Goal: Task Accomplishment & Management: Manage account settings

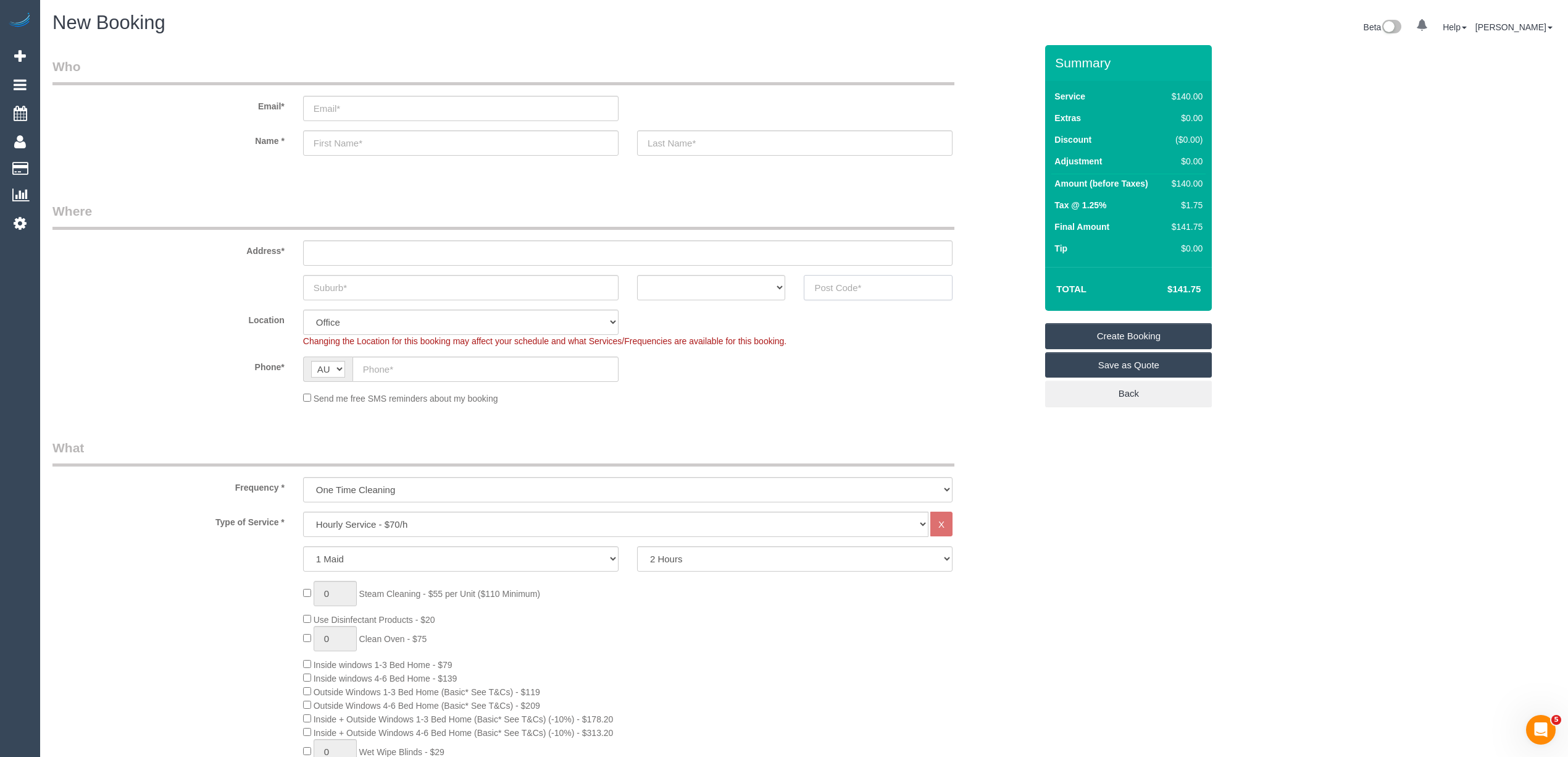
click at [846, 281] on input "text" at bounding box center [878, 287] width 148 height 25
type input "3044"
click at [368, 257] on input "text" at bounding box center [628, 253] width 650 height 25
type input "-"
click at [162, 354] on sui-booking-location "Location Office City East (North) East (South) Inner East Inner North (East) In…" at bounding box center [543, 357] width 983 height 95
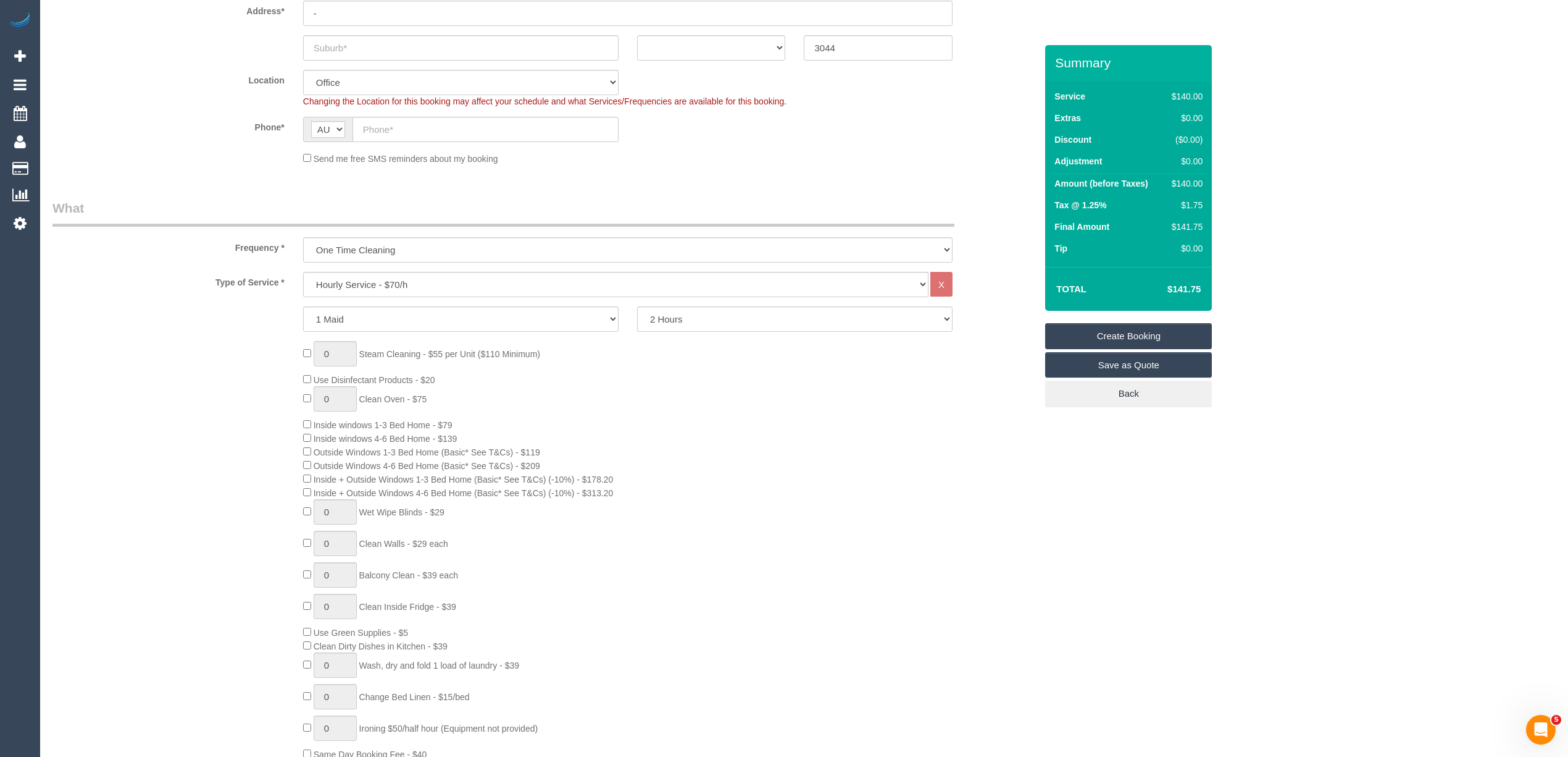
scroll to position [275, 0]
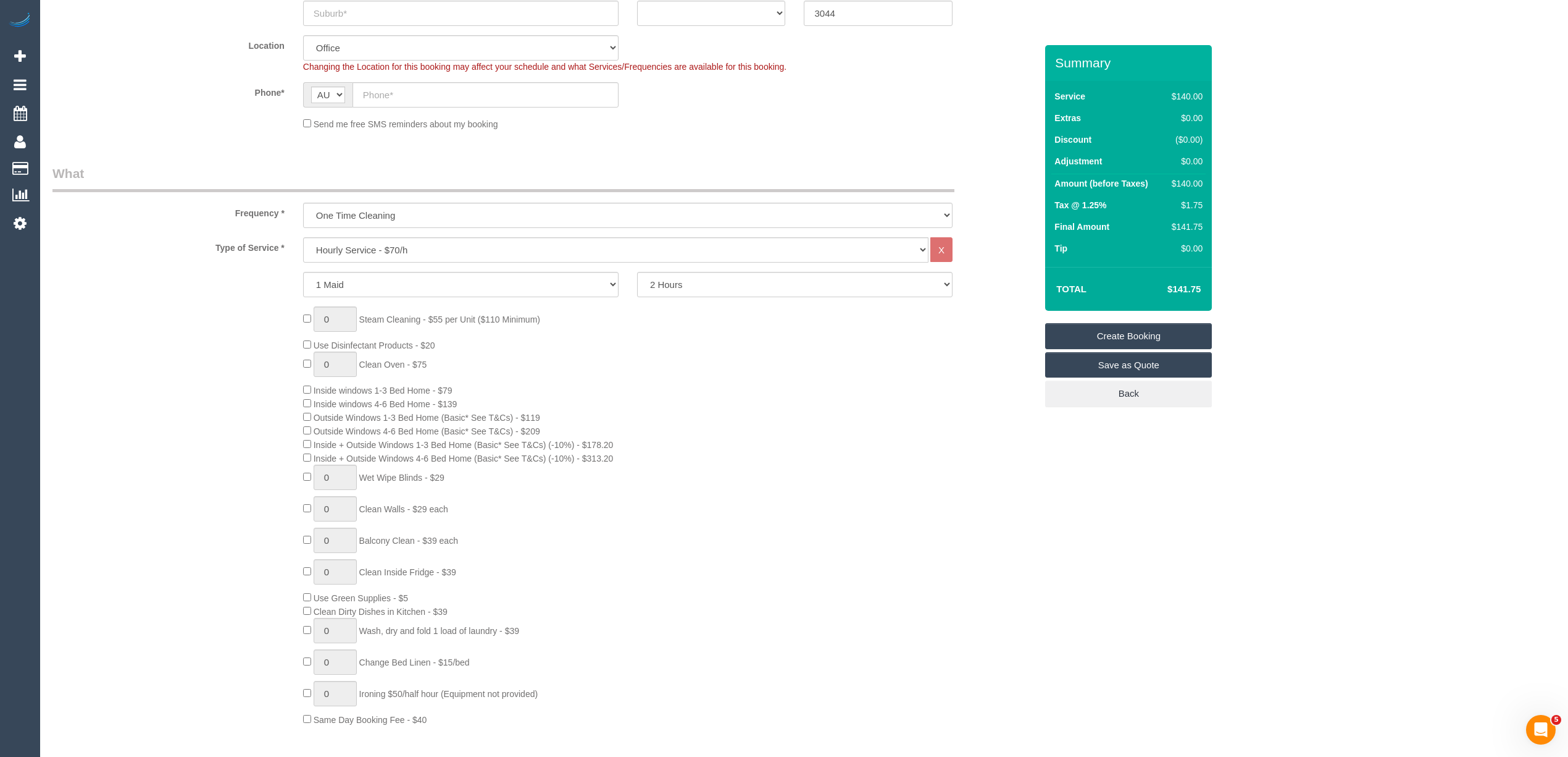
select select "61"
select select "object:2121"
click at [144, 230] on fieldset "What Frequency * One Time Cleaning Weekly - 10% Off - 10.00% (0% for the First …" at bounding box center [543, 652] width 983 height 975
click at [686, 283] on select "2 Hours 2.5 Hours 3 Hours 3.5 Hours 4 Hours 4.5 Hours 5 Hours 5.5 Hours 6 Hours…" at bounding box center [794, 284] width 316 height 25
select select "180"
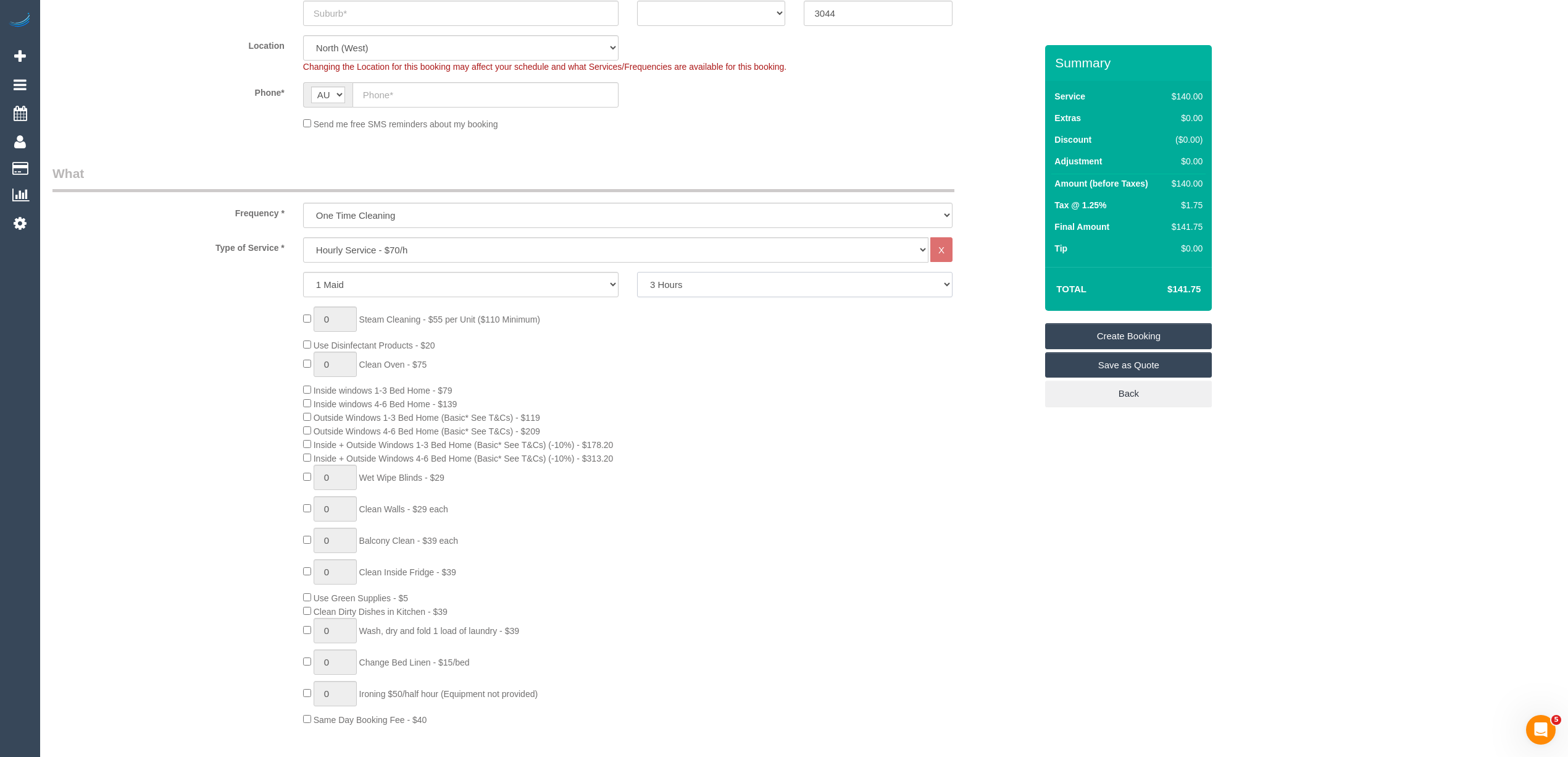
click at [637, 272] on select "2 Hours 2.5 Hours 3 Hours 3.5 Hours 4 Hours 4.5 Hours 5 Hours 5.5 Hours 6 Hours…" at bounding box center [794, 284] width 316 height 25
click at [155, 195] on div "Frequency * One Time Cleaning Weekly - 10% Off - 10.00% (0% for the First Booki…" at bounding box center [544, 196] width 1002 height 64
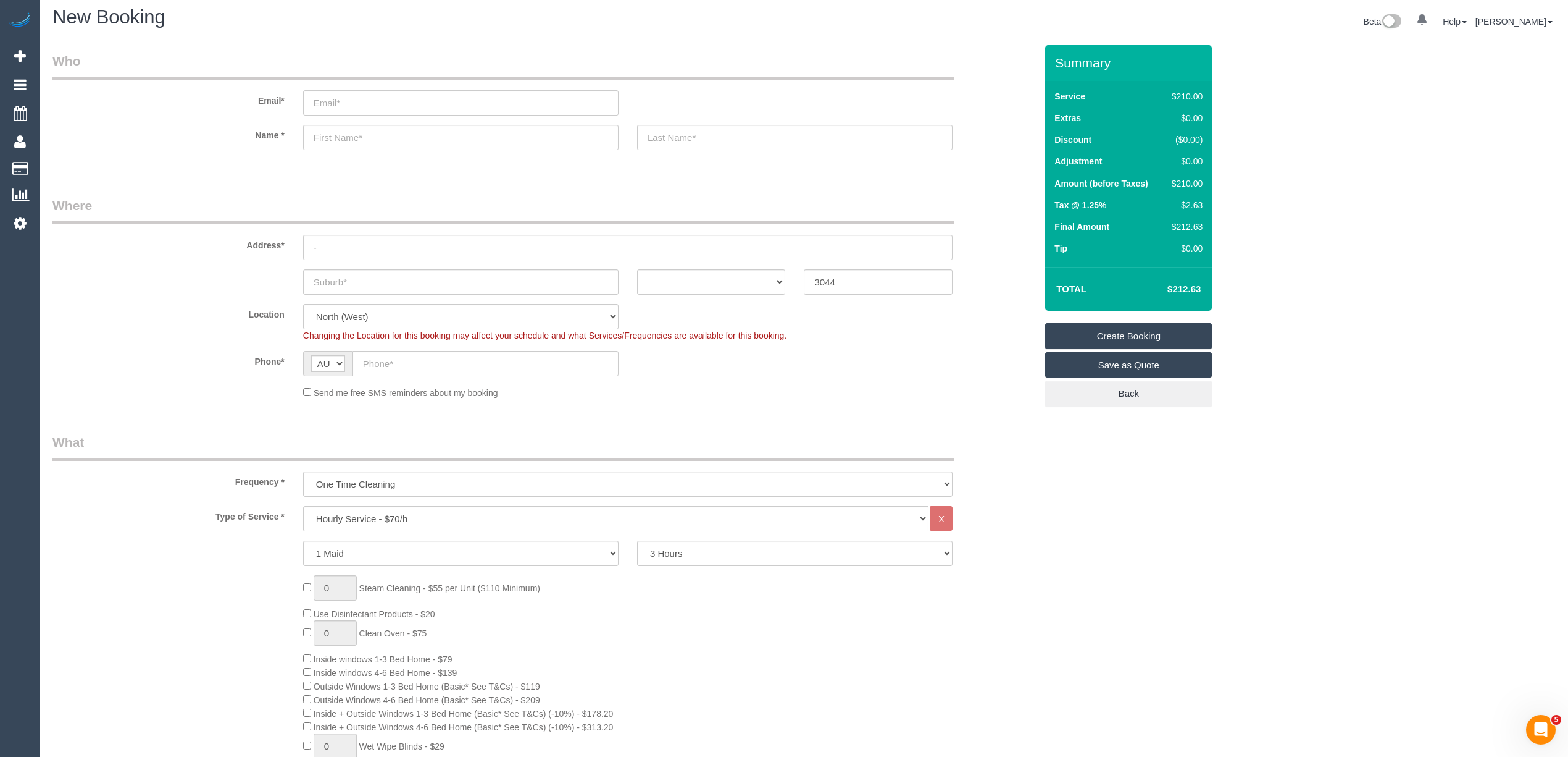
scroll to position [0, 0]
click at [359, 284] on input "text" at bounding box center [461, 287] width 316 height 25
type input "Pascoe Vale"
click at [684, 293] on select "ACT NSW NT QLD SA TAS VIC WA" at bounding box center [711, 287] width 148 height 25
select select "VIC"
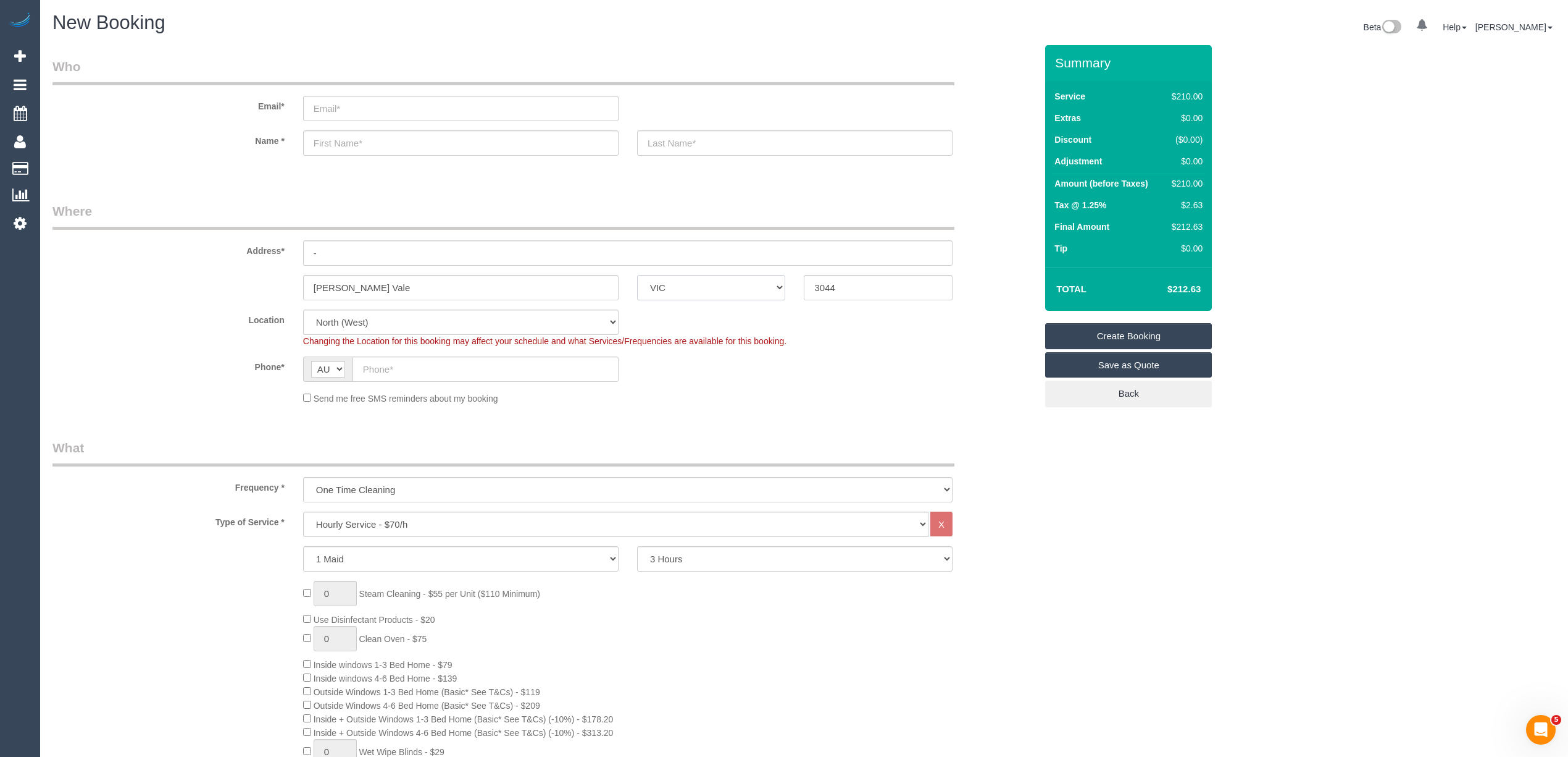
click at [637, 275] on select "ACT NSW NT QLD SA TAS VIC WA" at bounding box center [711, 287] width 148 height 25
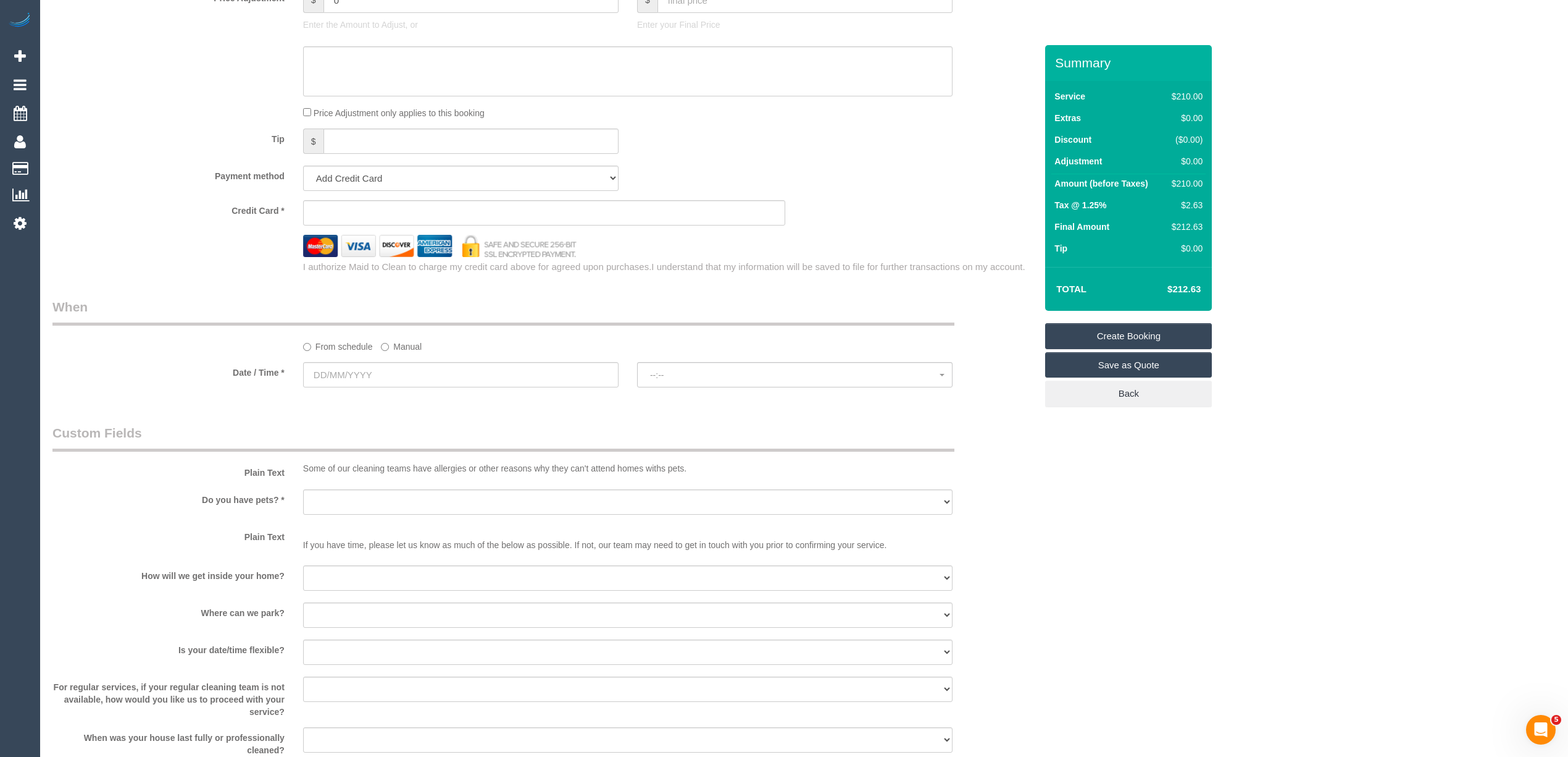
scroll to position [1236, 0]
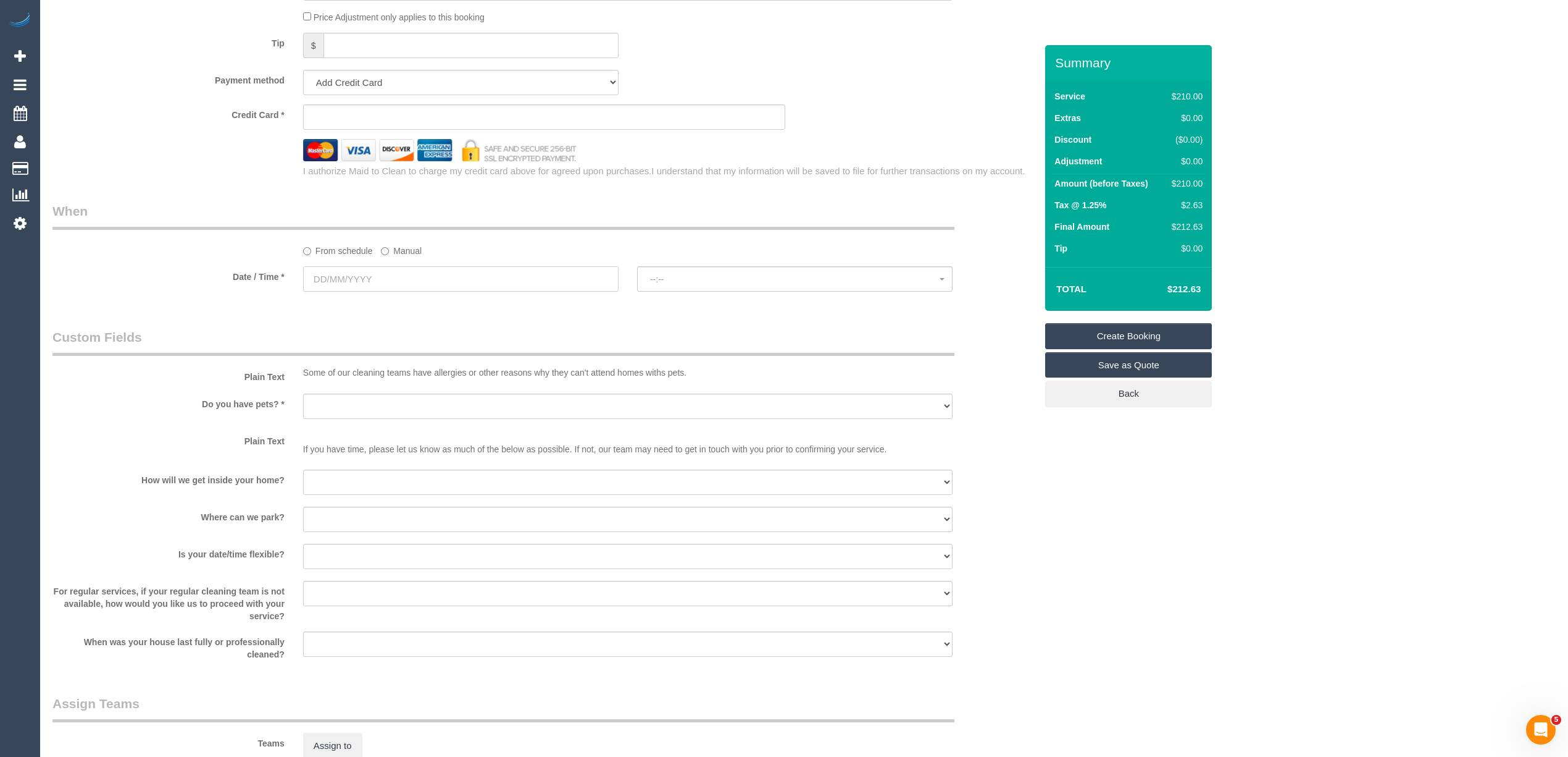
click at [349, 275] on input "text" at bounding box center [461, 279] width 316 height 25
click at [337, 402] on link "20" at bounding box center [339, 405] width 22 height 17
type input "20/10/2025"
click at [702, 272] on button "--:--" at bounding box center [794, 279] width 316 height 25
select select "spot1"
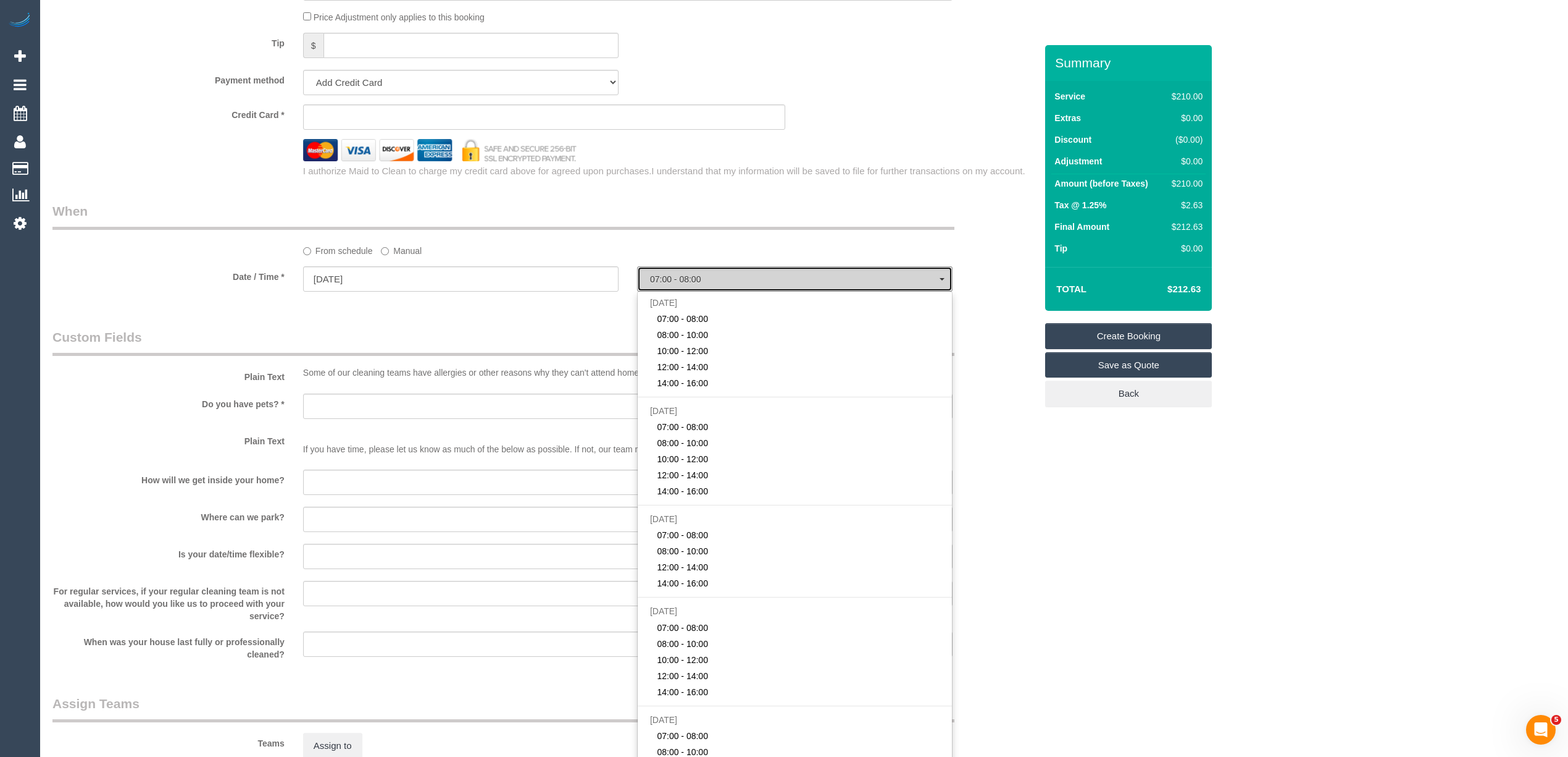
click at [702, 272] on button "07:00 - 08:00" at bounding box center [794, 279] width 316 height 25
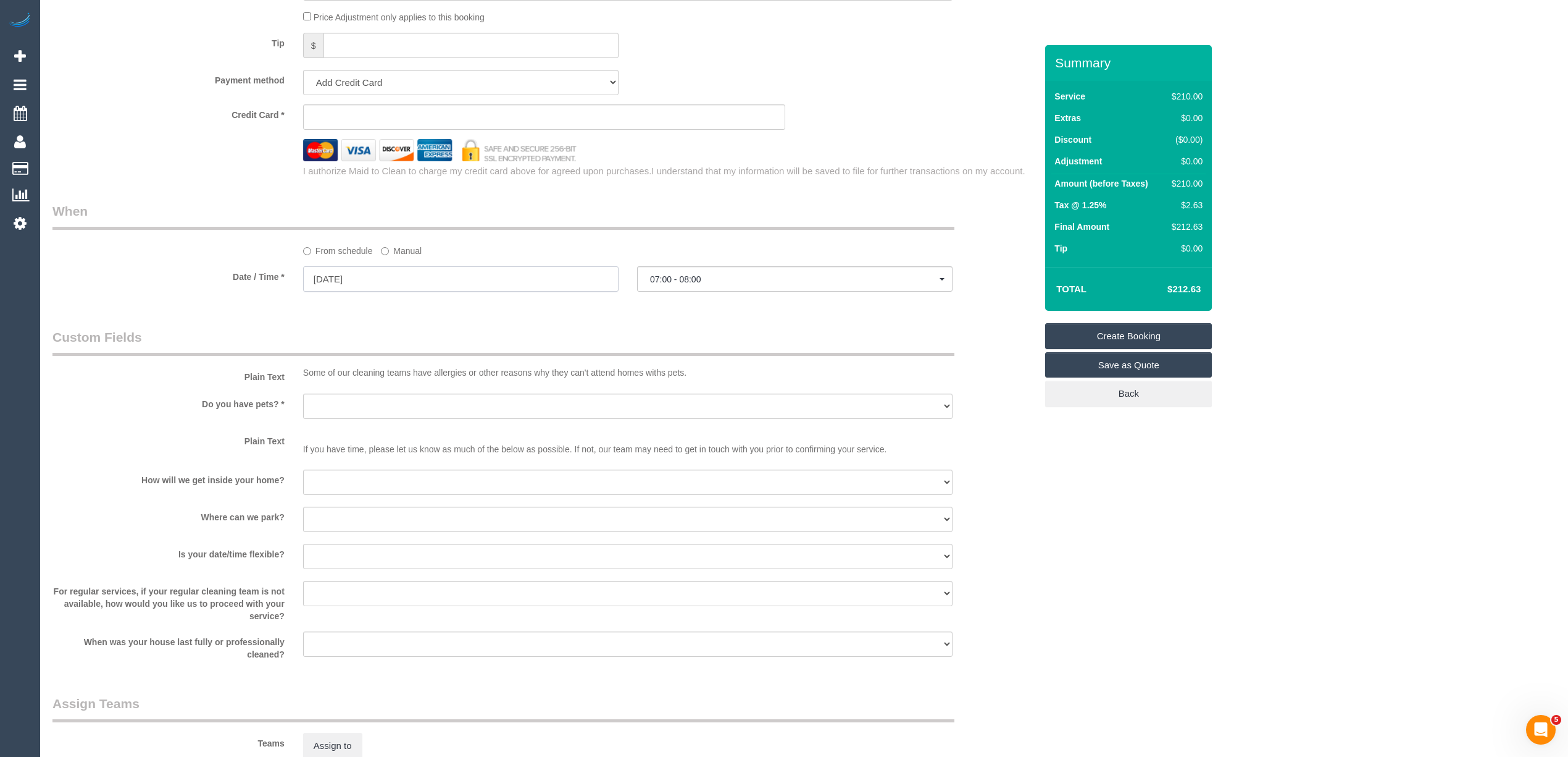
click at [359, 277] on input "20/10/2025" at bounding box center [461, 279] width 316 height 25
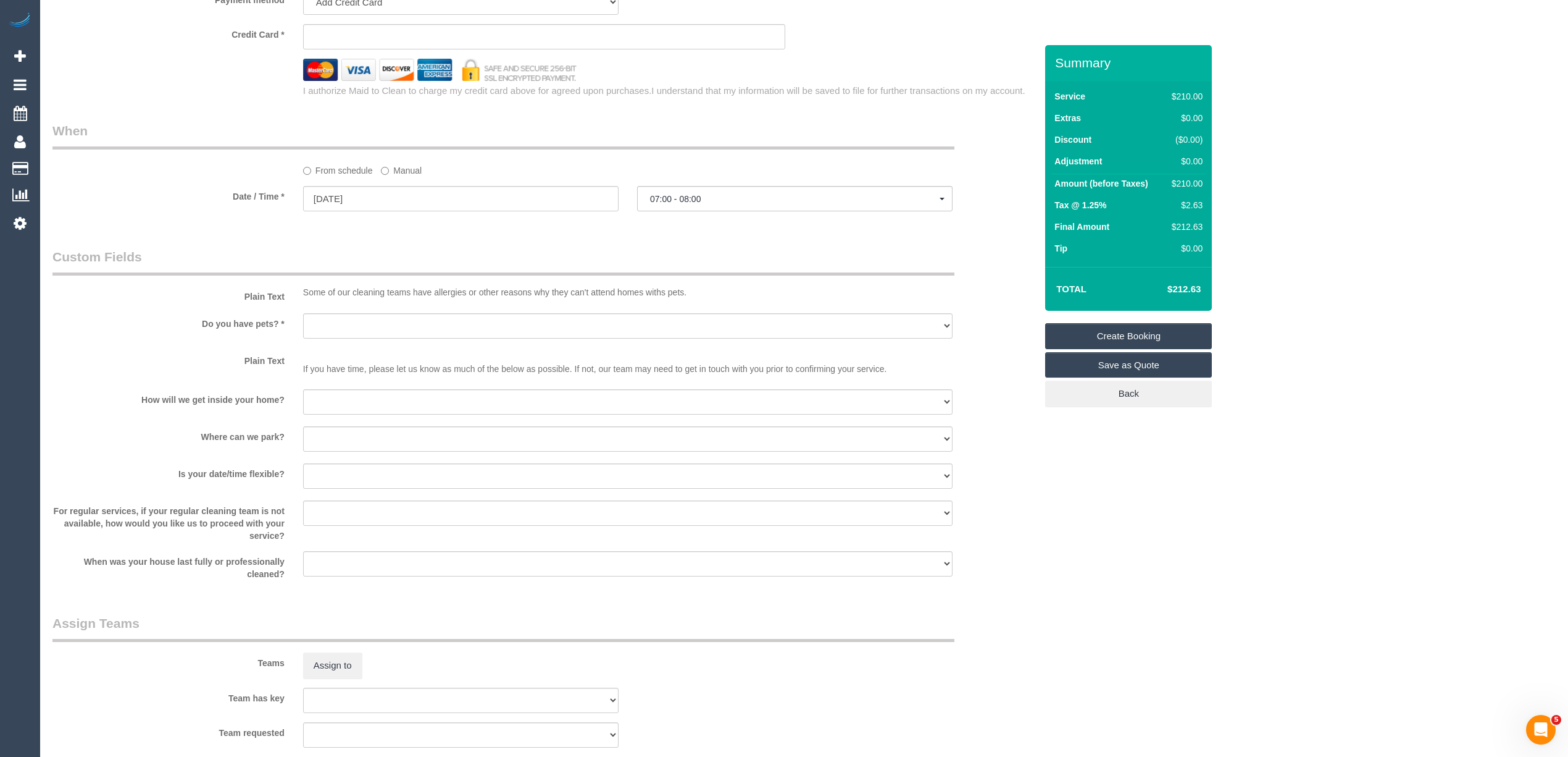
scroll to position [1567, 0]
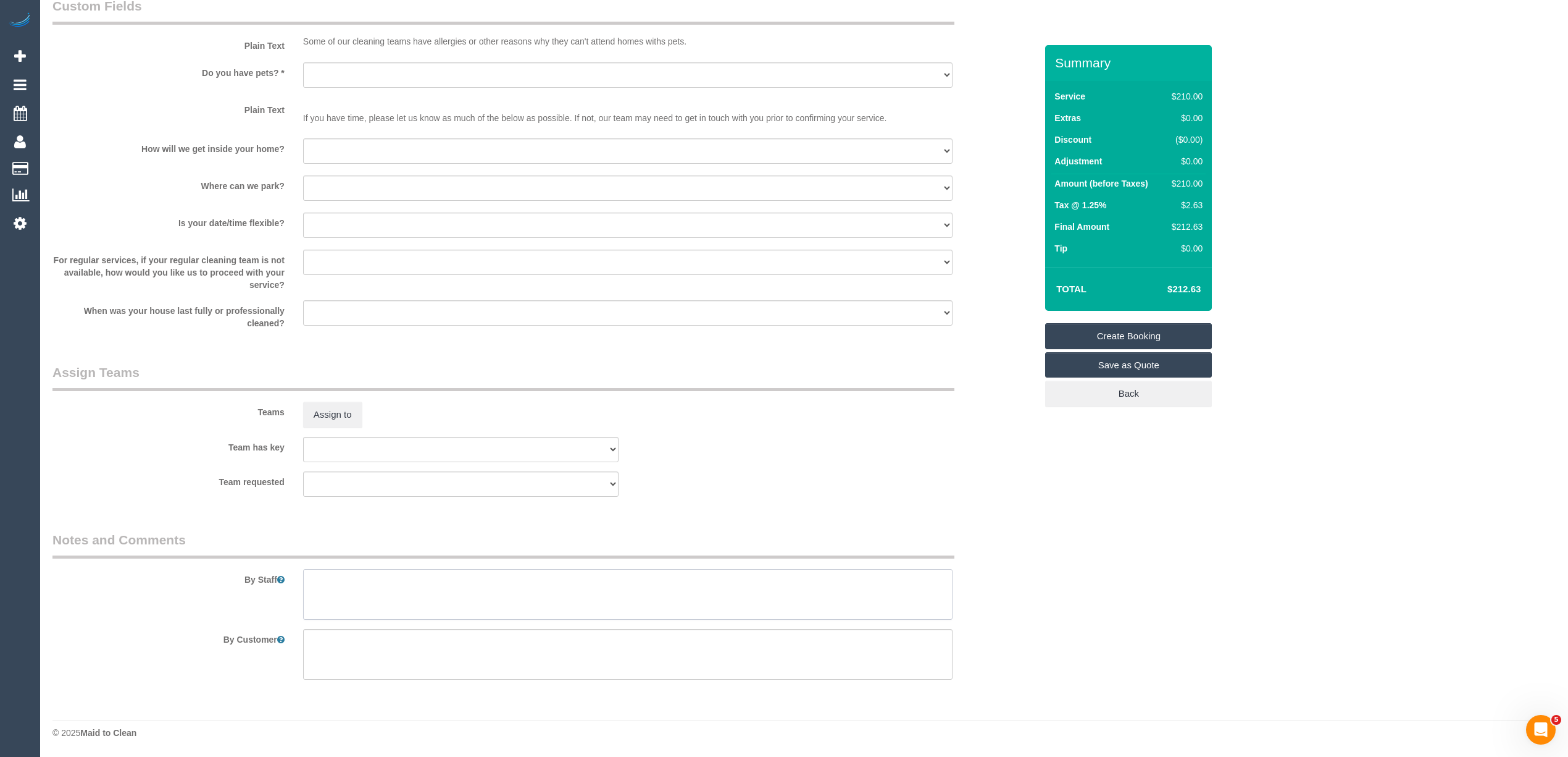
click at [354, 590] on textarea at bounding box center [628, 594] width 650 height 50
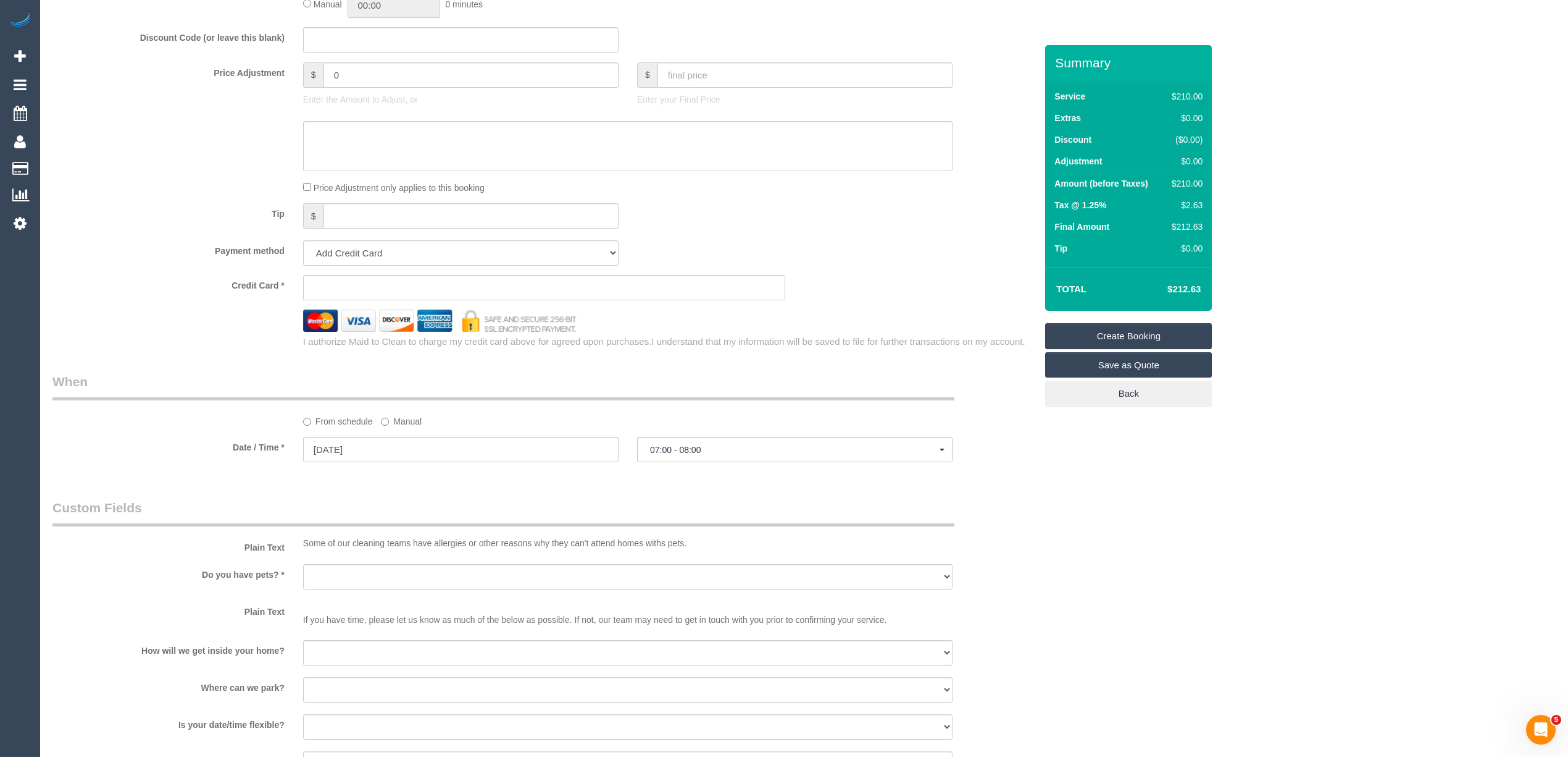
scroll to position [1017, 0]
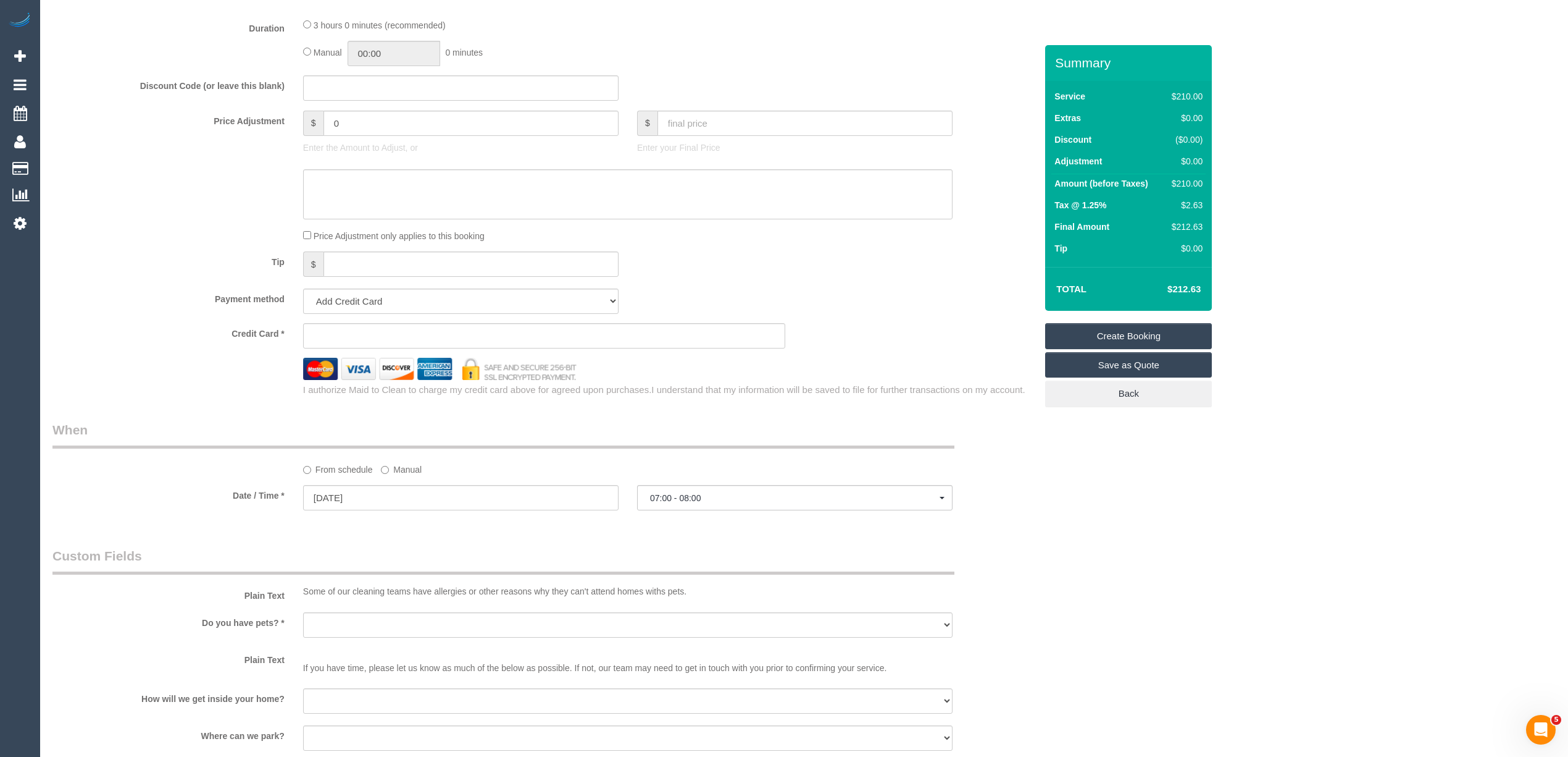
type textarea "2 showers deep cleaned, kitchen cupboards wiped outside and some dusting. Floor…"
click at [678, 502] on span "07:00 - 08:00" at bounding box center [795, 498] width 290 height 10
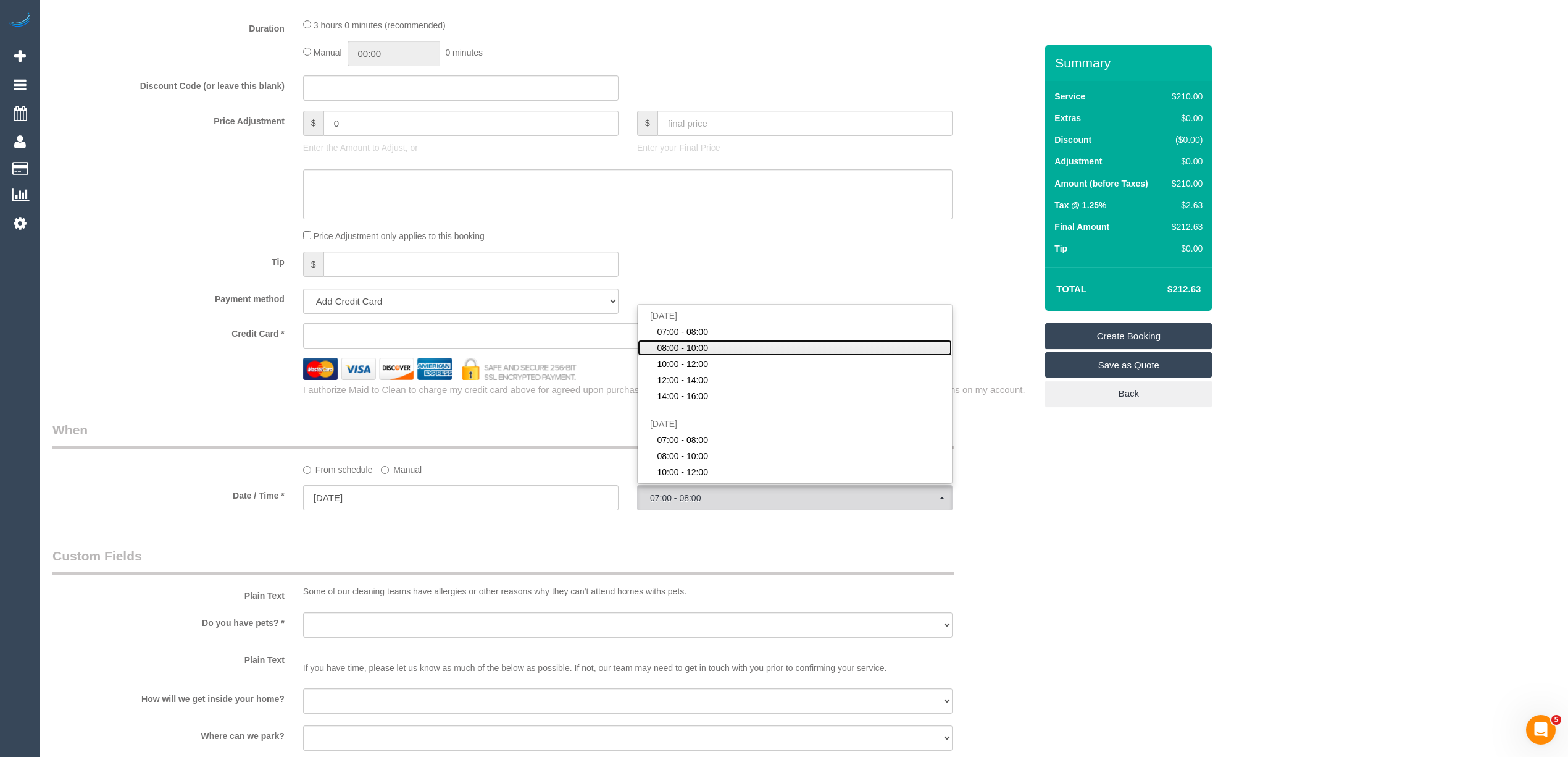
click at [676, 349] on span "08:00 - 10:00" at bounding box center [682, 348] width 51 height 13
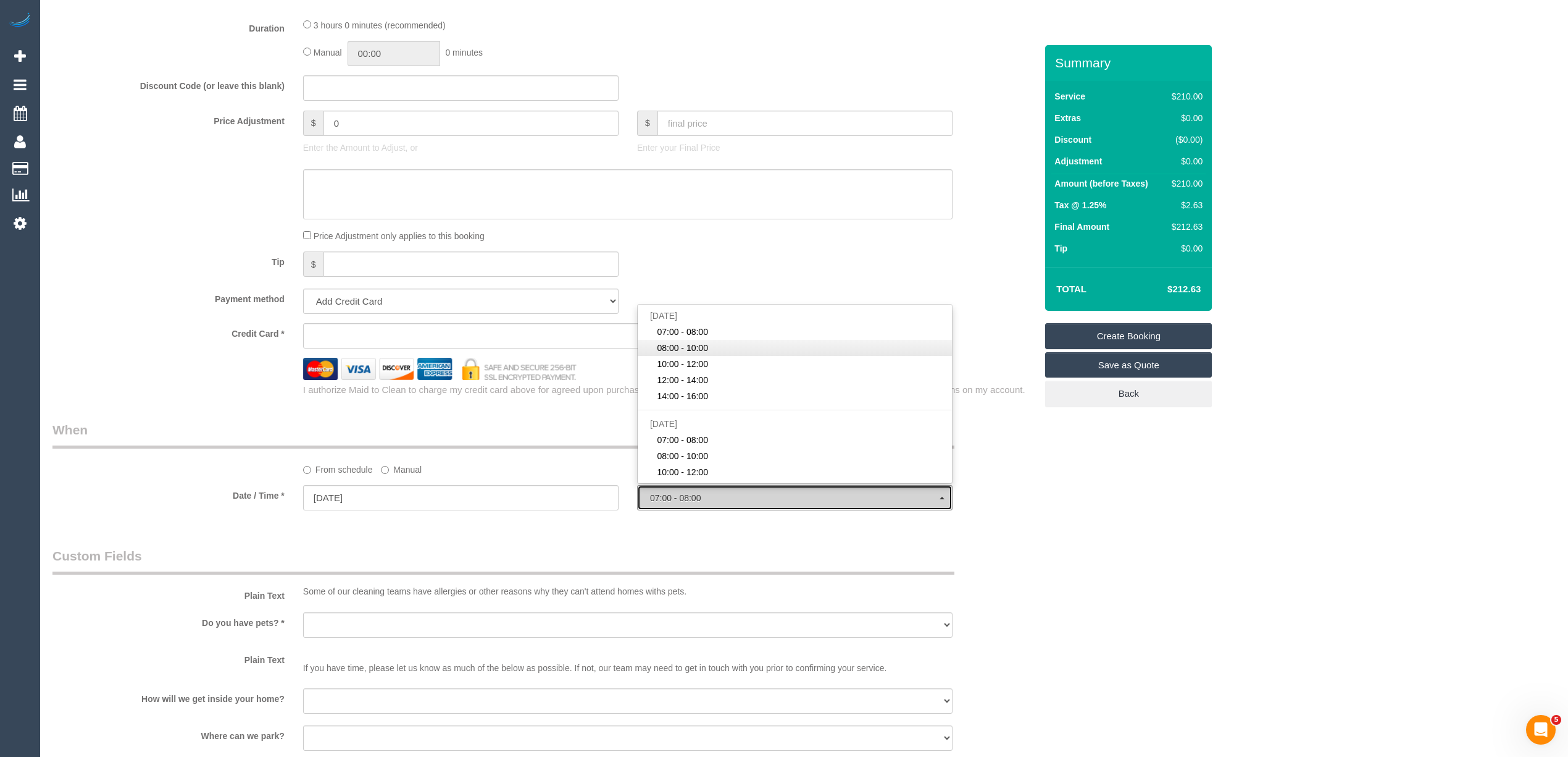
select select "spot2"
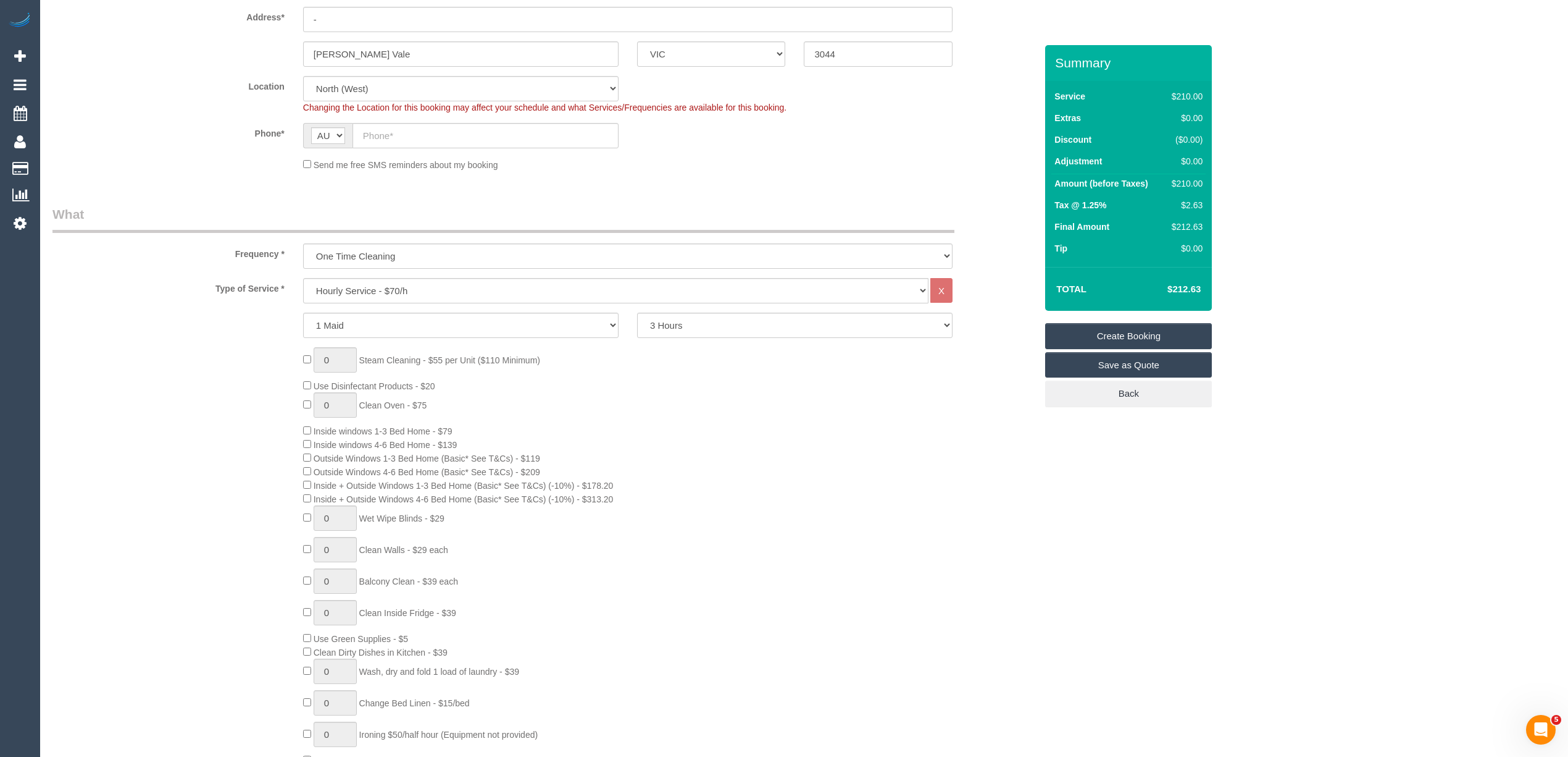
scroll to position [194, 0]
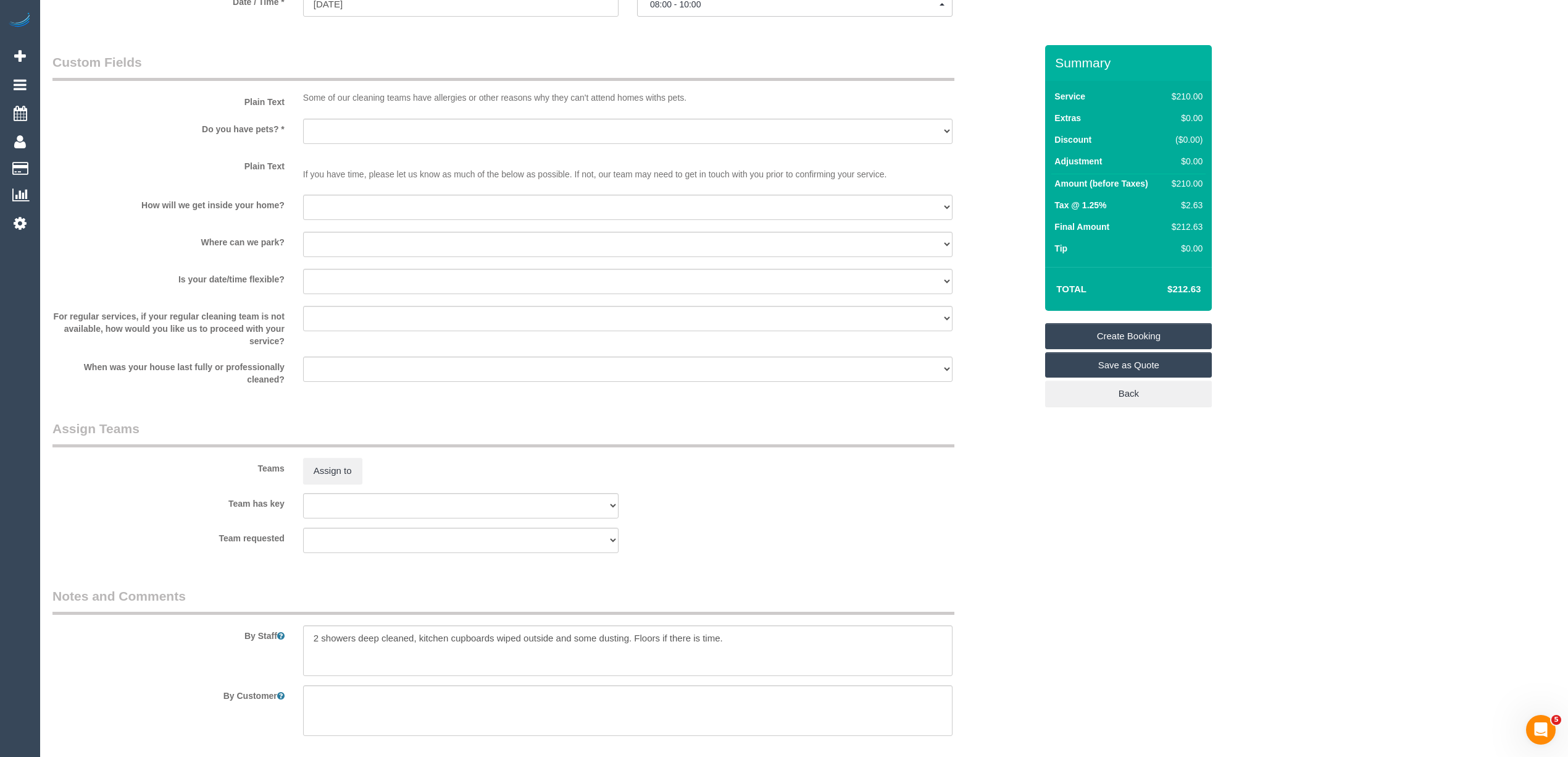
scroll to position [1567, 0]
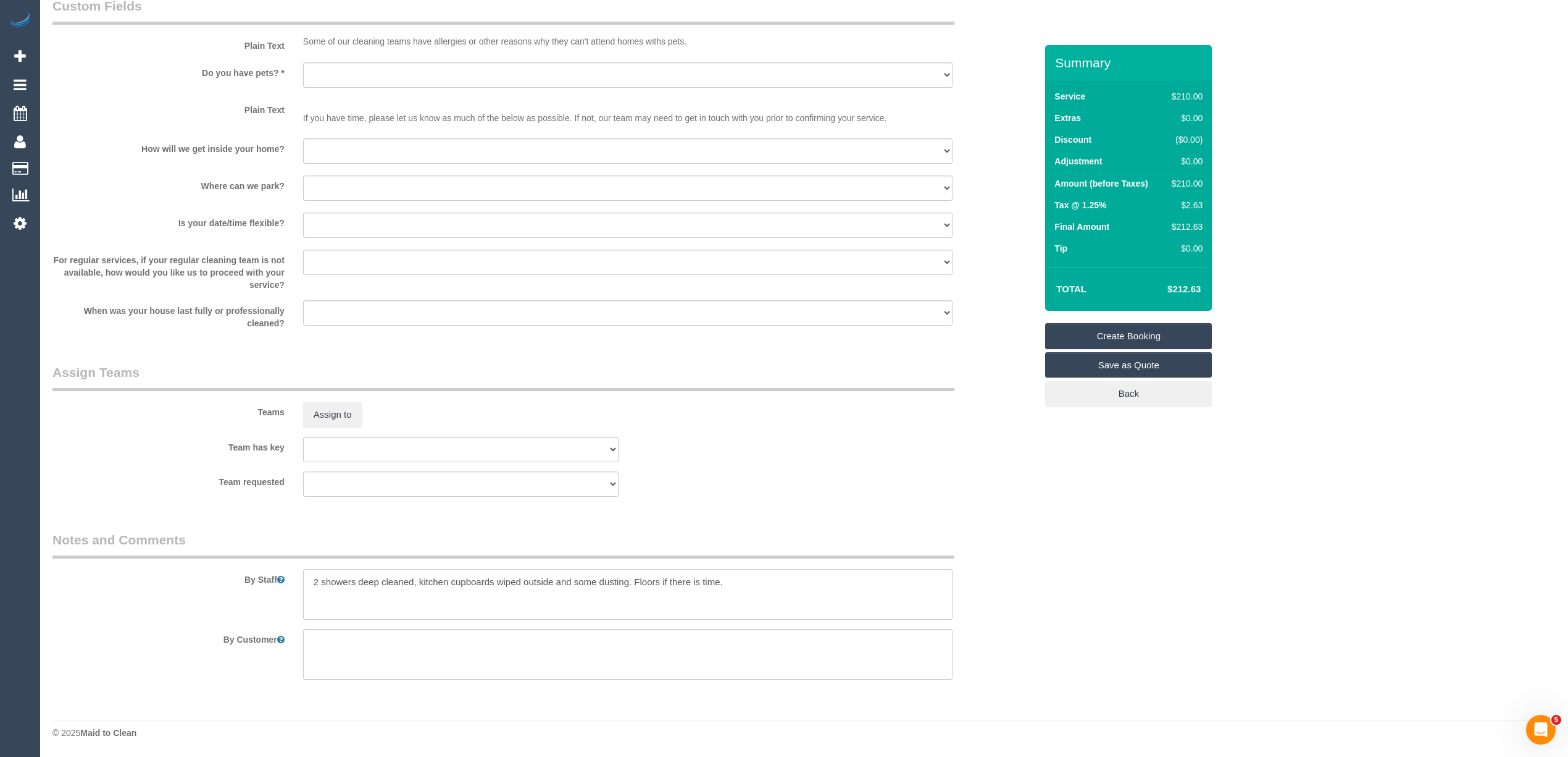
click at [784, 577] on textarea at bounding box center [628, 594] width 650 height 50
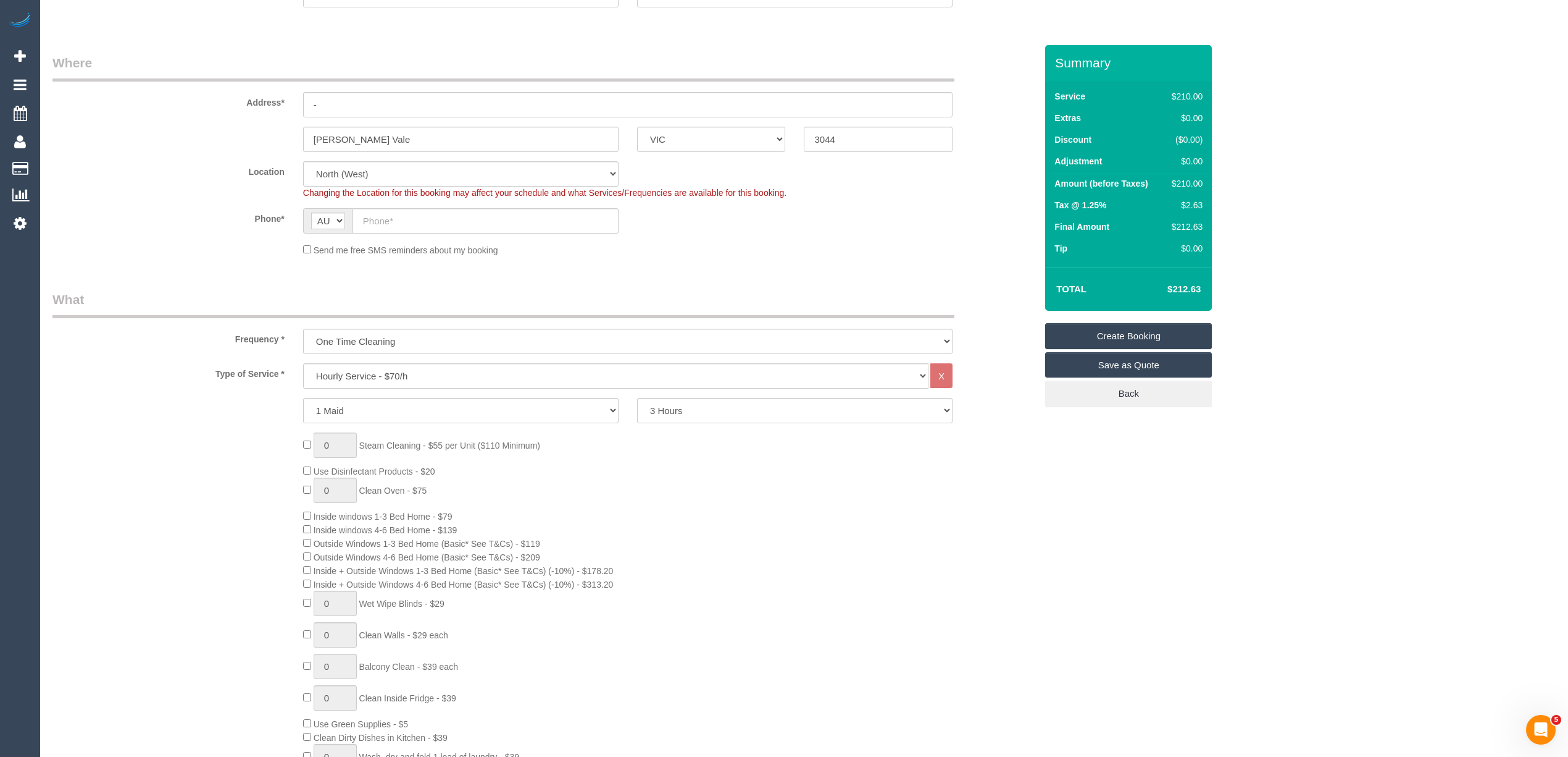
scroll to position [0, 0]
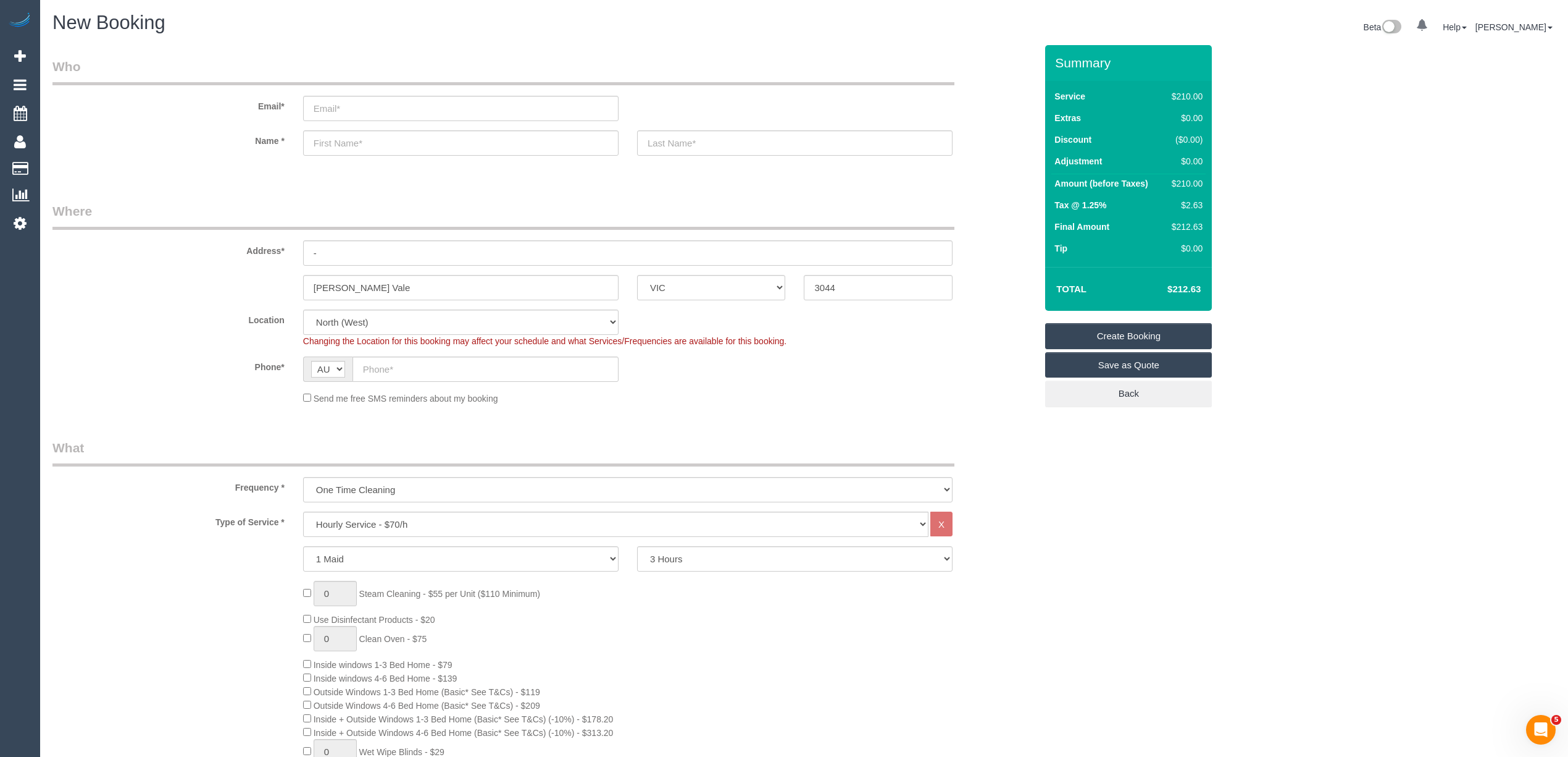
type textarea "2 showers deep cleaned, kitchen cupboards wiped outside and some dusting. Floor…"
click at [352, 102] on input "email" at bounding box center [461, 108] width 316 height 25
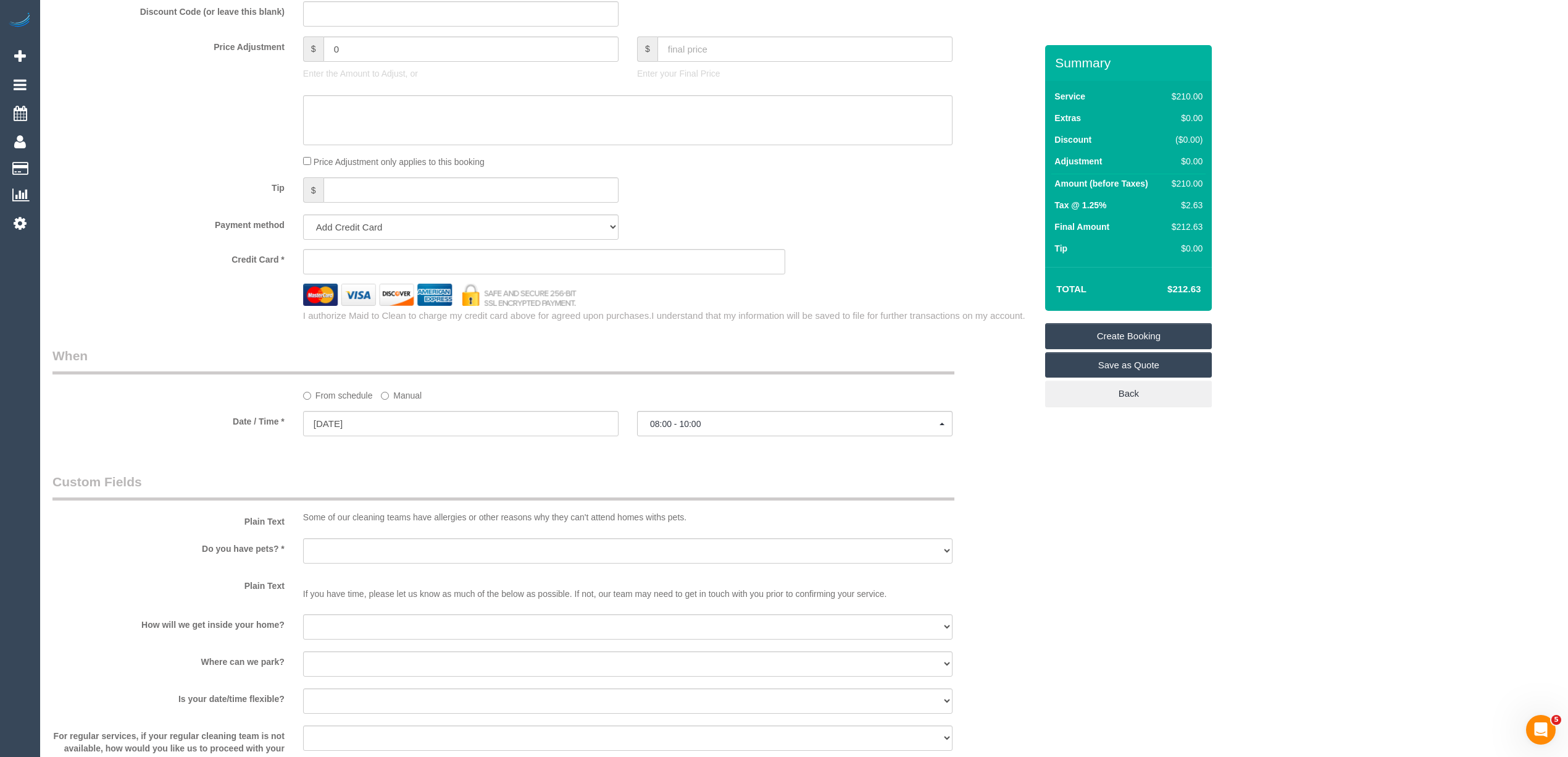
scroll to position [1098, 0]
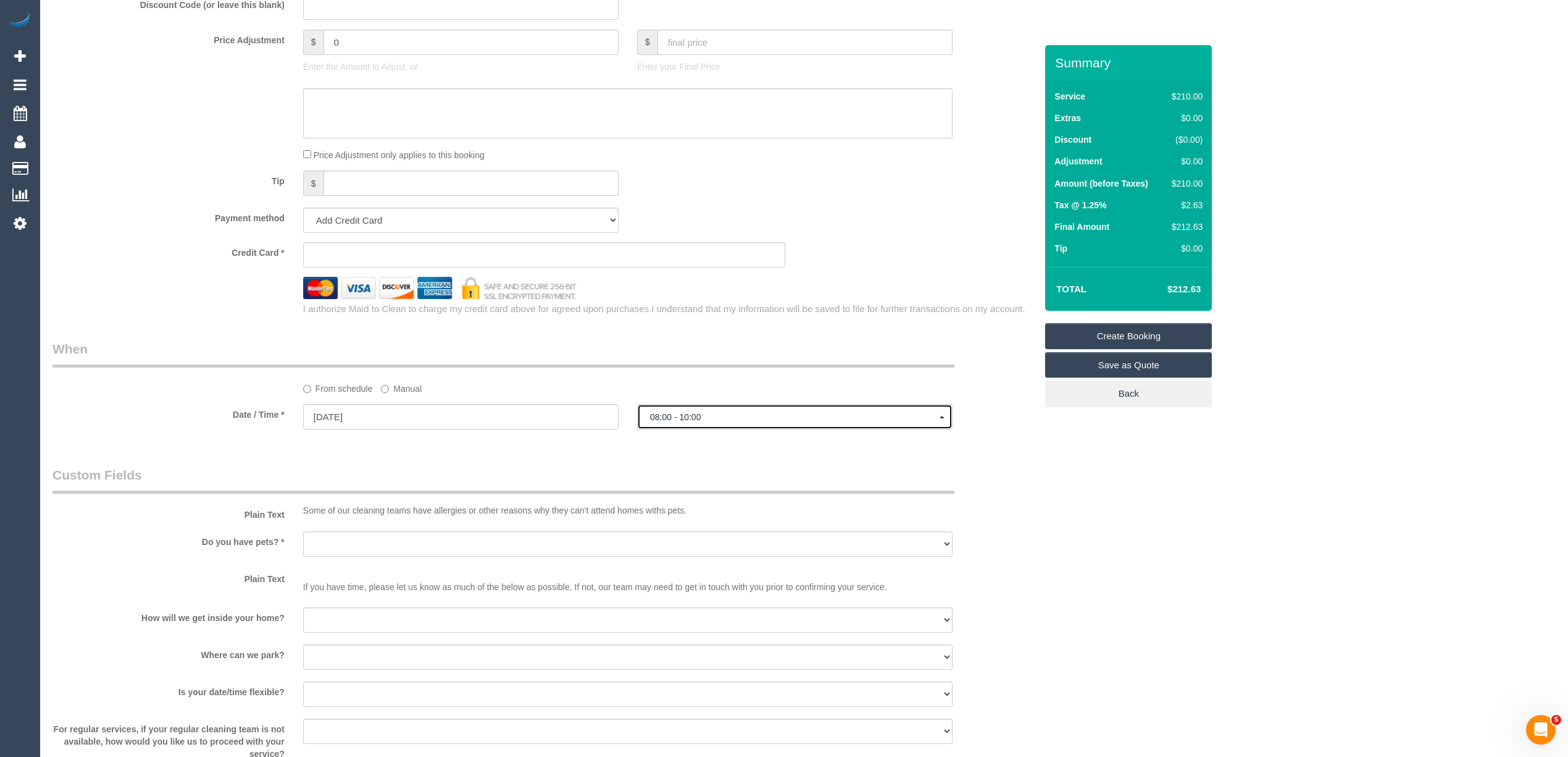
click at [668, 415] on span "08:00 - 10:00" at bounding box center [795, 417] width 290 height 10
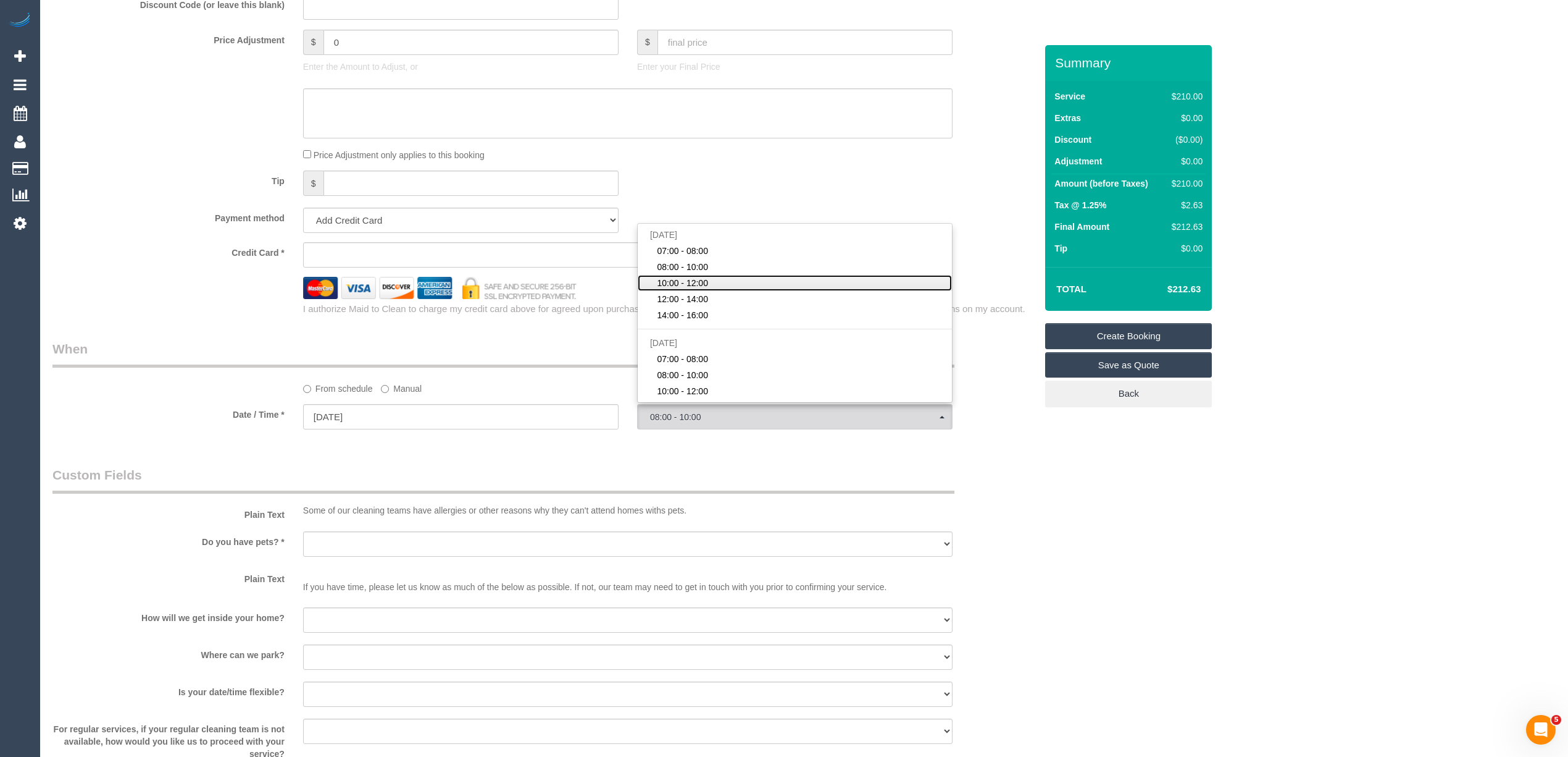
click at [703, 283] on span "10:00 - 12:00" at bounding box center [682, 283] width 51 height 13
select select "spot27"
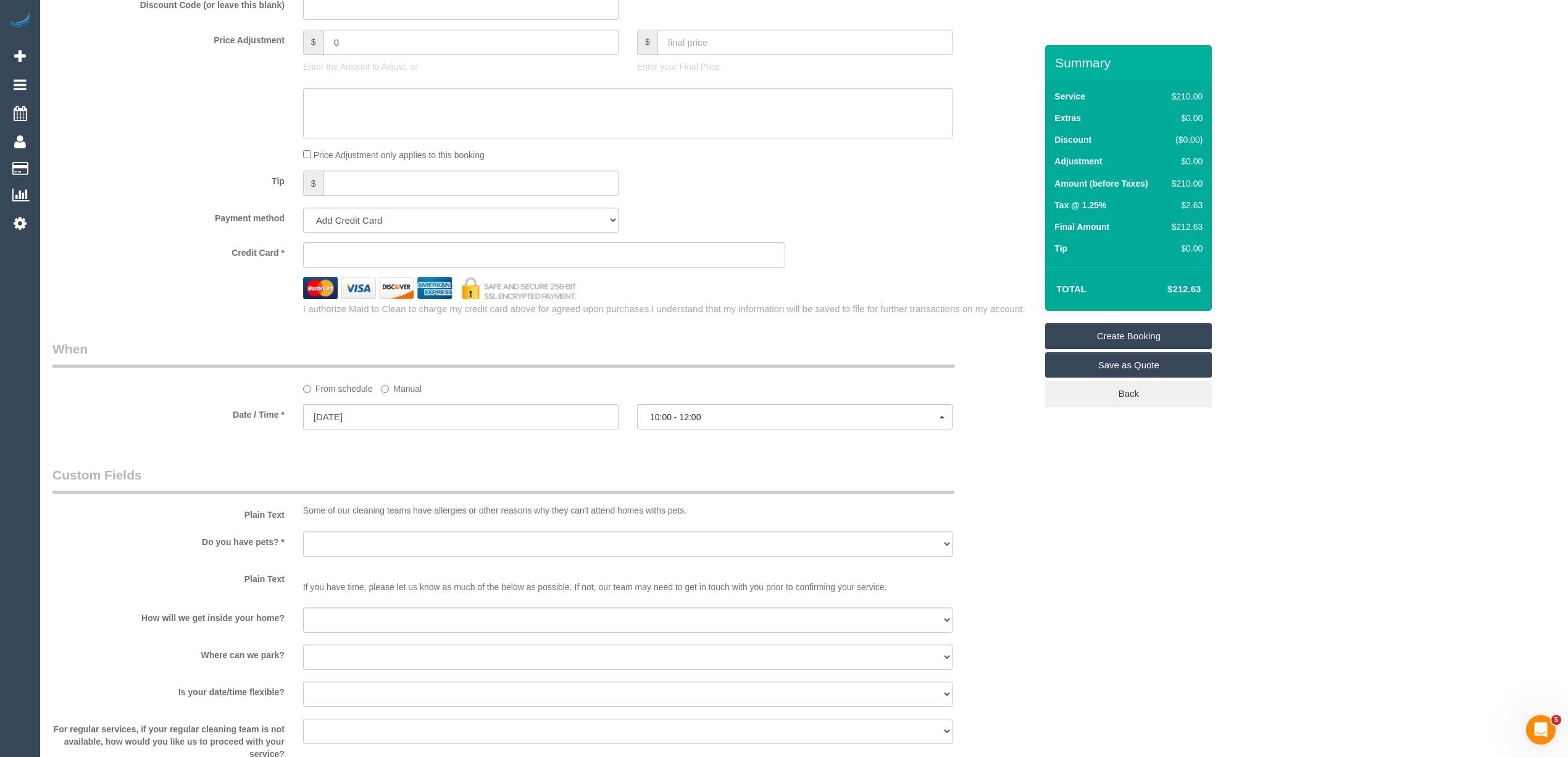
click at [1198, 505] on div "Who Email* Name * Where Address* - Pascoe Vale ACT NSW NT QLD SA TAS VIC WA 304…" at bounding box center [803, 65] width 1503 height 2235
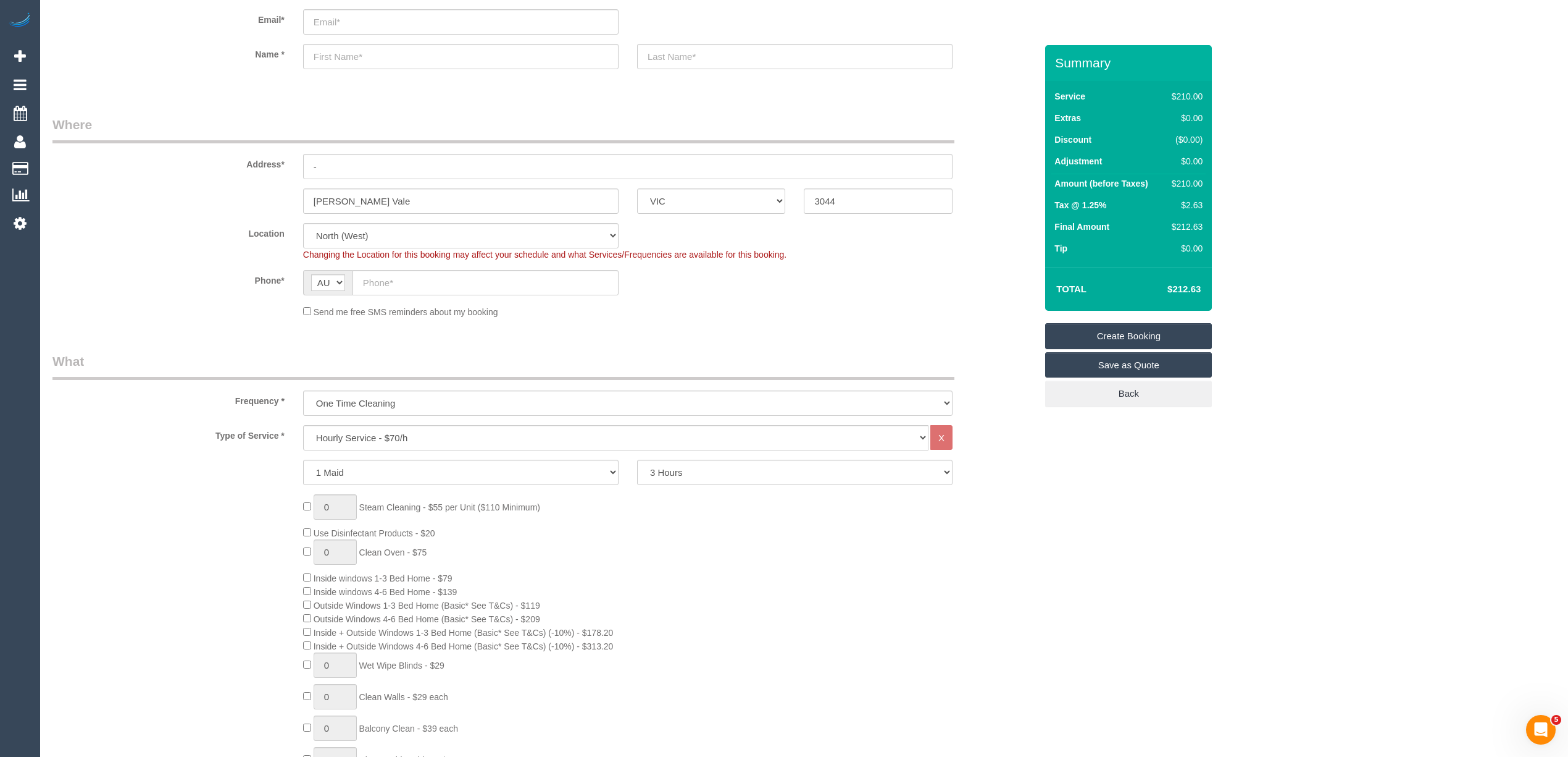
scroll to position [0, 0]
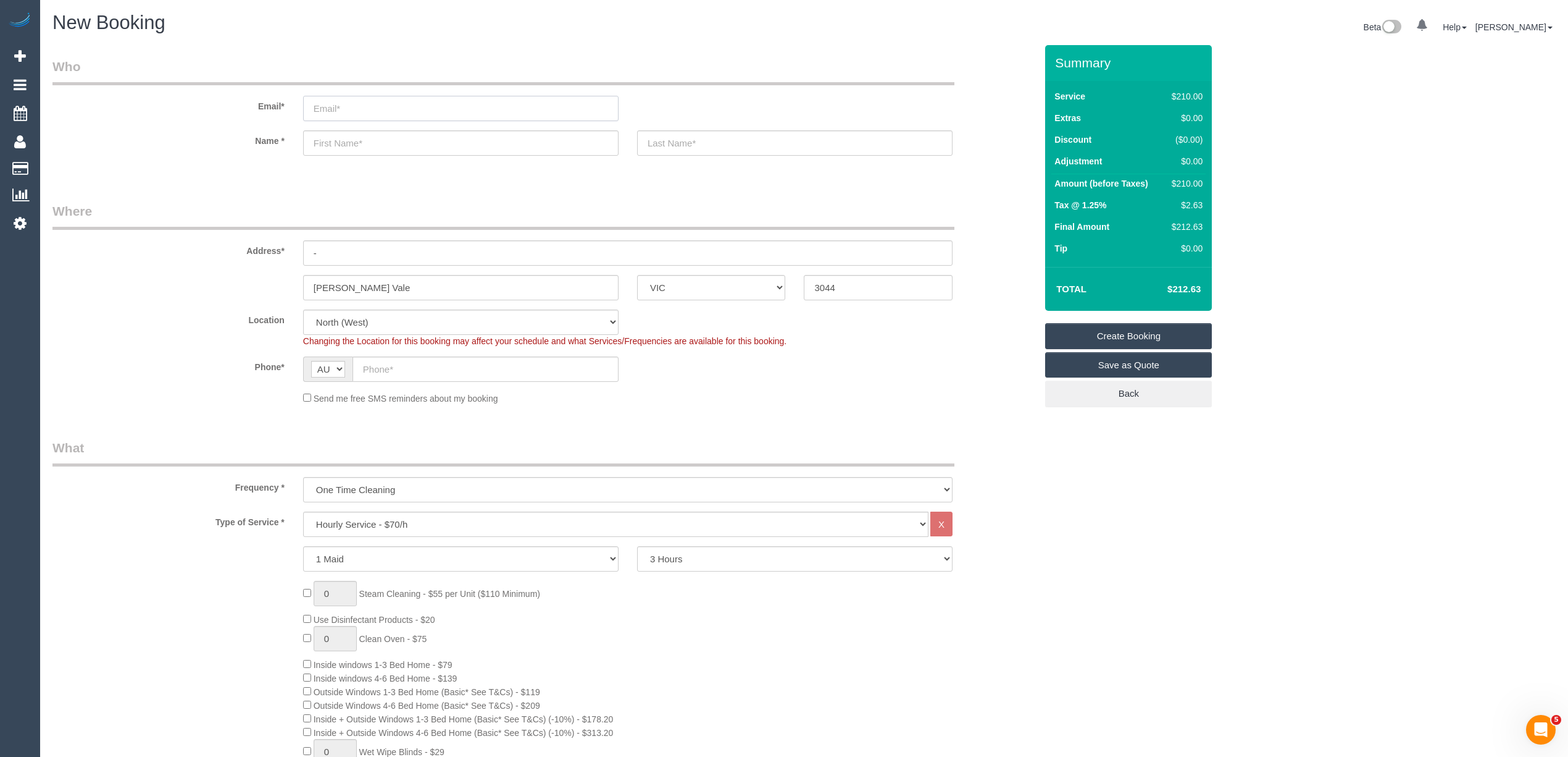
click at [365, 104] on input "email" at bounding box center [461, 108] width 316 height 25
drag, startPoint x: 342, startPoint y: 109, endPoint x: 312, endPoint y: 107, distance: 30.1
click at [312, 107] on input "thrisha@netspacenet.au" at bounding box center [461, 108] width 316 height 25
click at [384, 107] on input "trisha@netspacenet.au" at bounding box center [461, 108] width 316 height 25
type input "trisha@netspace.net.au"
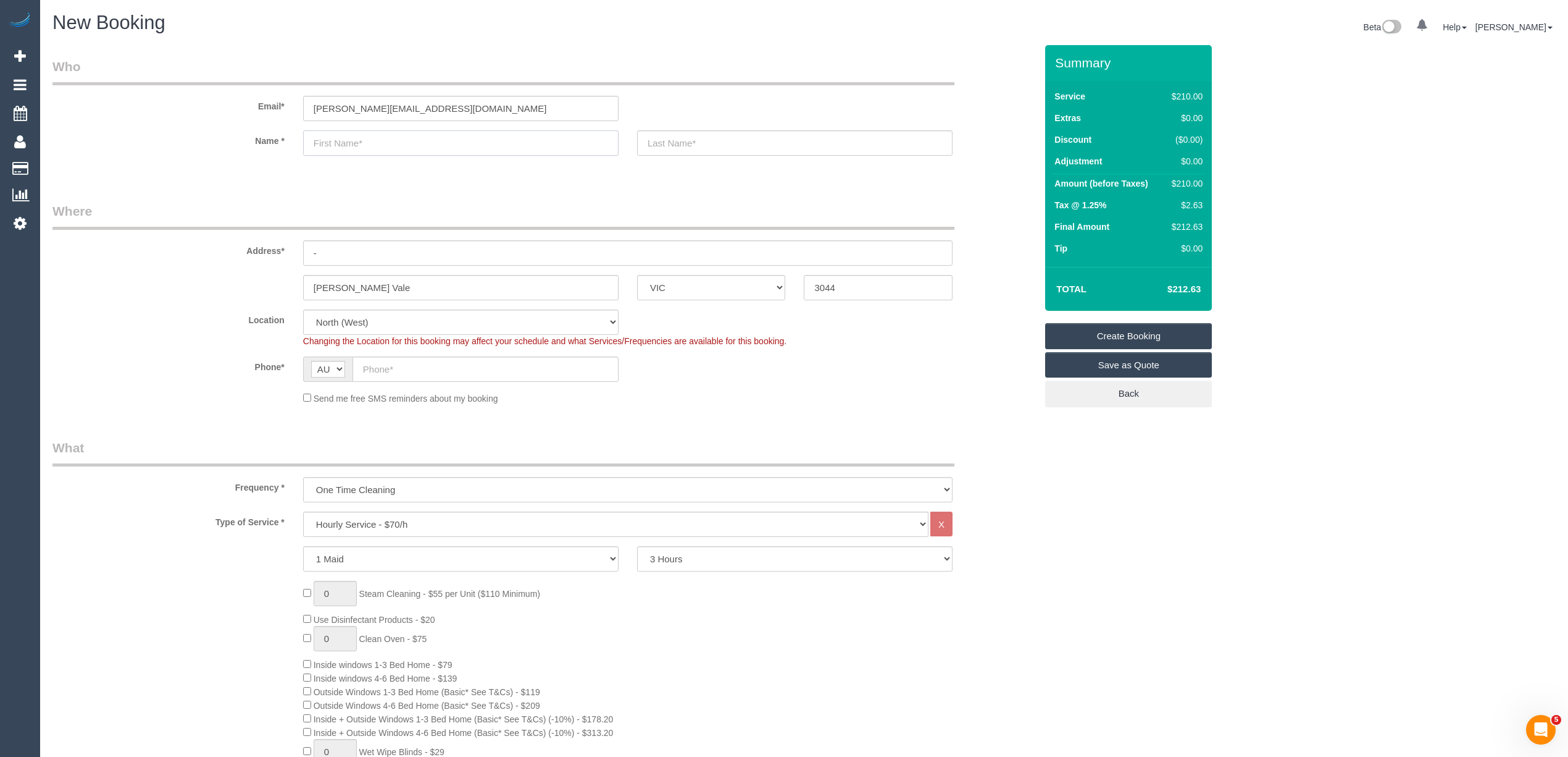
click at [374, 137] on input "text" at bounding box center [461, 143] width 316 height 25
type input "T"
select select "spot51"
type input "Trisha"
type input "Donnelly"
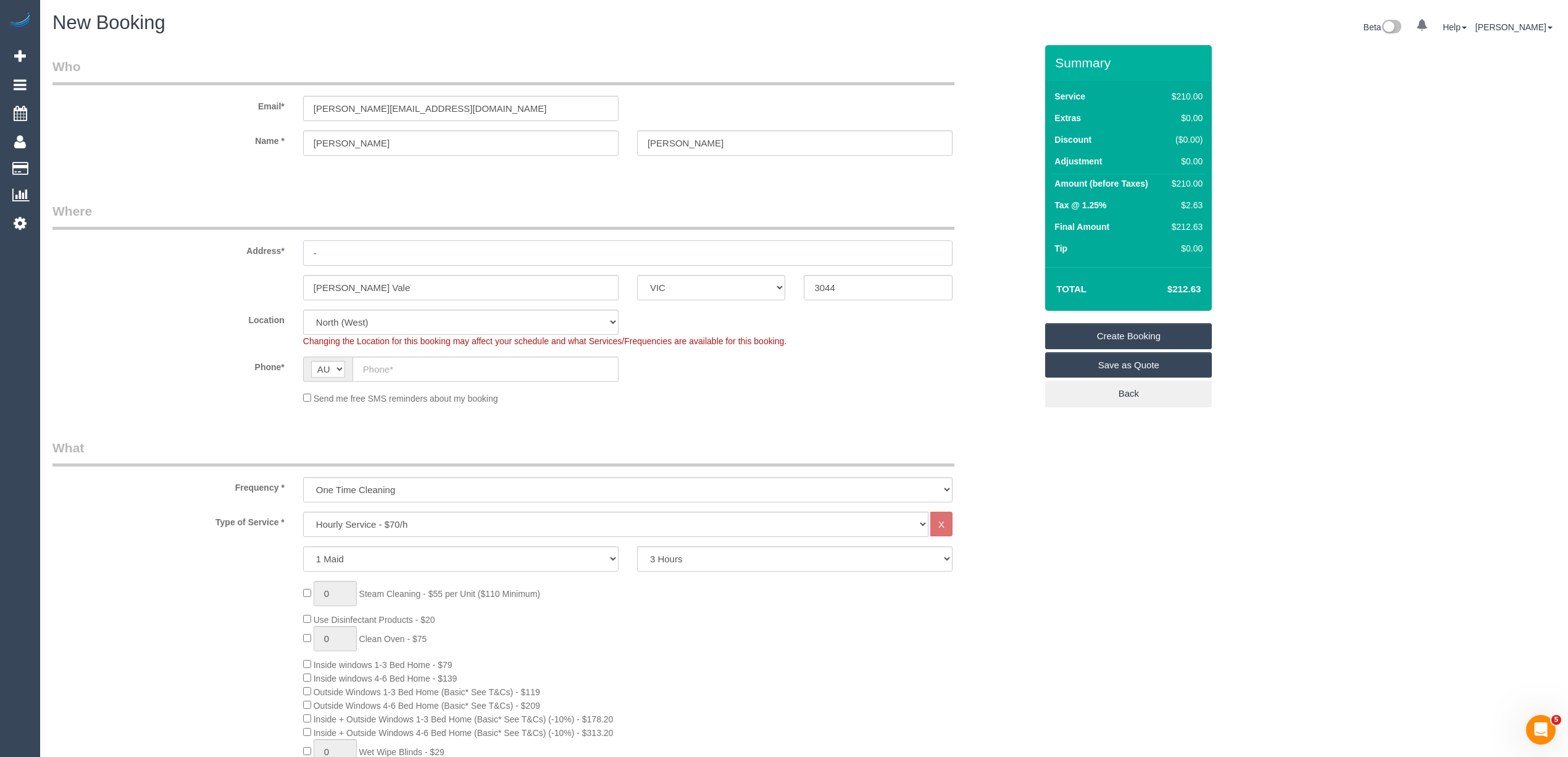
drag, startPoint x: 366, startPoint y: 248, endPoint x: 299, endPoint y: 243, distance: 67.2
click at [299, 243] on div "-" at bounding box center [628, 253] width 668 height 25
type input "16 Colorado Street"
click at [415, 368] on input "text" at bounding box center [486, 369] width 266 height 25
paste input "61 405 386 153"
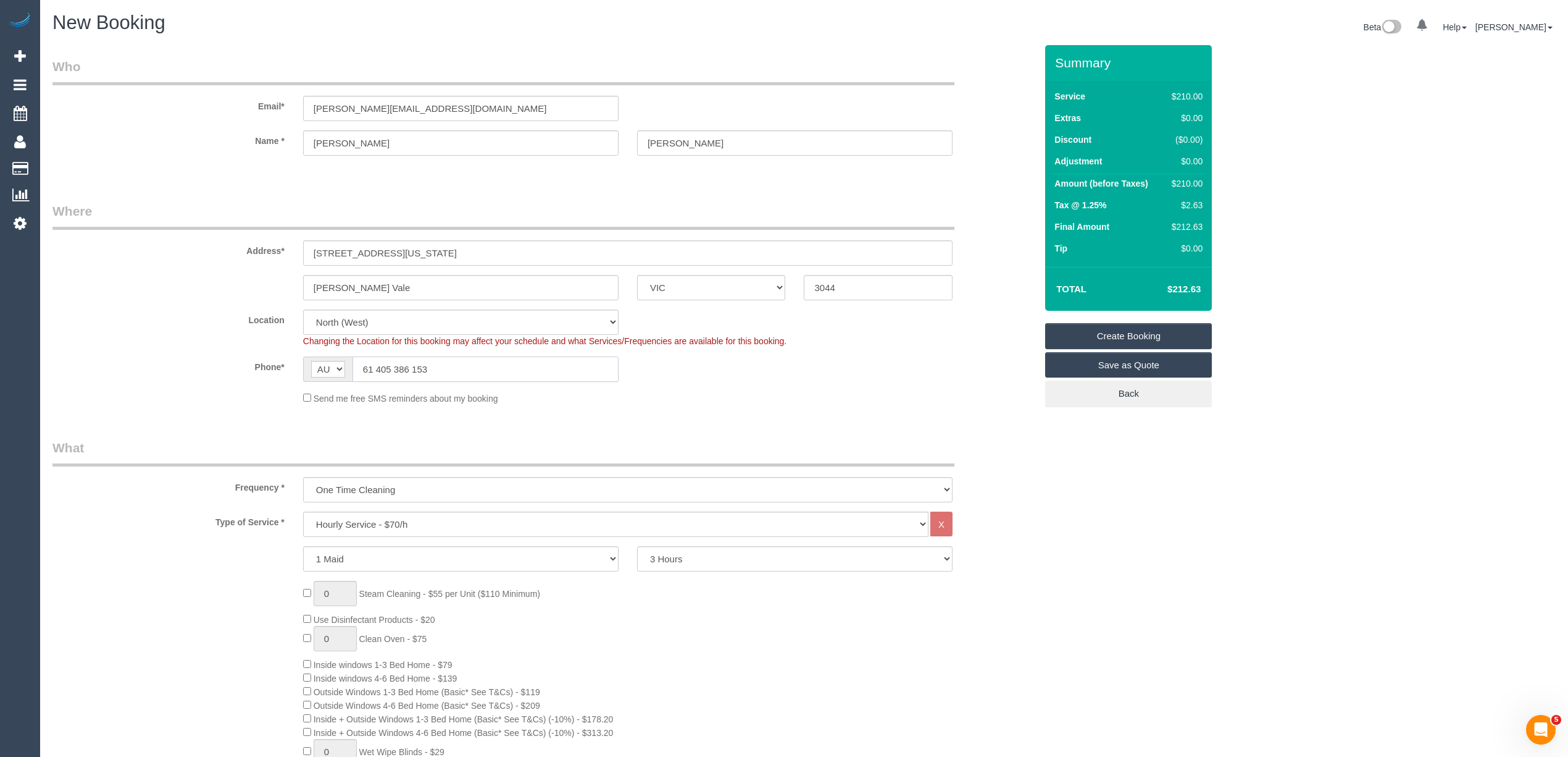
drag, startPoint x: 377, startPoint y: 369, endPoint x: 339, endPoint y: 369, distance: 38.0
click at [339, 369] on div "AF AL DZ AD AO AI AQ AG AR AM AW AU AT AZ BS BH BD BB BY BE BZ BJ BM BT BO BA B…" at bounding box center [461, 369] width 316 height 25
type input "0405 386 153"
drag, startPoint x: 408, startPoint y: 253, endPoint x: 258, endPoint y: 248, distance: 150.1
click at [258, 248] on div "Address* 16 Colorado Street" at bounding box center [544, 233] width 1002 height 64
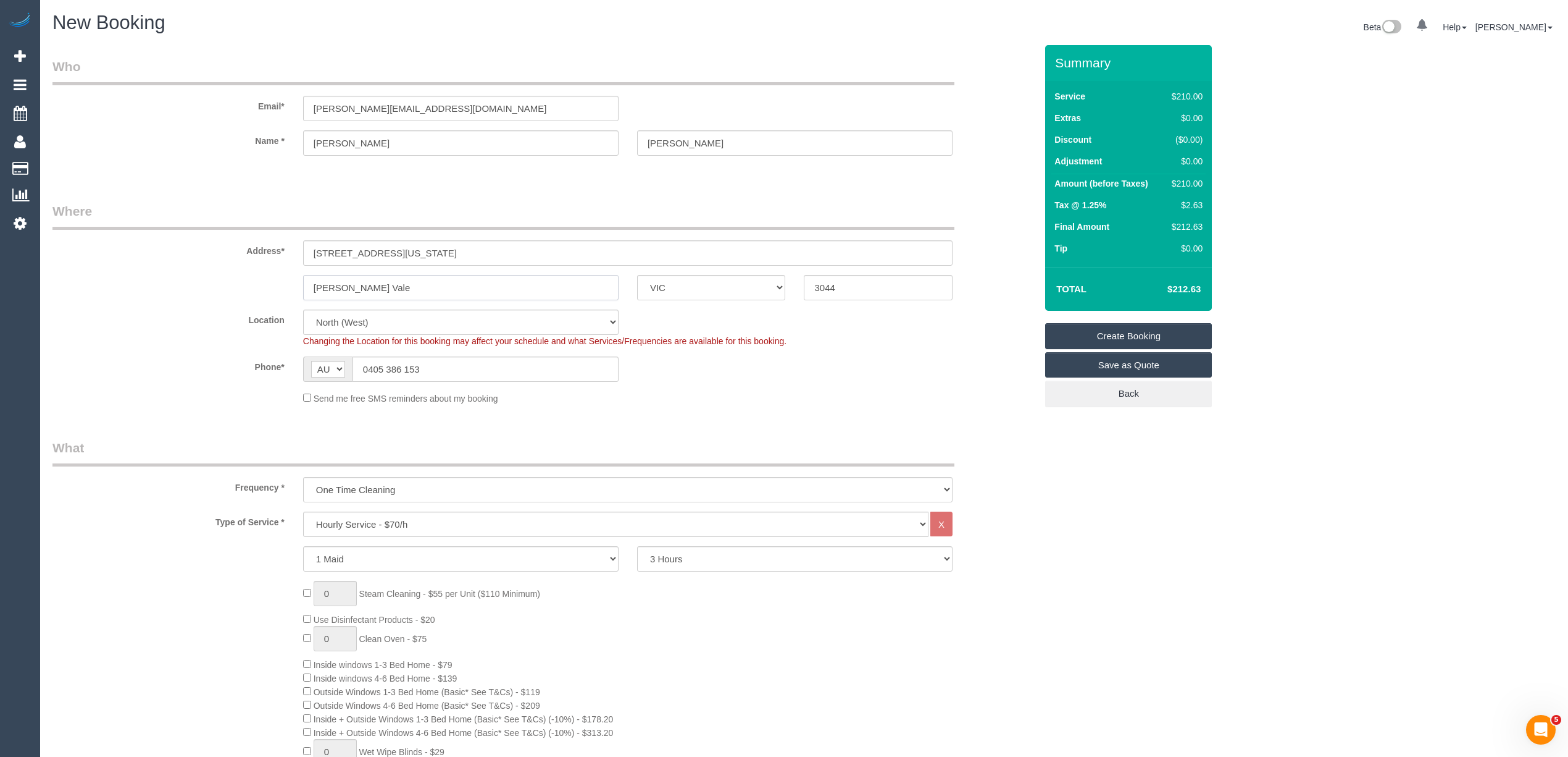
click at [381, 275] on input "Pascoe Vale" at bounding box center [461, 287] width 316 height 25
drag, startPoint x: 381, startPoint y: 284, endPoint x: 276, endPoint y: 273, distance: 105.6
click at [276, 275] on div "Pascoe Vale ACT NSW NT QLD SA TAS VIC WA 3044" at bounding box center [544, 287] width 1002 height 25
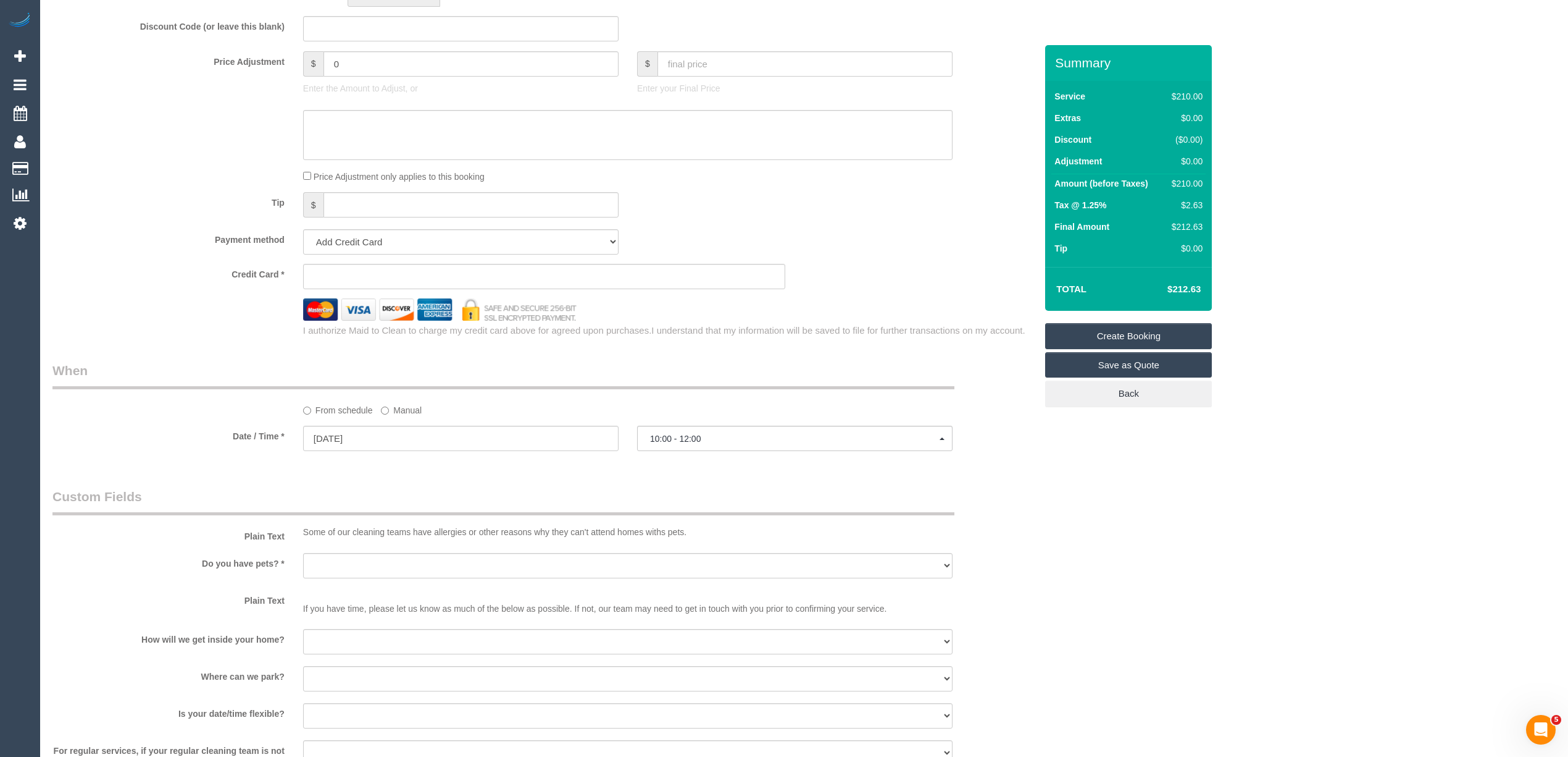
scroll to position [1373, 0]
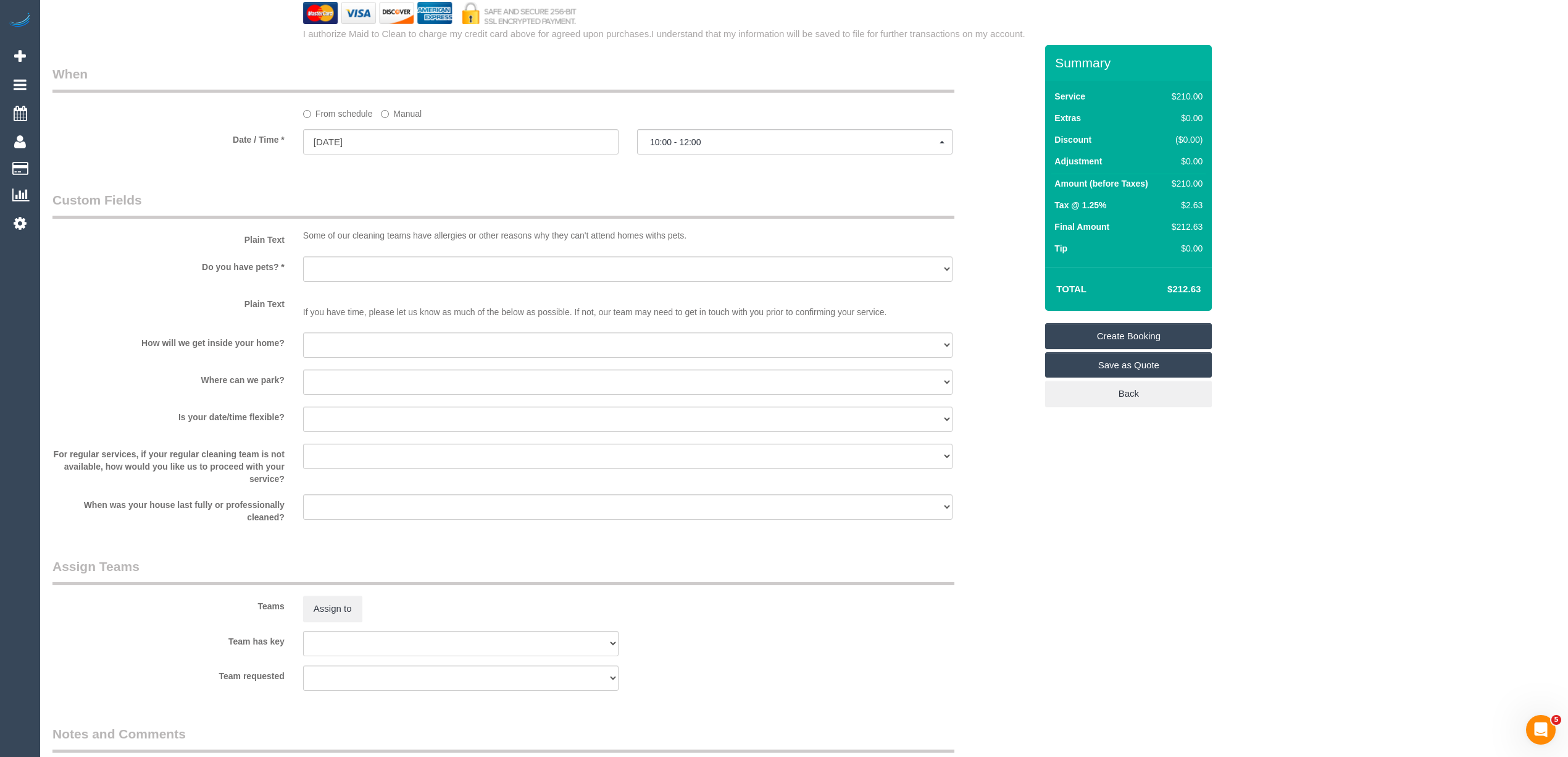
type input "Oak Park"
click at [332, 268] on select "Yes - Cats Yes - Dogs No pets Yes - Dogs and Cats Yes - Other" at bounding box center [628, 269] width 650 height 25
select select "number:29"
click at [303, 257] on select "Yes - Cats Yes - Dogs No pets Yes - Dogs and Cats Yes - Other" at bounding box center [628, 269] width 650 height 25
click at [357, 349] on select "I will be home Key will be left (please provide details below) Lock box/Access …" at bounding box center [628, 345] width 650 height 25
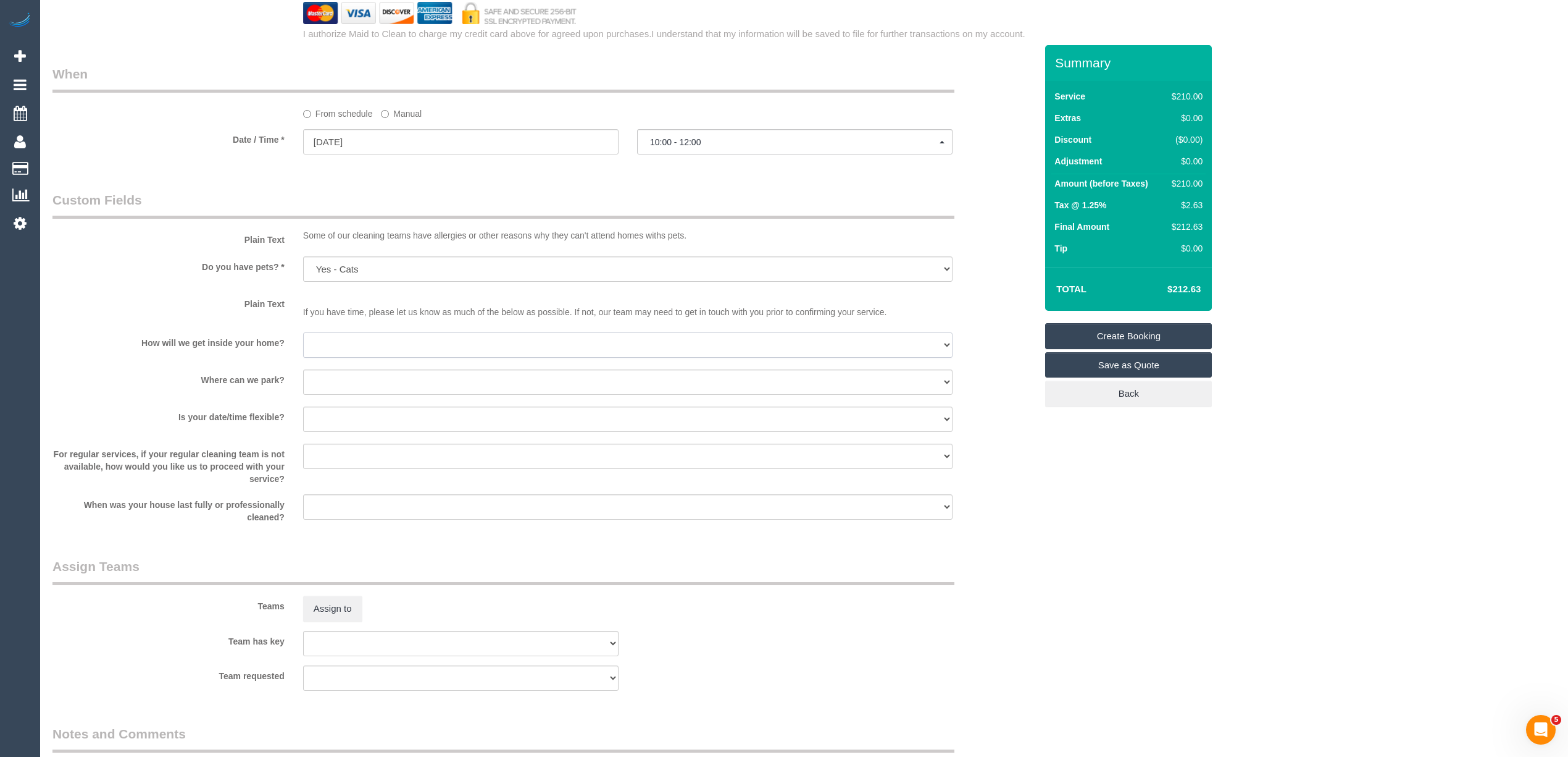
select select "number:14"
click at [303, 332] on select "I will be home Key will be left (please provide details below) Lock box/Access …" at bounding box center [628, 345] width 650 height 25
click at [368, 385] on select "I will provide parking on-site Free street parking Paid street parking (cost wi…" at bounding box center [628, 382] width 650 height 25
click at [303, 369] on select "I will provide parking on-site Free street parking Paid street parking (cost wi…" at bounding box center [628, 382] width 650 height 25
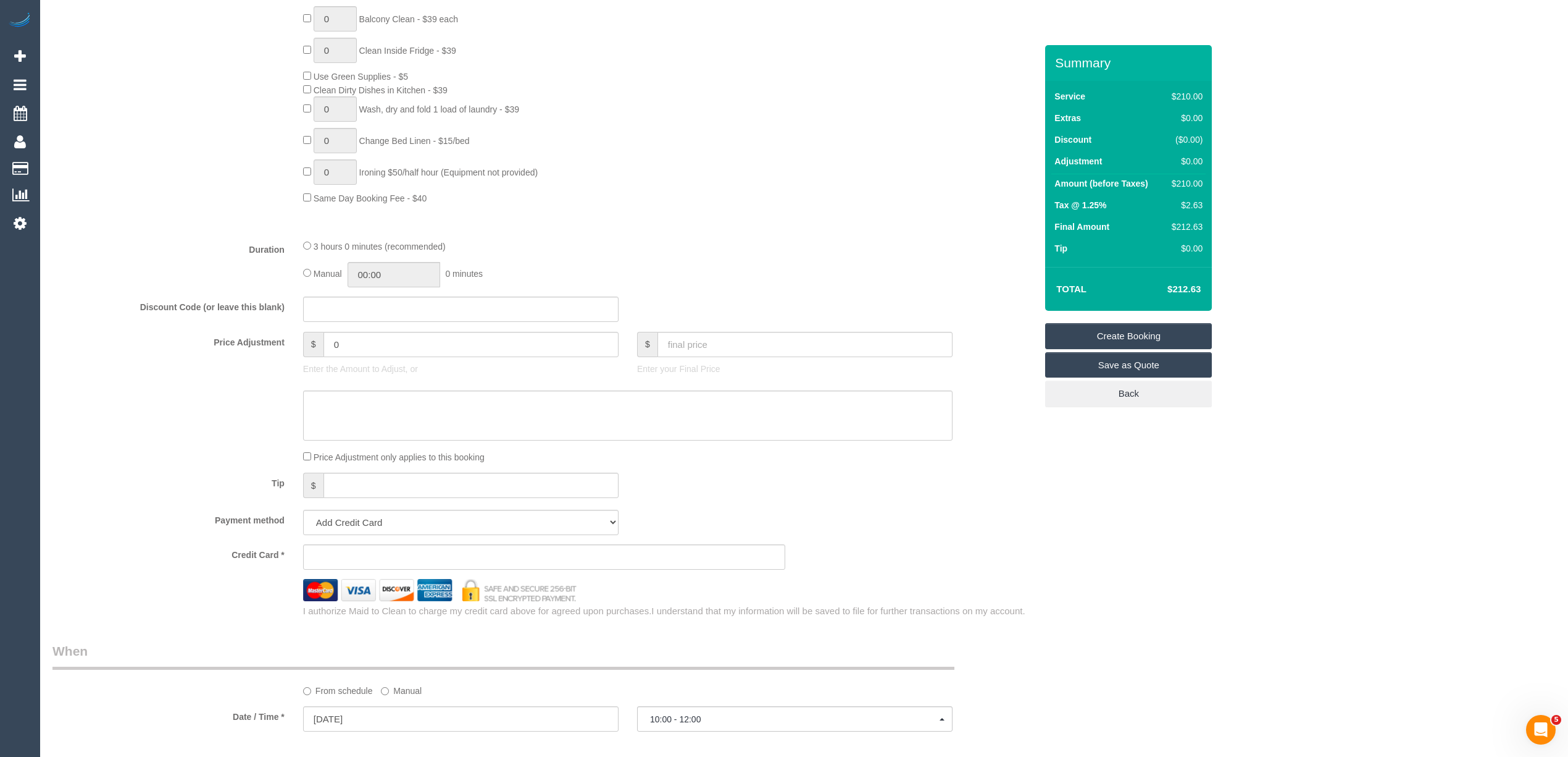
scroll to position [1567, 0]
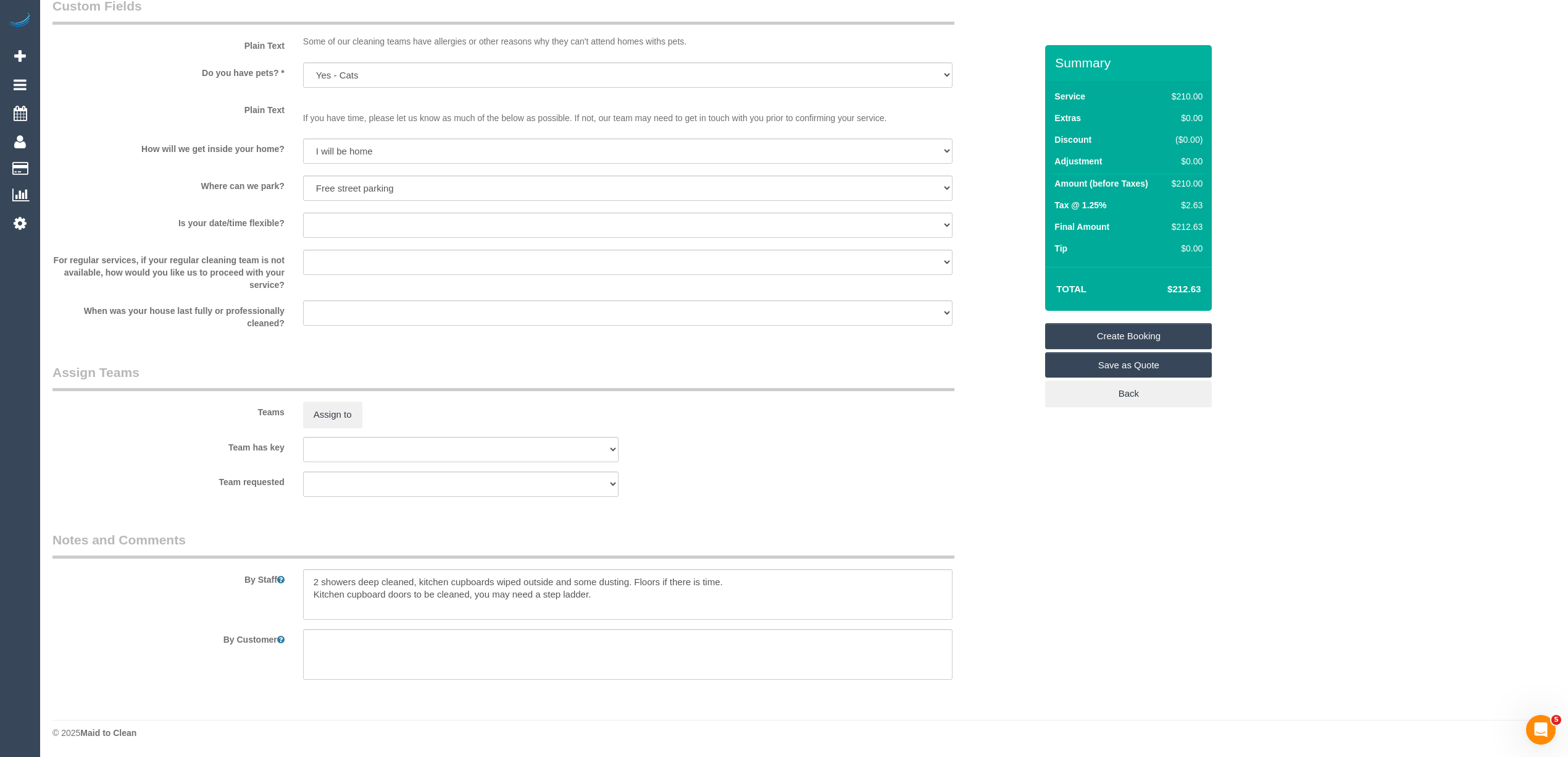
click at [324, 169] on sui-booking-custom-fields "Plain Text Some of our cleaning teams have allergies or other reasons why they …" at bounding box center [543, 163] width 983 height 332
click at [331, 186] on select "I will provide parking on-site Free street parking Paid street parking (cost wi…" at bounding box center [628, 188] width 650 height 25
select select "number:18"
click at [303, 176] on select "I will provide parking on-site Free street parking Paid street parking (cost wi…" at bounding box center [628, 188] width 650 height 25
click at [338, 221] on select "Yes - date and time Yes - date but not time Yes - time but not date No - No fle…" at bounding box center [628, 225] width 650 height 25
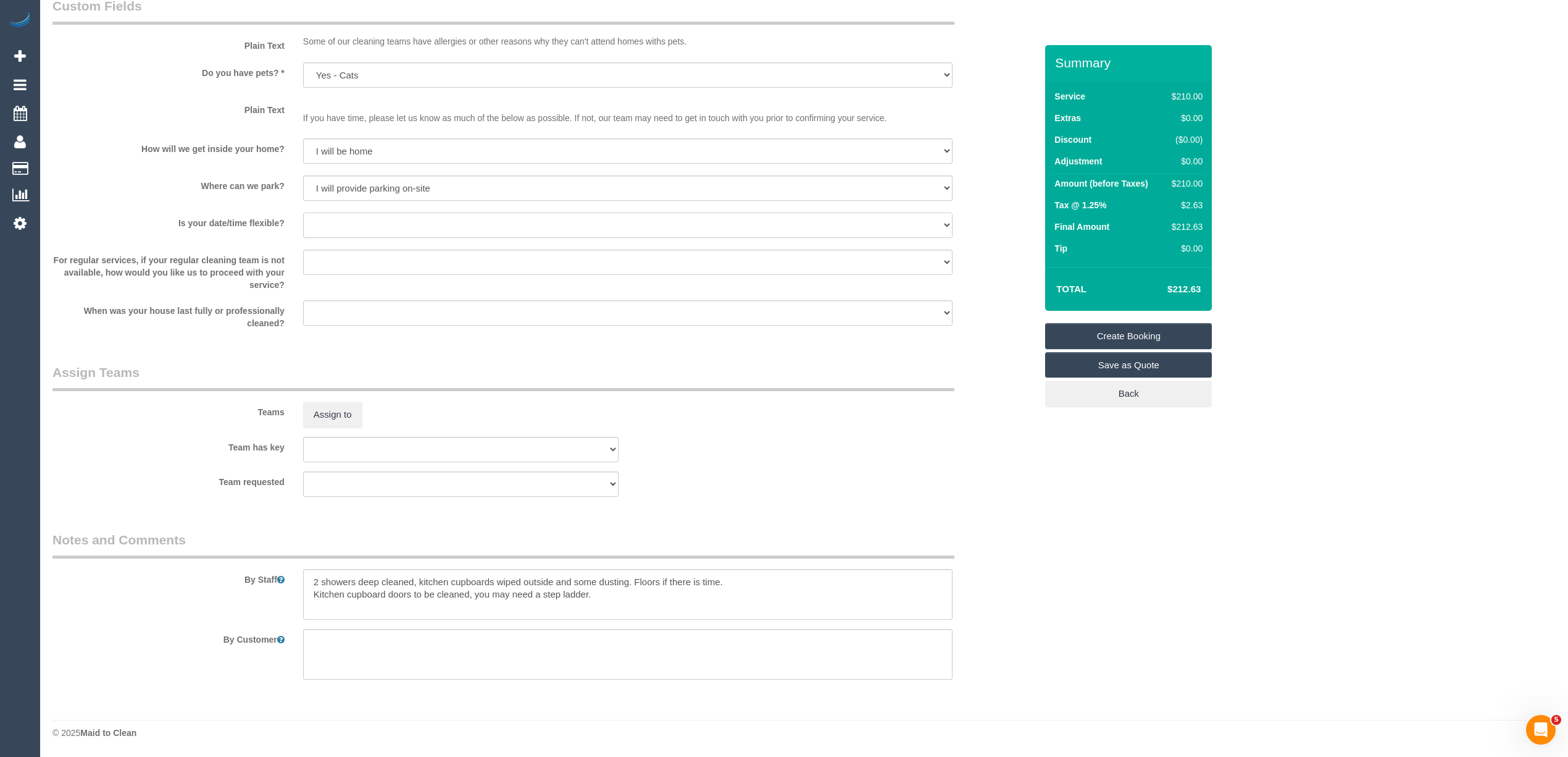
select select "number:24"
click at [303, 213] on select "Yes - date and time Yes - date but not time Yes - time but not date No - No fle…" at bounding box center [628, 225] width 650 height 25
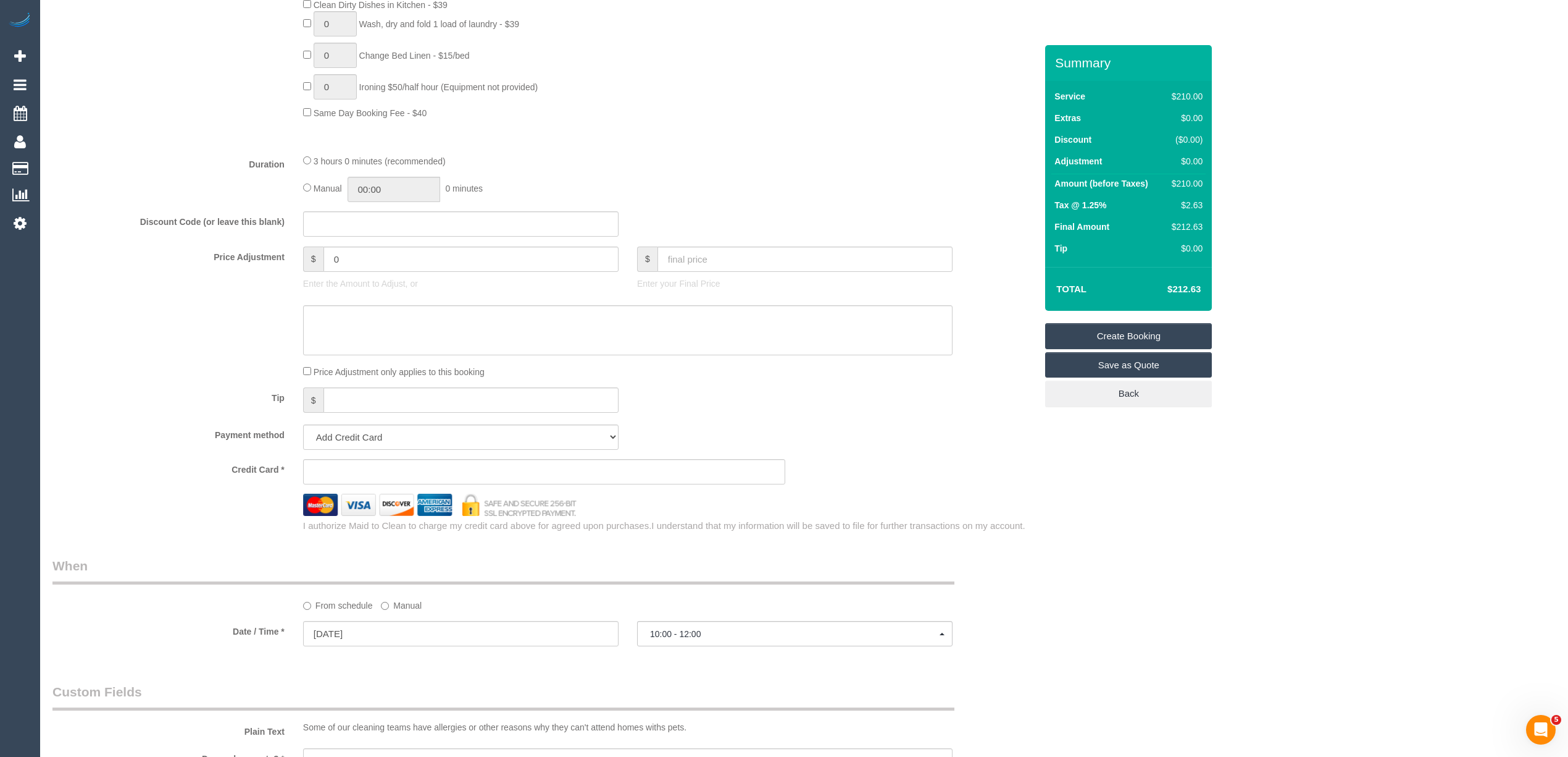
scroll to position [880, 0]
click at [349, 467] on sui-stripe-card at bounding box center [544, 473] width 483 height 25
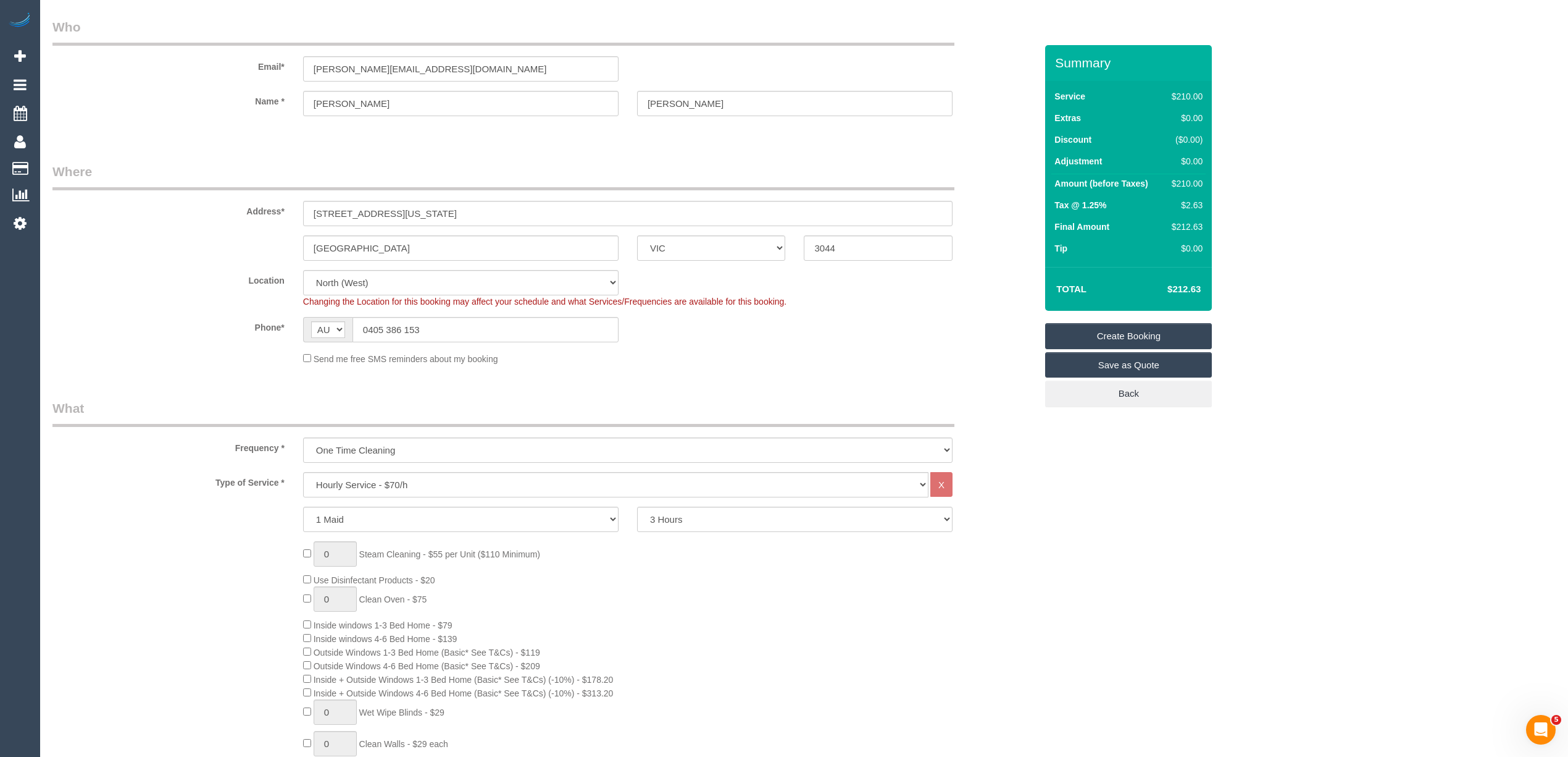
scroll to position [0, 0]
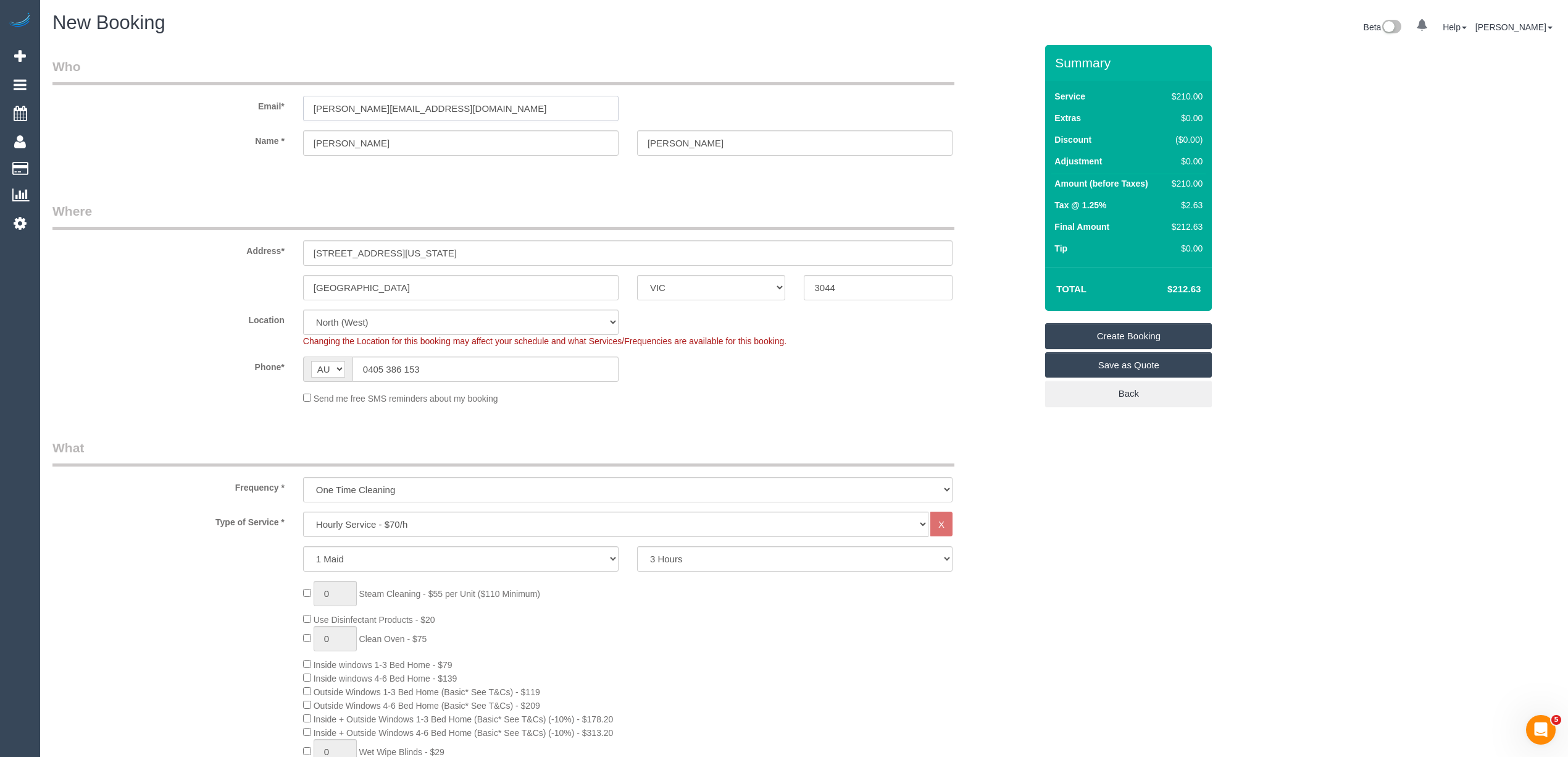
drag, startPoint x: 461, startPoint y: 106, endPoint x: 243, endPoint y: 92, distance: 218.4
click at [243, 92] on div "Email* trisha@netspace.net.au" at bounding box center [544, 89] width 1002 height 64
click at [1154, 331] on link "Create Booking" at bounding box center [1128, 336] width 166 height 26
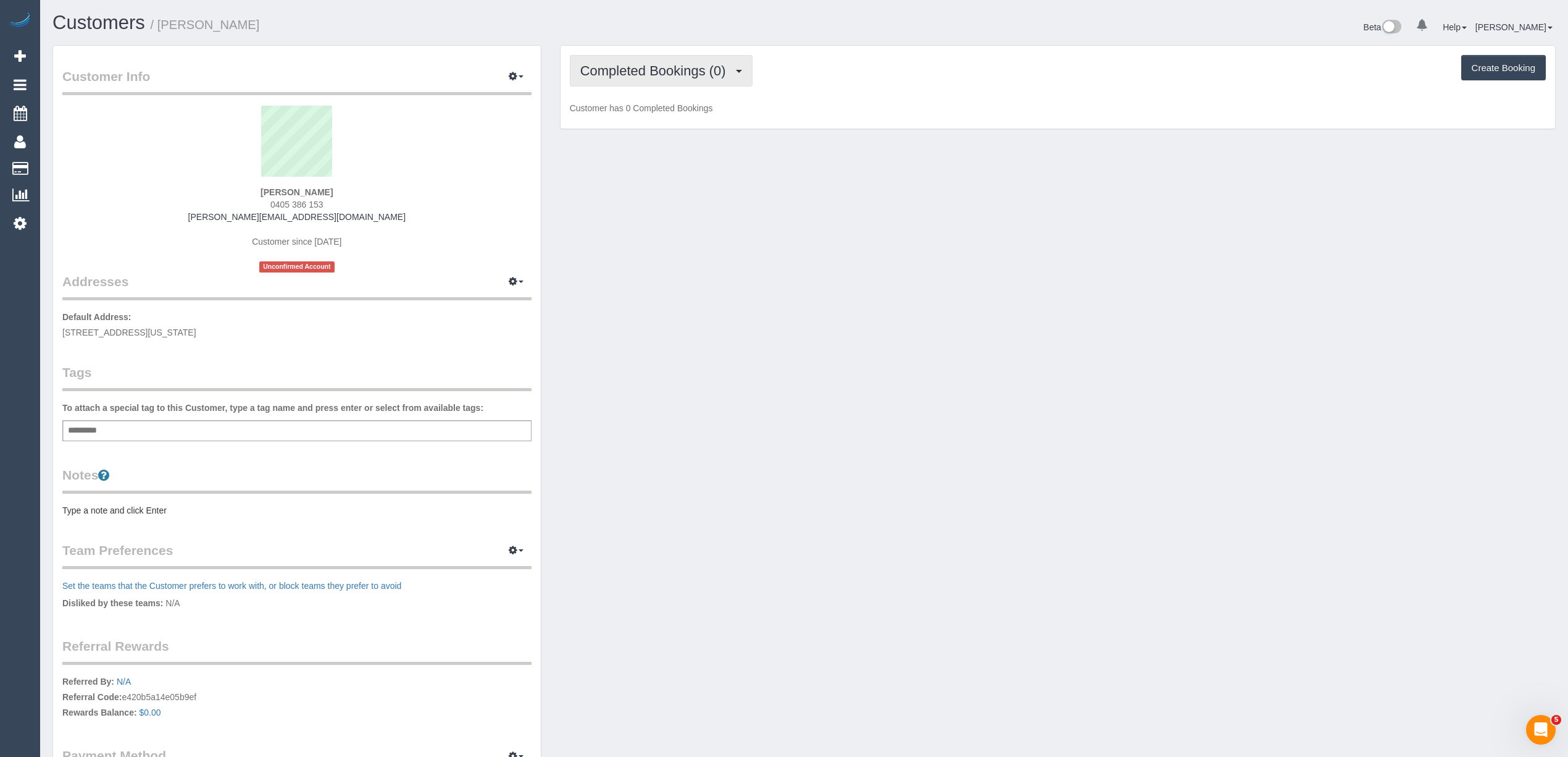
click at [629, 60] on button "Completed Bookings (0)" at bounding box center [660, 70] width 183 height 32
click at [636, 117] on link "Upcoming Bookings (1)" at bounding box center [634, 115] width 129 height 16
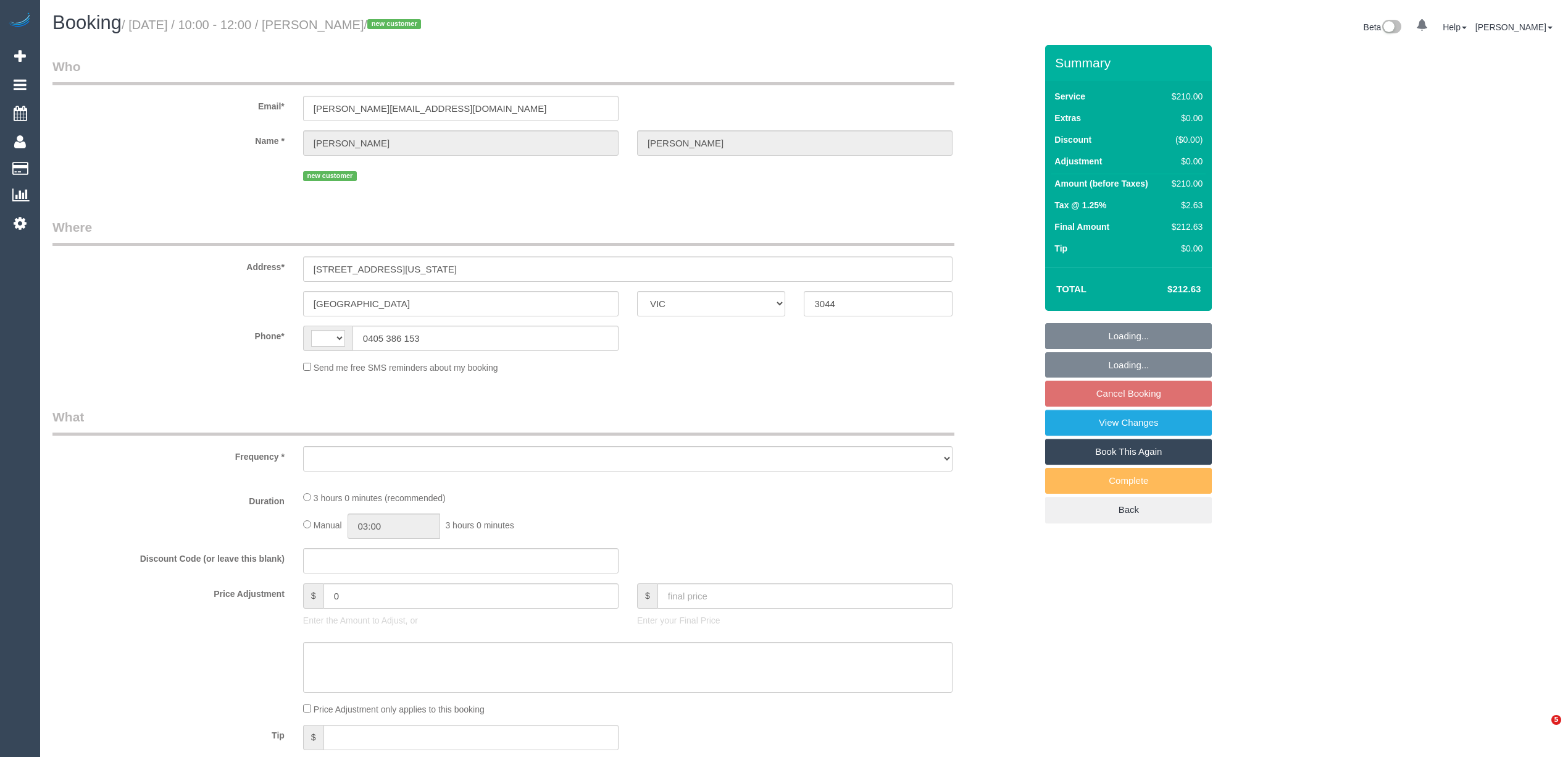
select select "VIC"
select select "object:284"
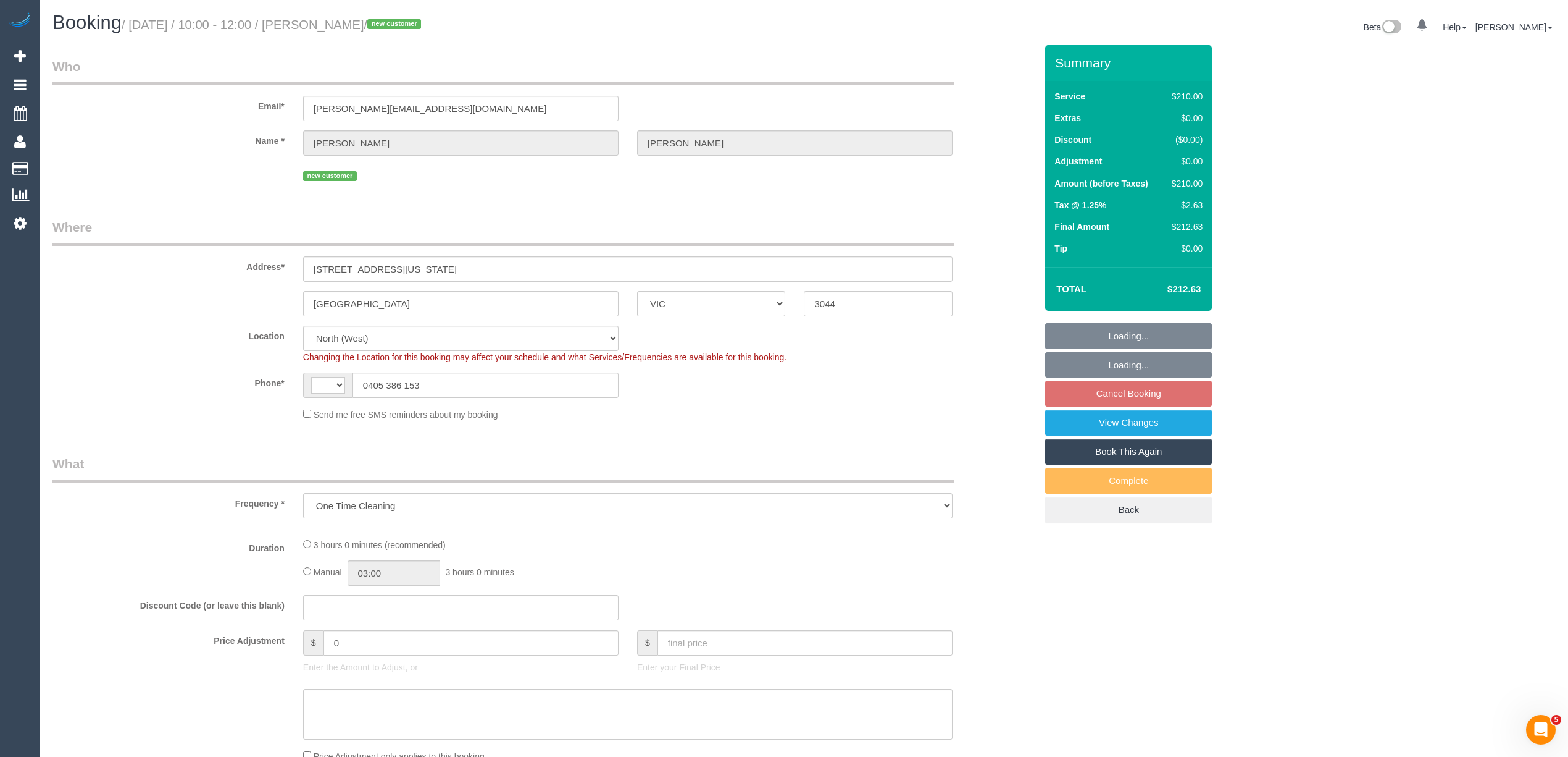
select select "180"
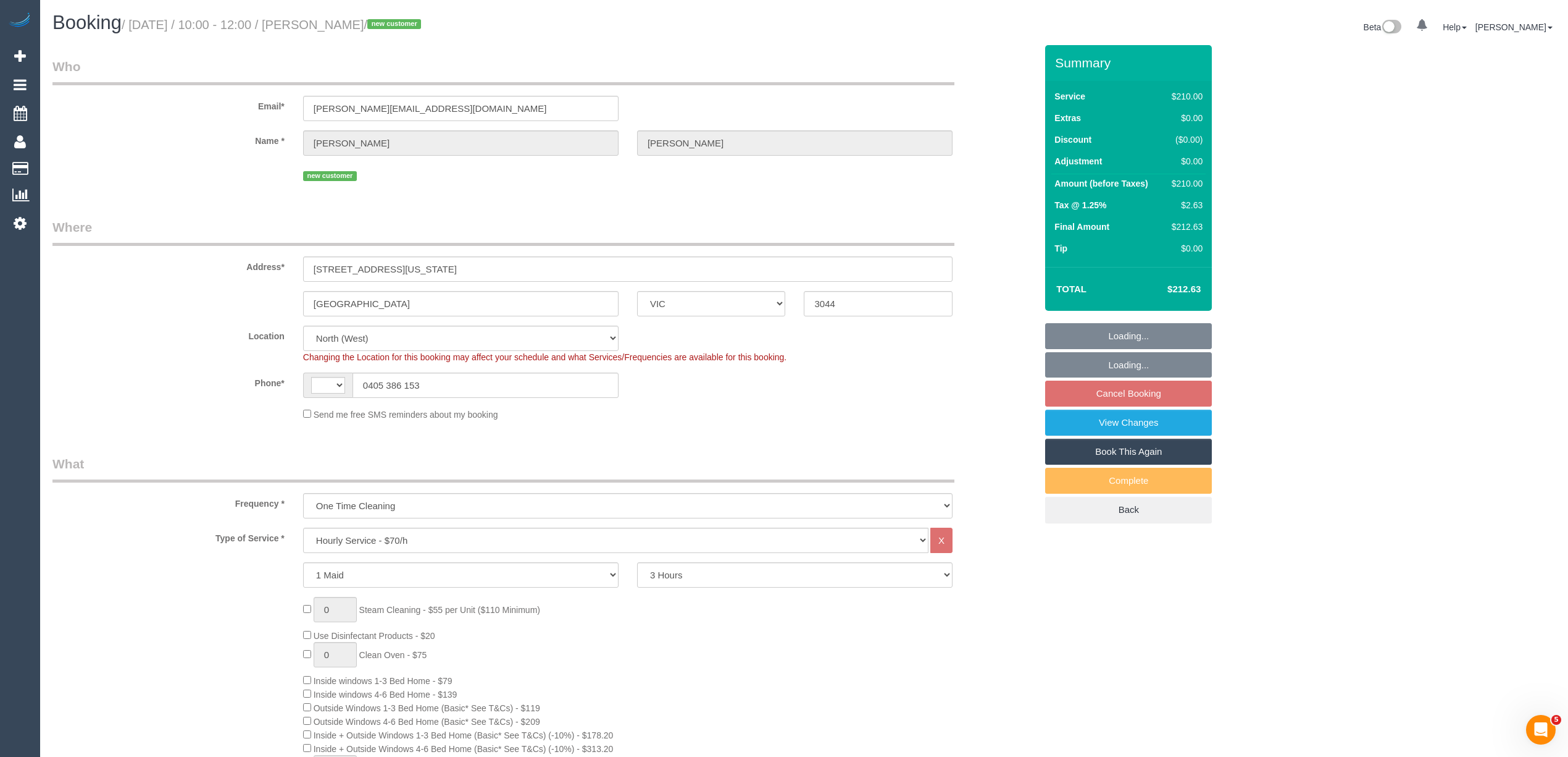
select select "object:714"
select select "string:AU"
select select "string:stripe-pm_1SHwMk2GScqysDRVSl6kzCPs"
select select "number:29"
select select "number:14"
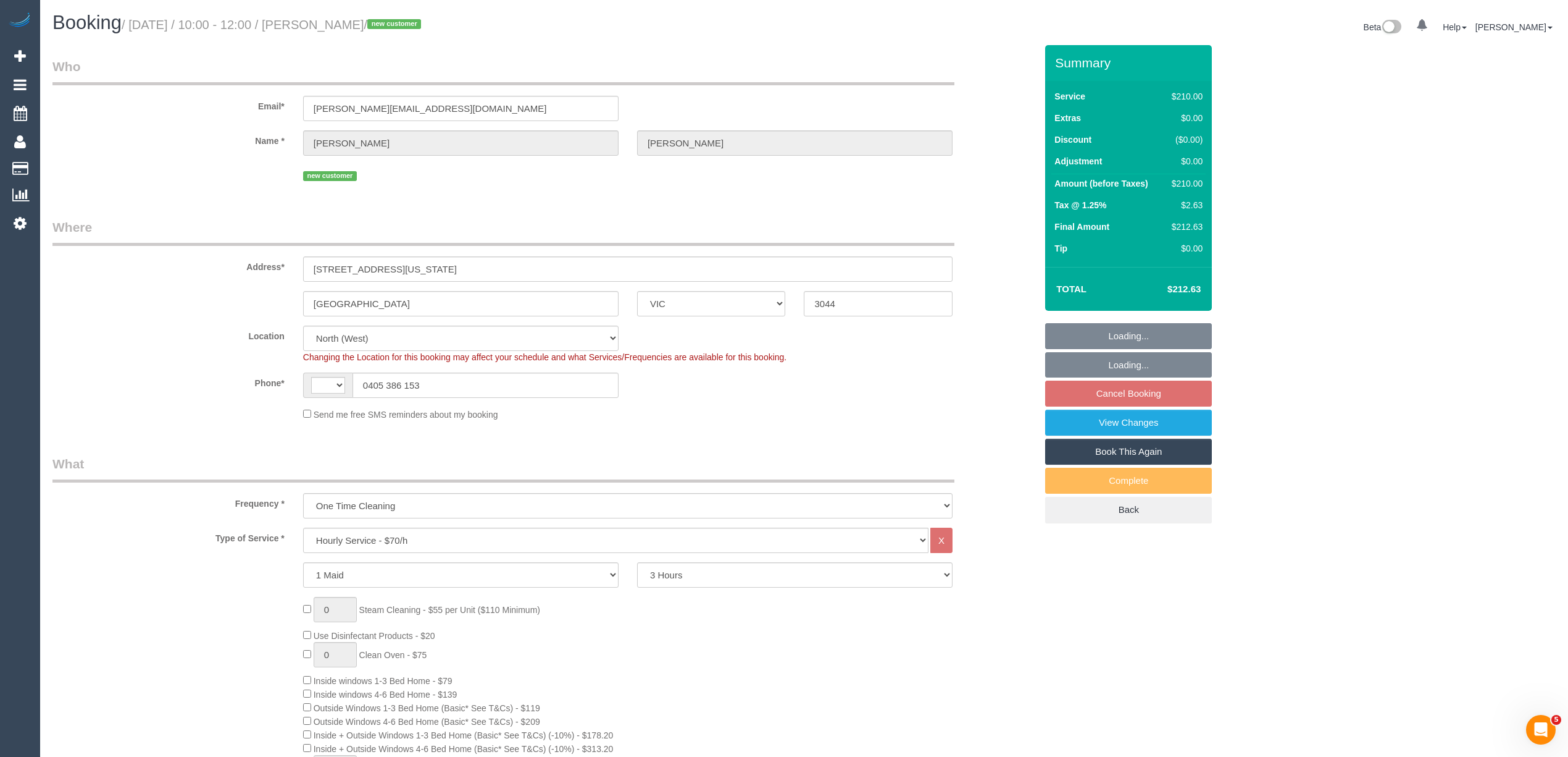
select select "number:18"
select select "number:24"
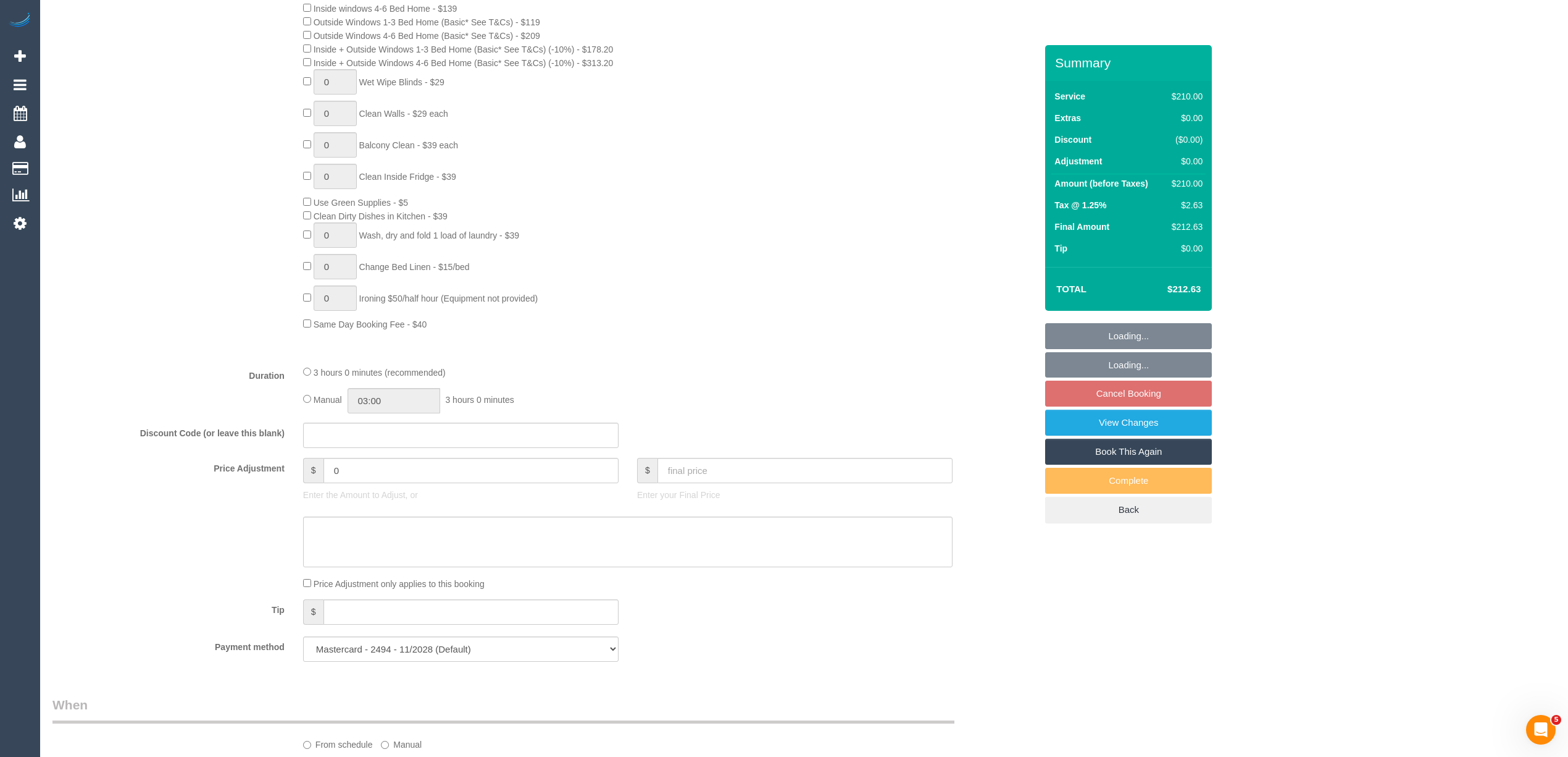
select select "spot3"
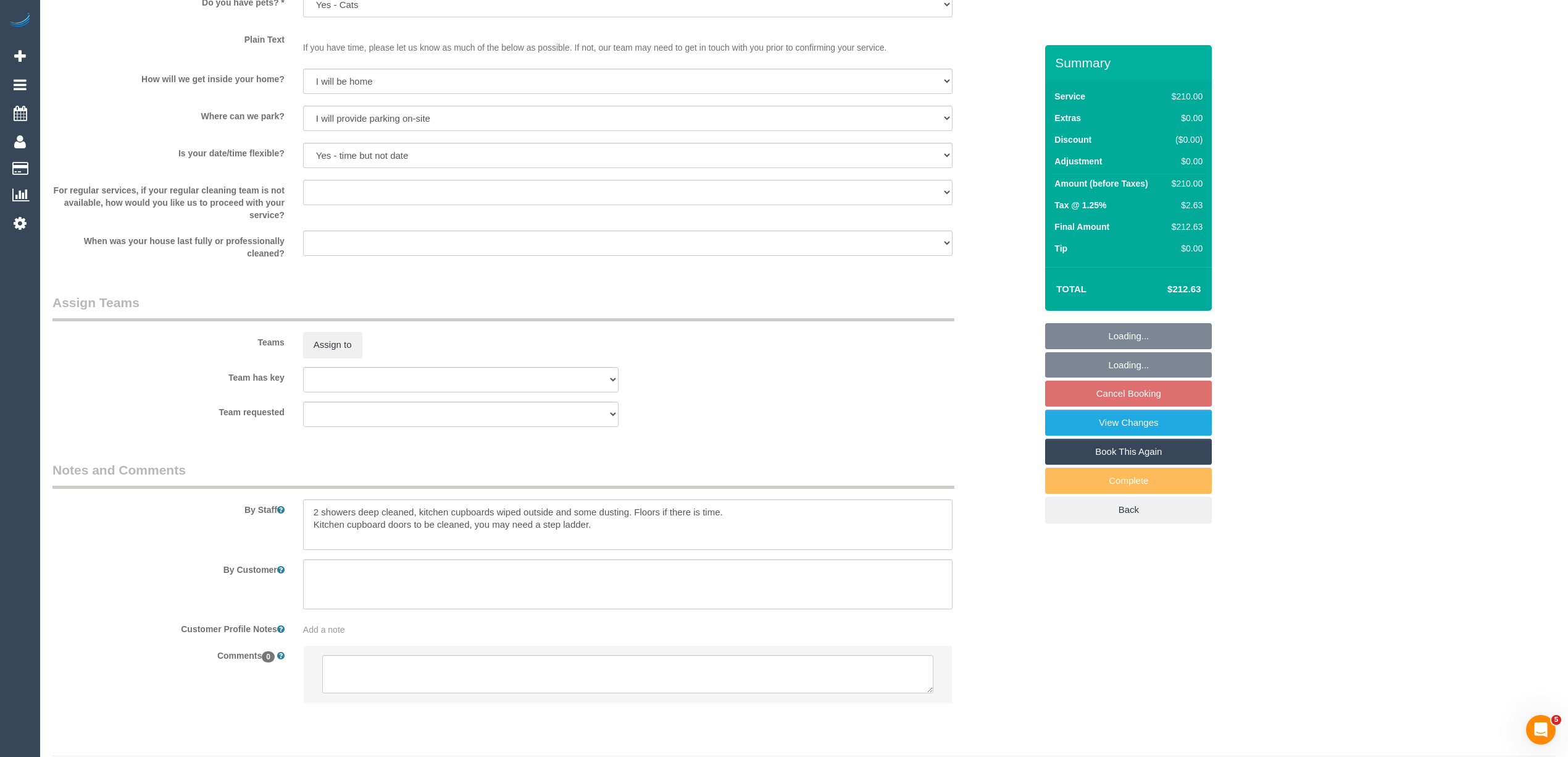
scroll to position [1618, 0]
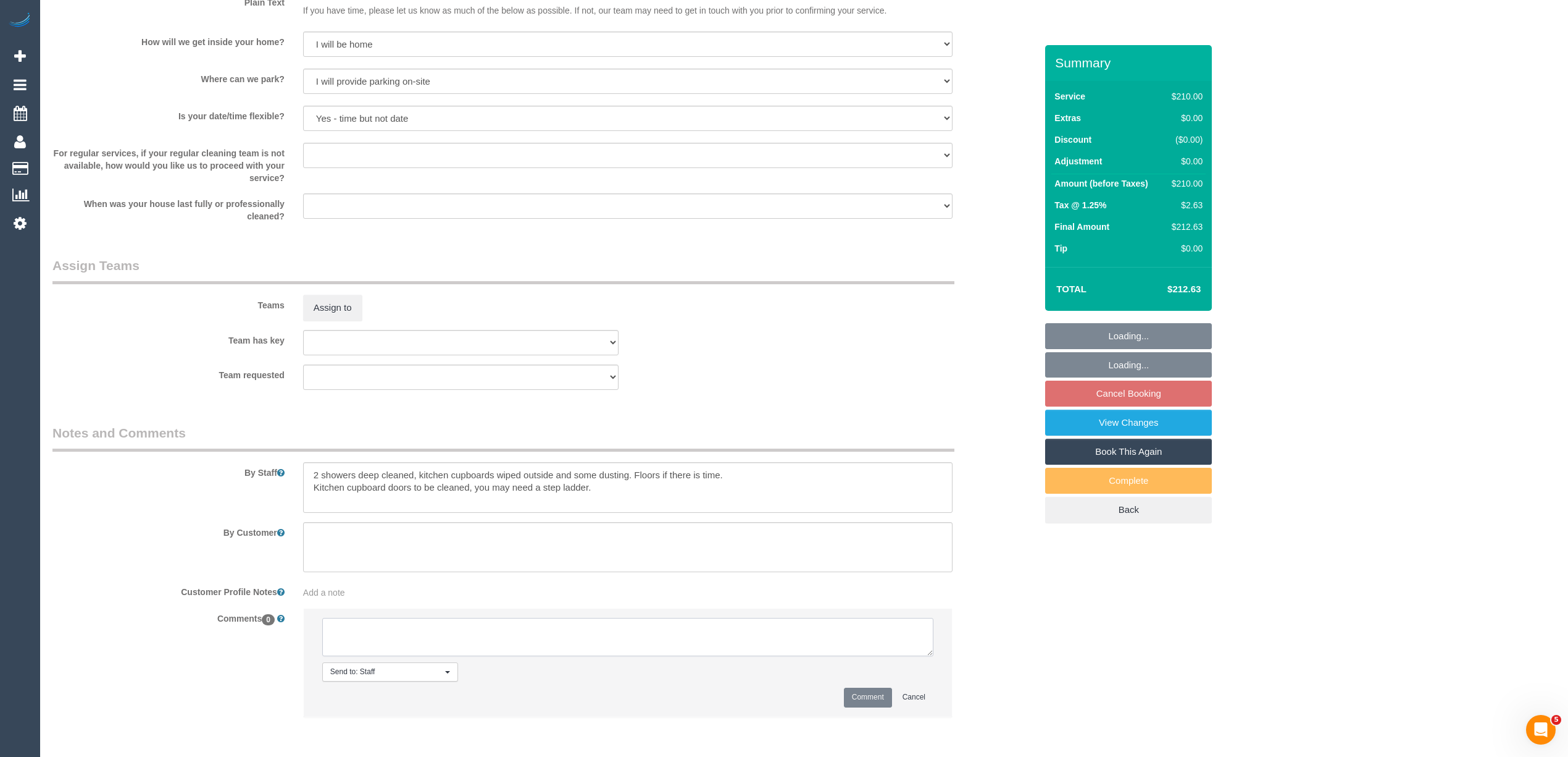
click at [415, 645] on textarea at bounding box center [627, 636] width 611 height 39
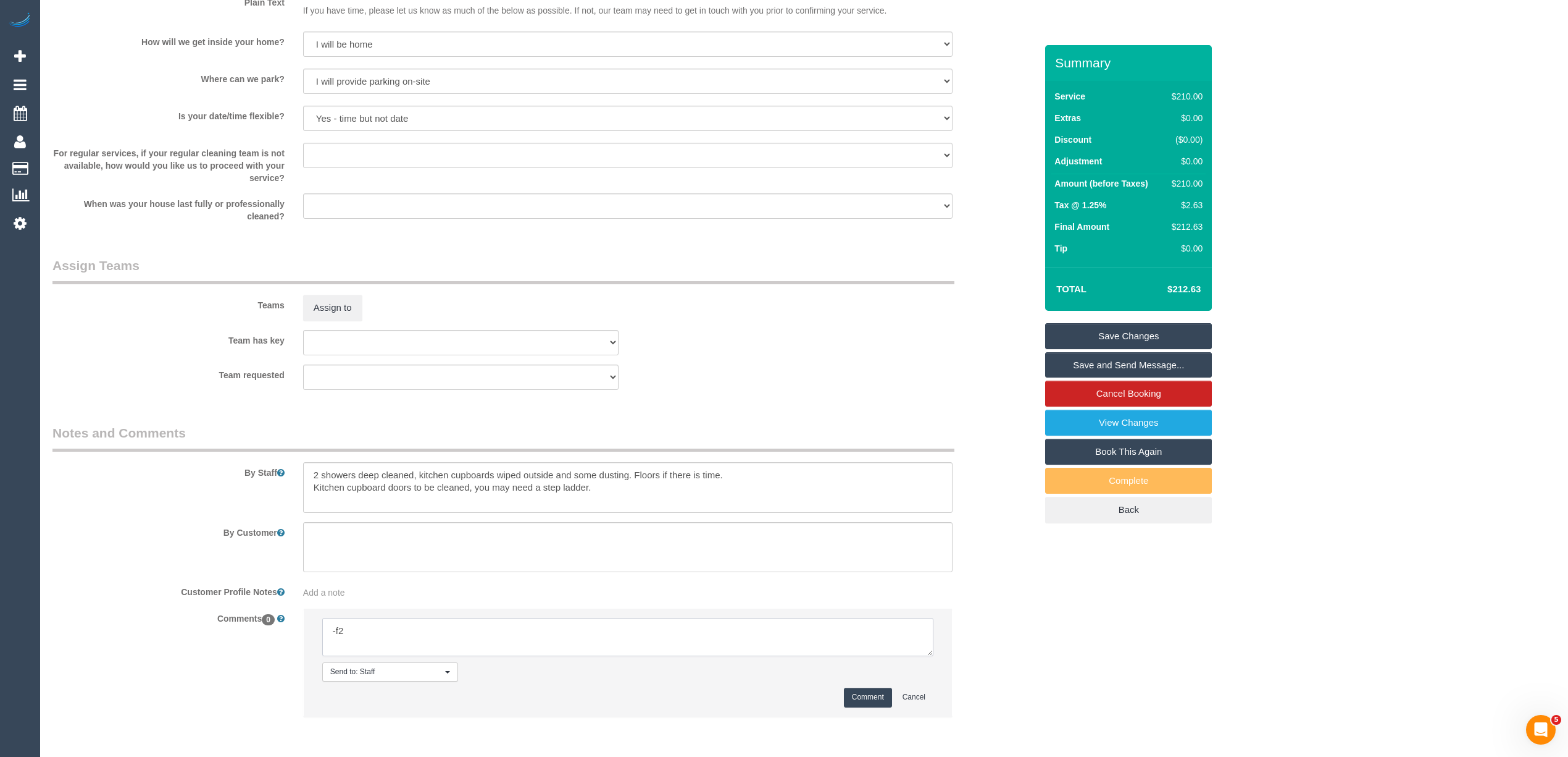
type textarea "Flexibility dates: Flexibility times: Notes: Contact via:"
drag, startPoint x: 926, startPoint y: 649, endPoint x: 930, endPoint y: 690, distance: 41.2
click at [930, 670] on textarea at bounding box center [630, 644] width 615 height 52
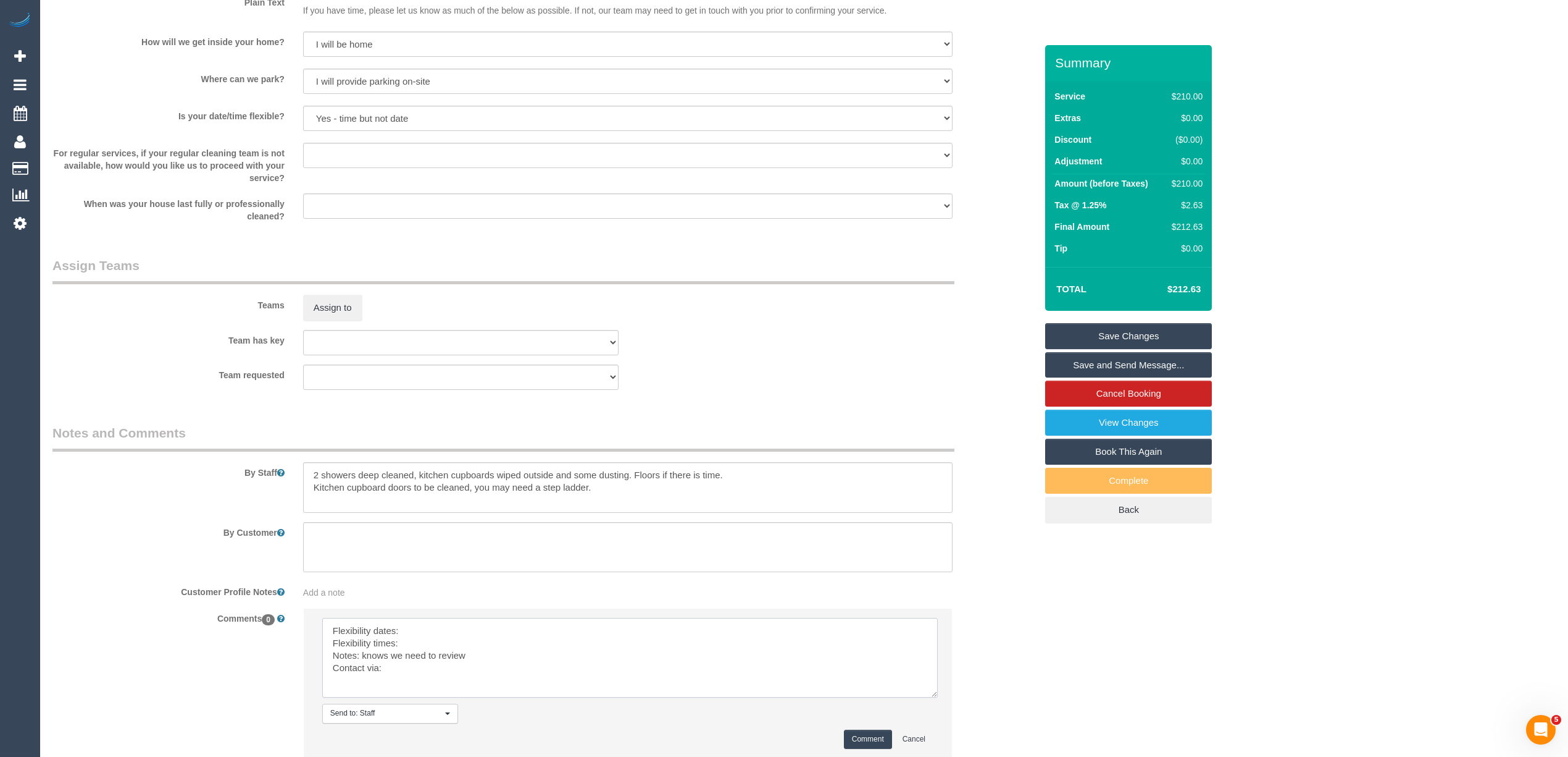
click at [445, 631] on textarea at bounding box center [630, 657] width 615 height 80
click at [432, 645] on textarea at bounding box center [630, 657] width 615 height 80
click at [420, 666] on textarea at bounding box center [630, 657] width 615 height 80
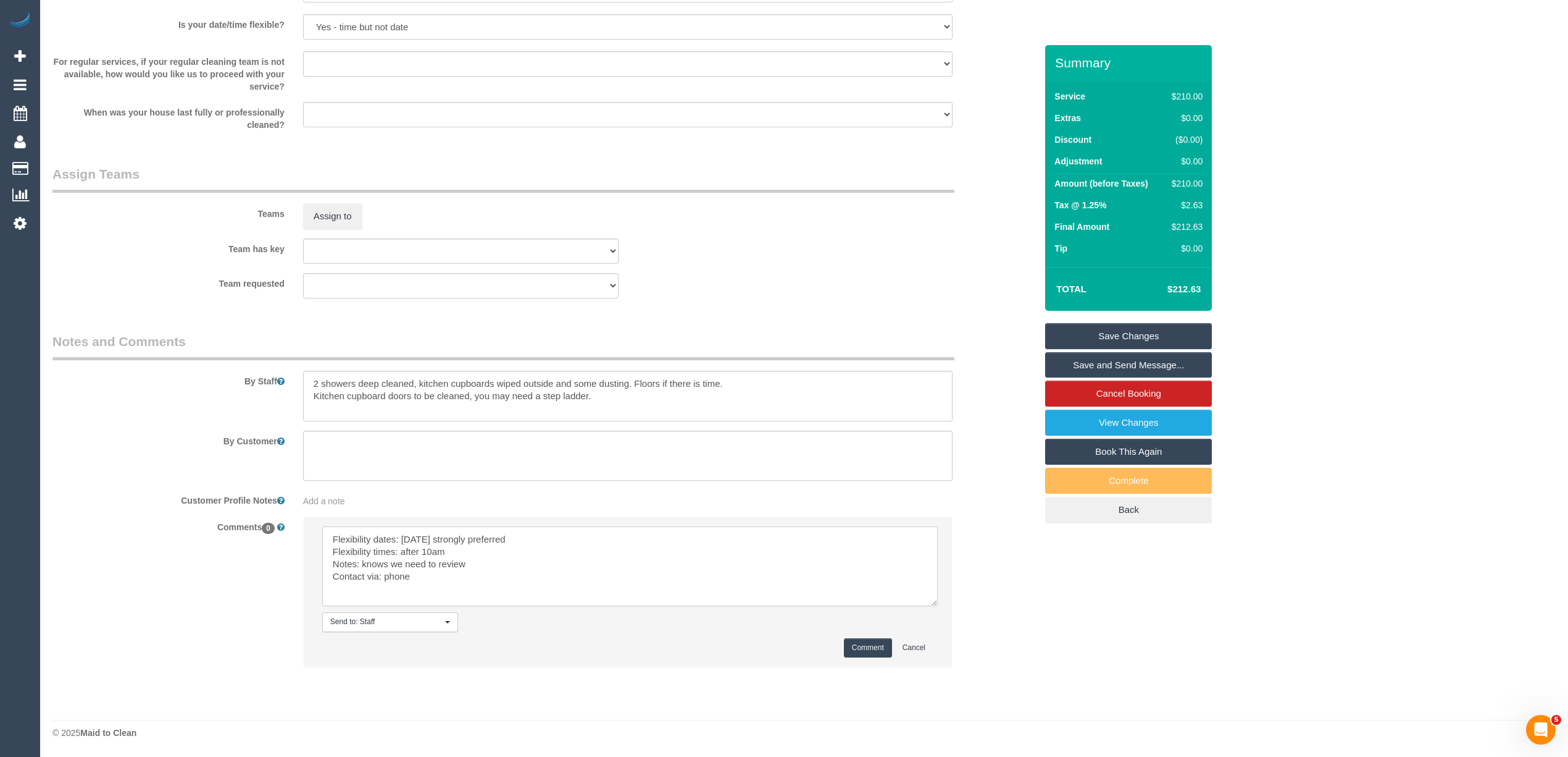
type textarea "Flexibility dates: Monday strongly preferred Flexibility times: after 10am Note…"
click at [877, 640] on button "Comment" at bounding box center [868, 647] width 49 height 19
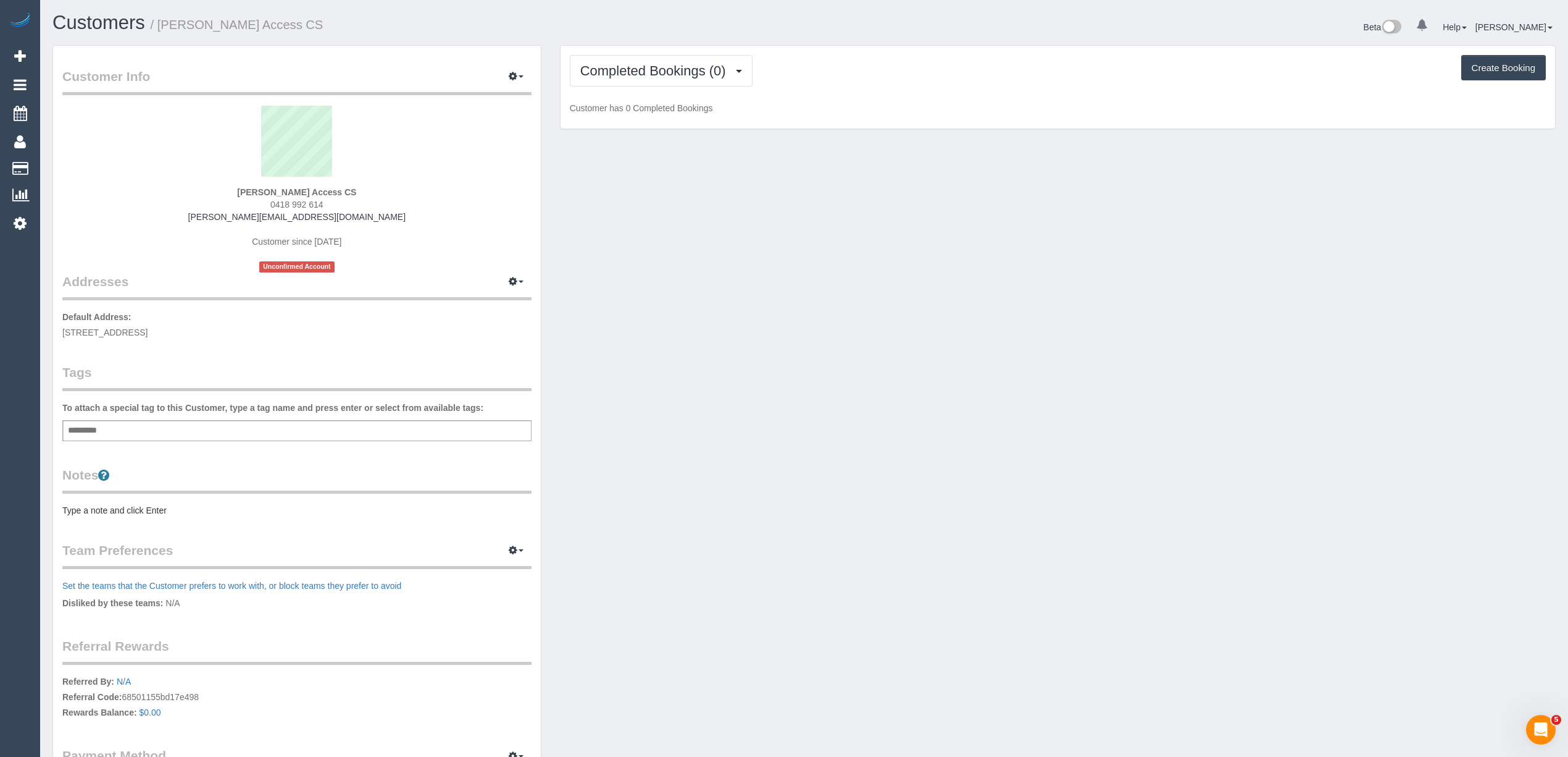
click at [213, 428] on div "Add a tag" at bounding box center [297, 430] width 470 height 21
type input "****"
type input "*"
type input "*******"
click at [121, 513] on pre "Type a note and click Enter" at bounding box center [297, 513] width 470 height 13
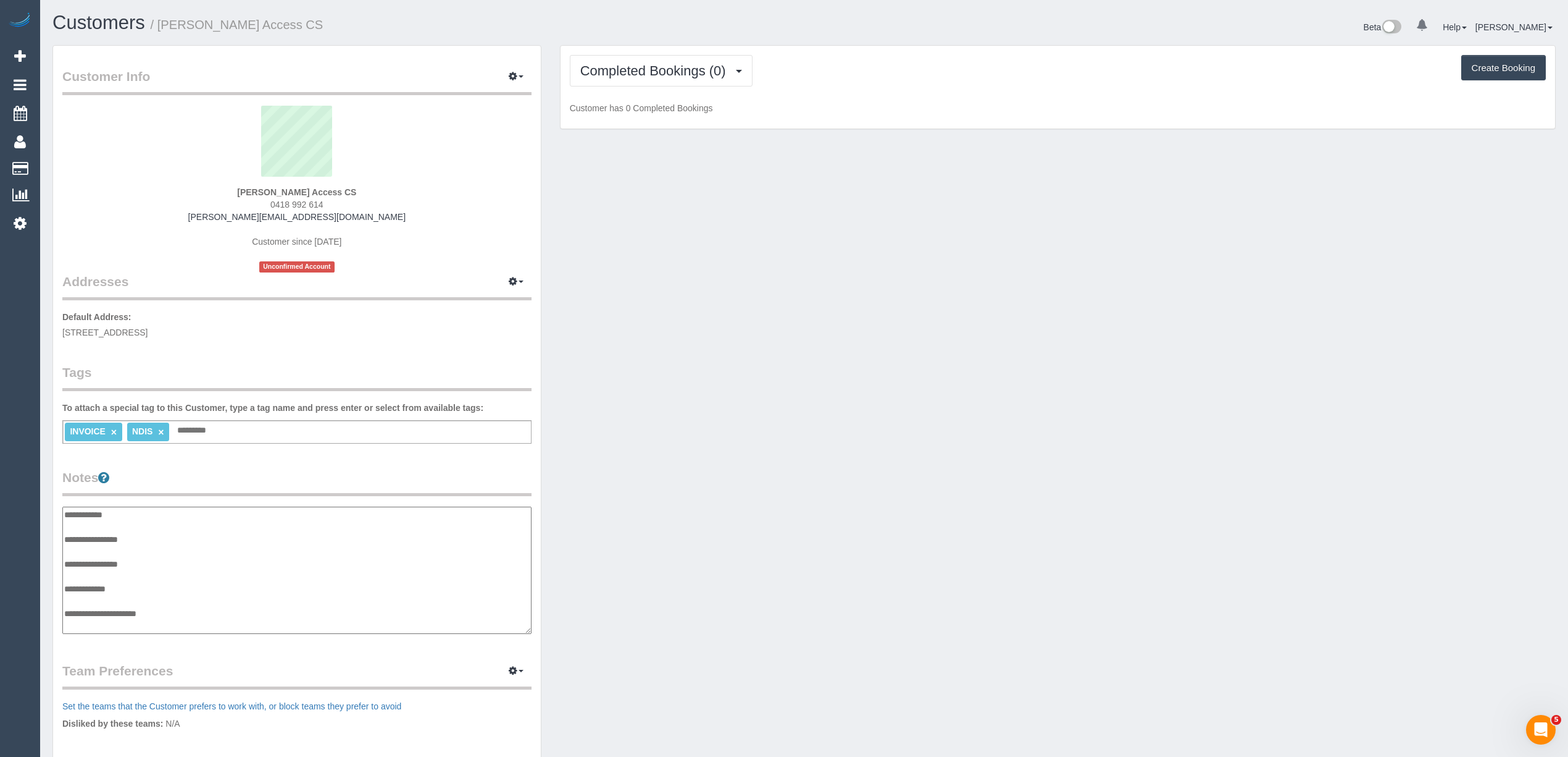
scroll to position [10, 0]
click at [164, 525] on textarea "**********" at bounding box center [296, 571] width 469 height 128
click at [174, 603] on textarea "**********" at bounding box center [296, 571] width 469 height 128
click at [175, 613] on textarea "**********" at bounding box center [296, 571] width 469 height 128
paste textarea "**********"
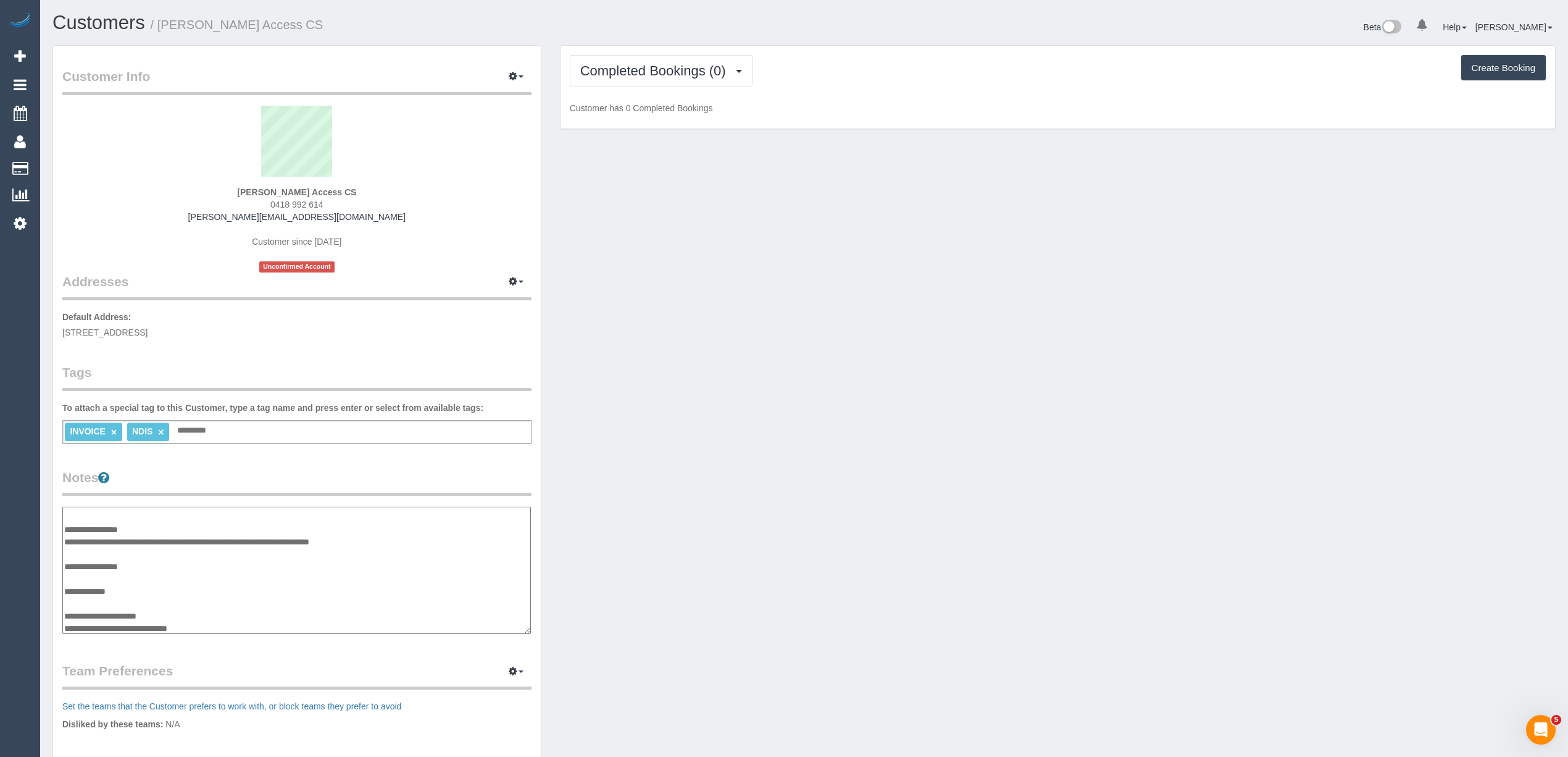
scroll to position [23, 0]
paste textarea "*********"
click at [150, 578] on textarea "**********" at bounding box center [296, 571] width 469 height 128
paste textarea "**********"
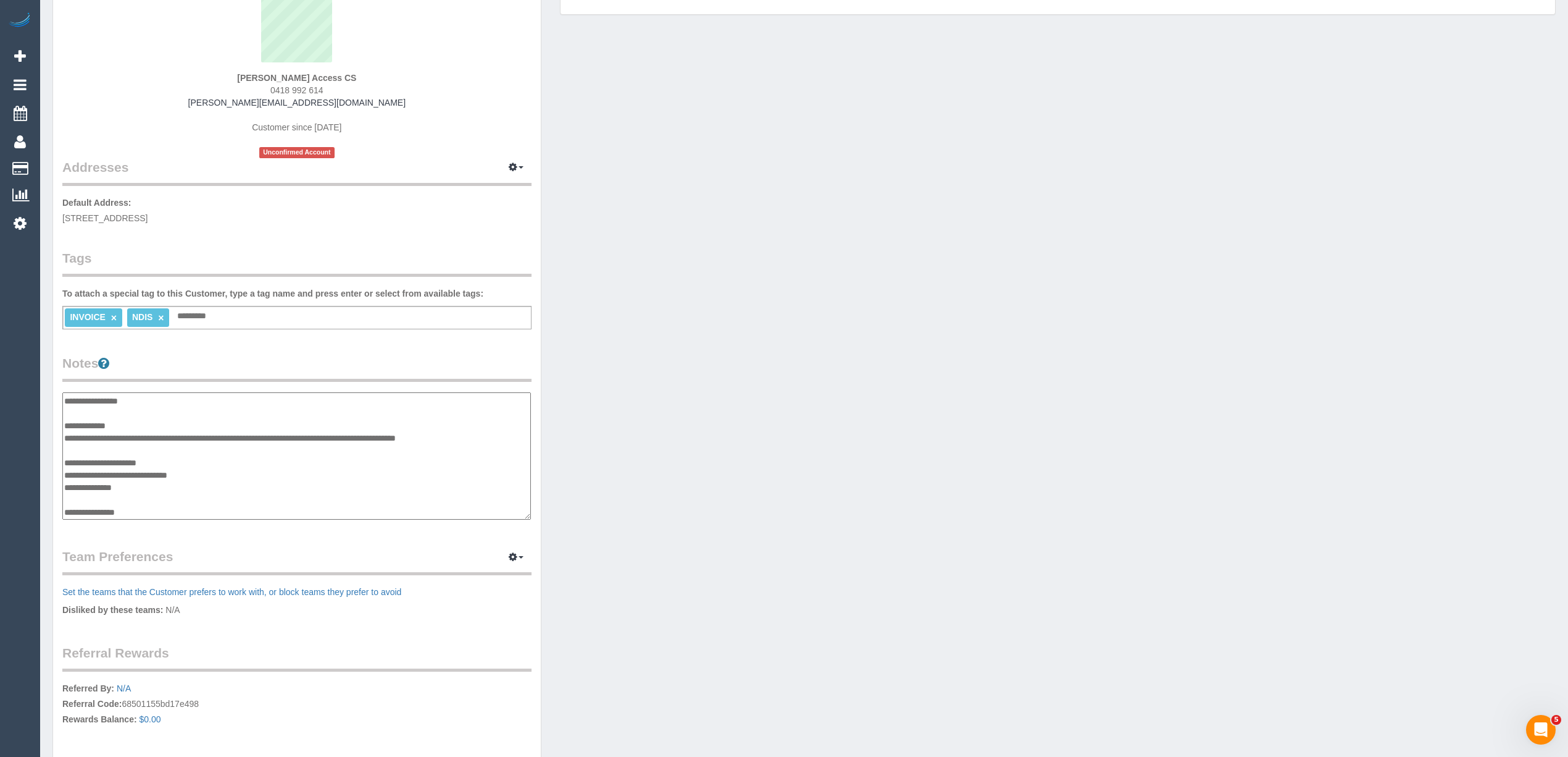
scroll to position [137, 0]
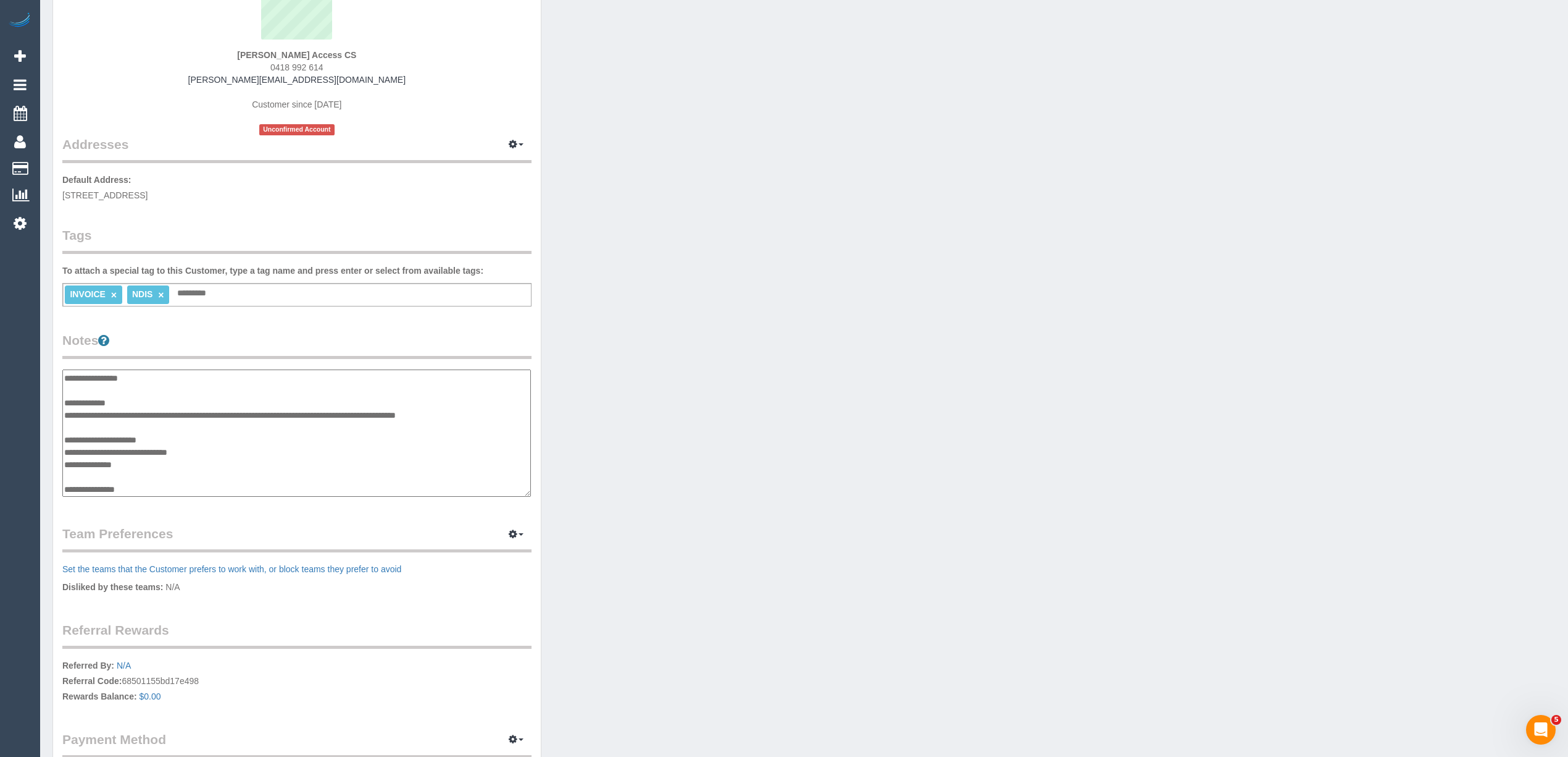
click at [161, 485] on textarea "**********" at bounding box center [296, 433] width 469 height 128
paste textarea "**********"
type textarea "**********"
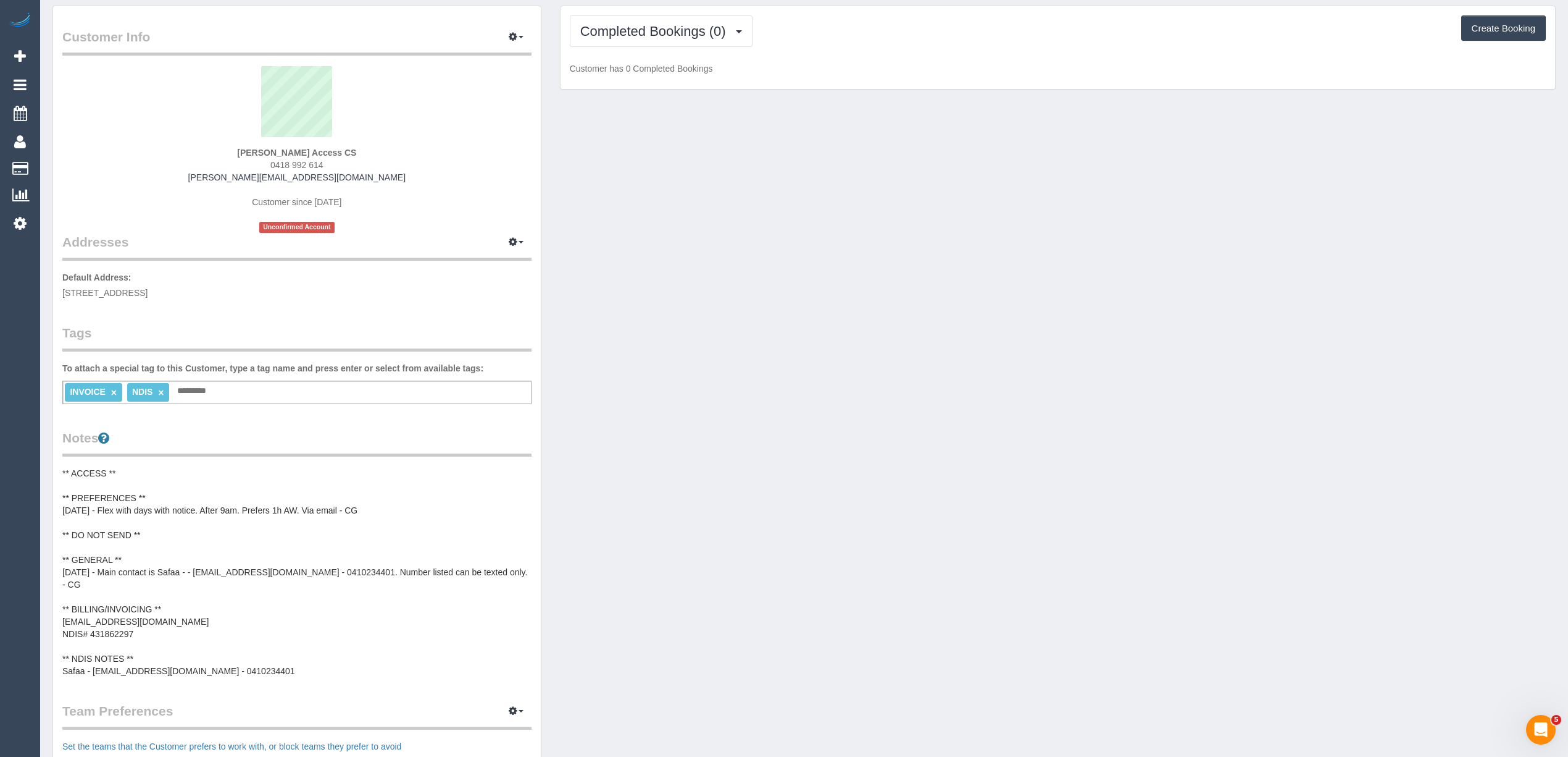
scroll to position [0, 0]
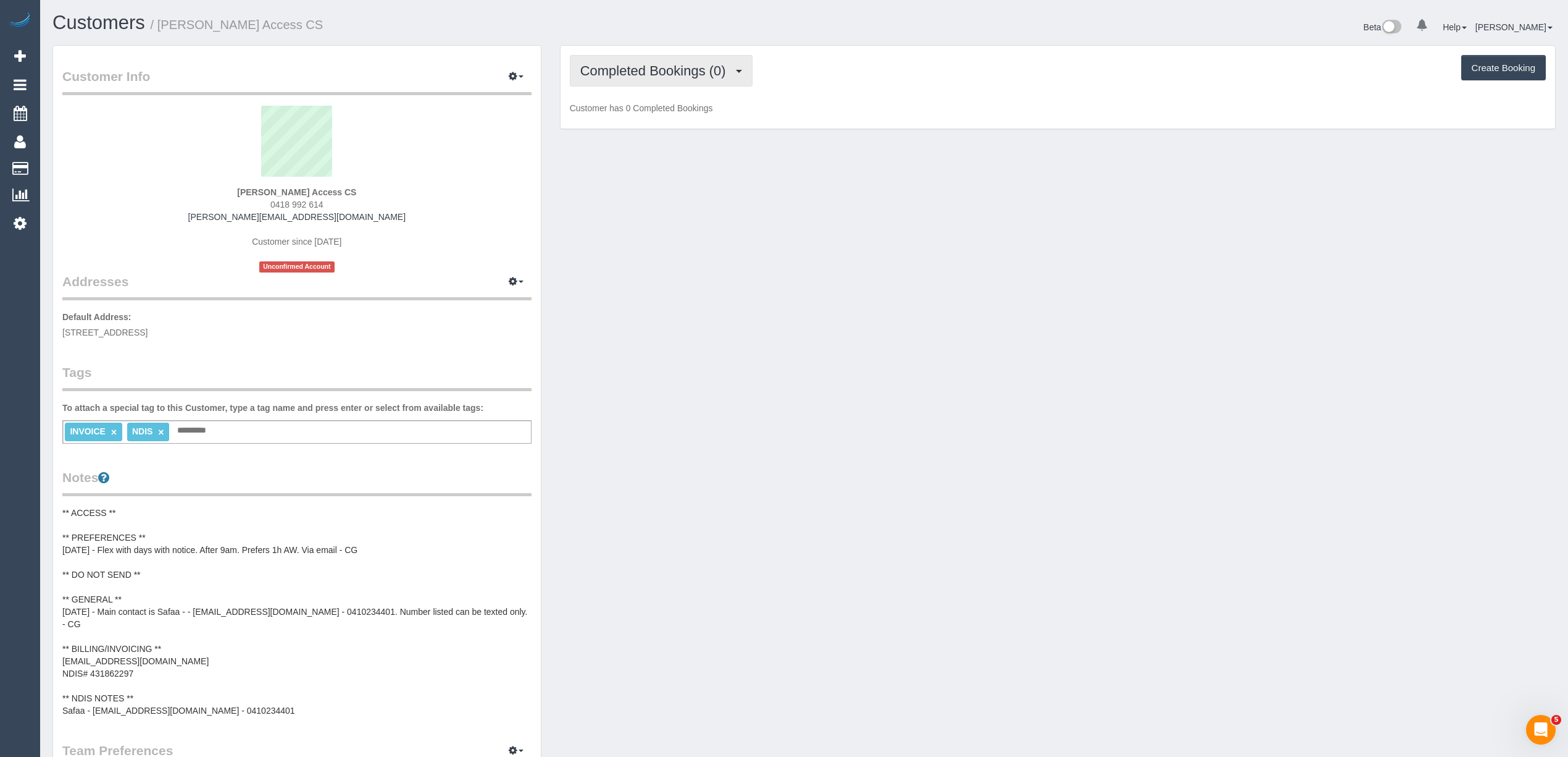
click at [608, 80] on button "Completed Bookings (0)" at bounding box center [660, 70] width 183 height 32
click at [626, 115] on link "Upcoming Bookings (11)" at bounding box center [635, 115] width 130 height 16
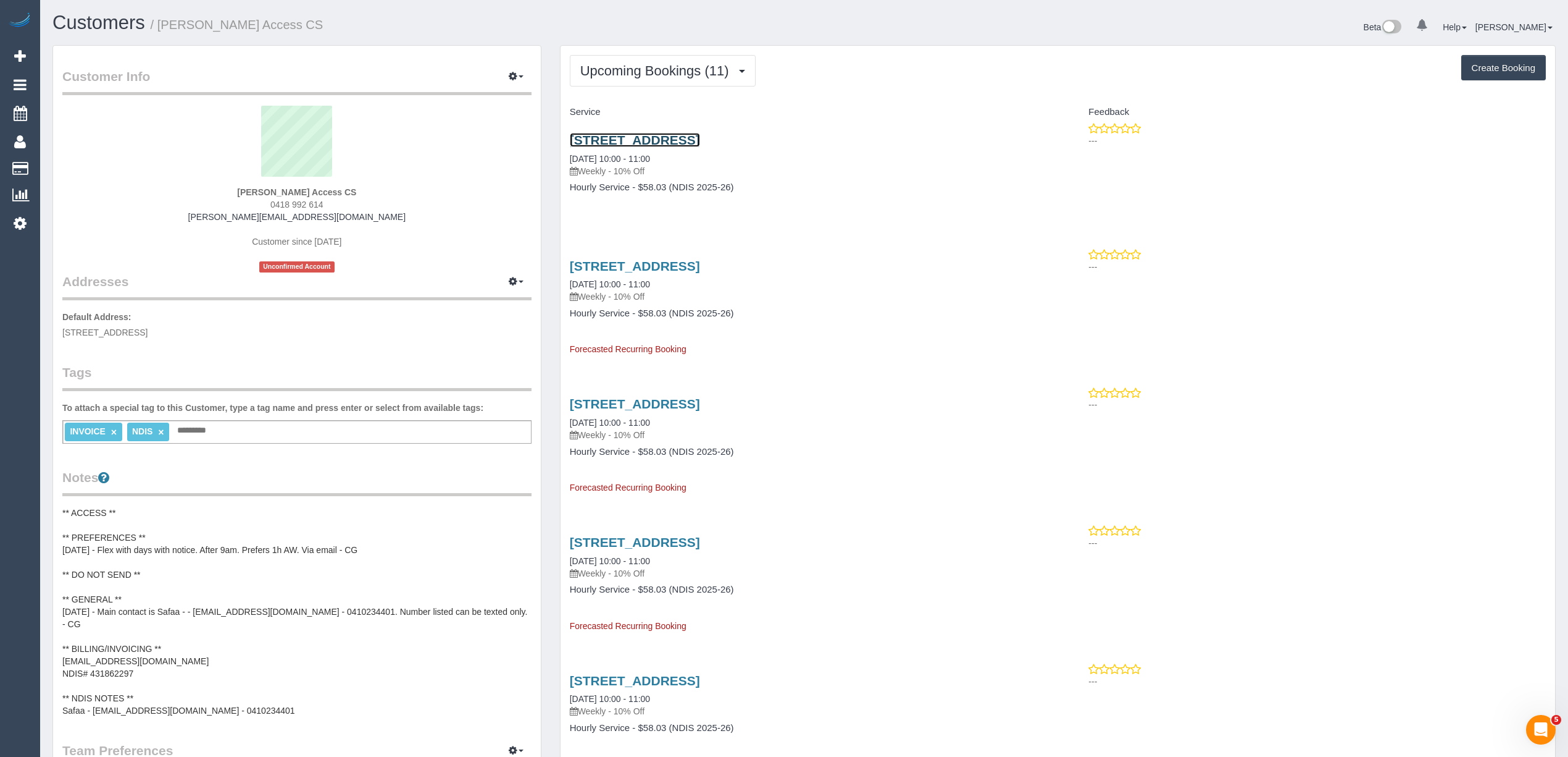
click at [694, 139] on link "10 Watford Court, Epping, VIC 3076" at bounding box center [634, 140] width 130 height 14
click at [700, 261] on link "10 Watford Court, Epping, VIC 3076" at bounding box center [634, 266] width 130 height 14
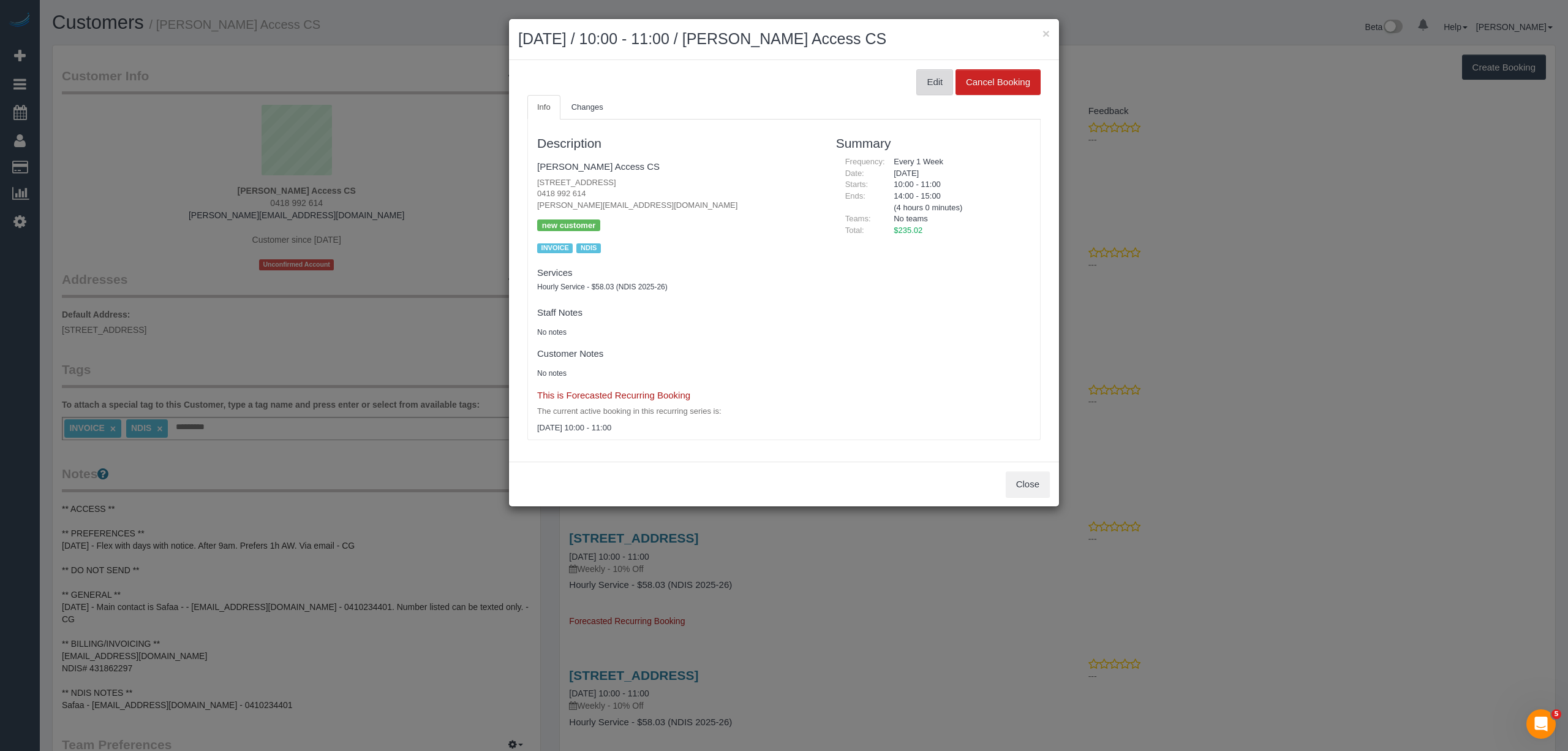
click at [922, 79] on button "Edit" at bounding box center [934, 82] width 37 height 26
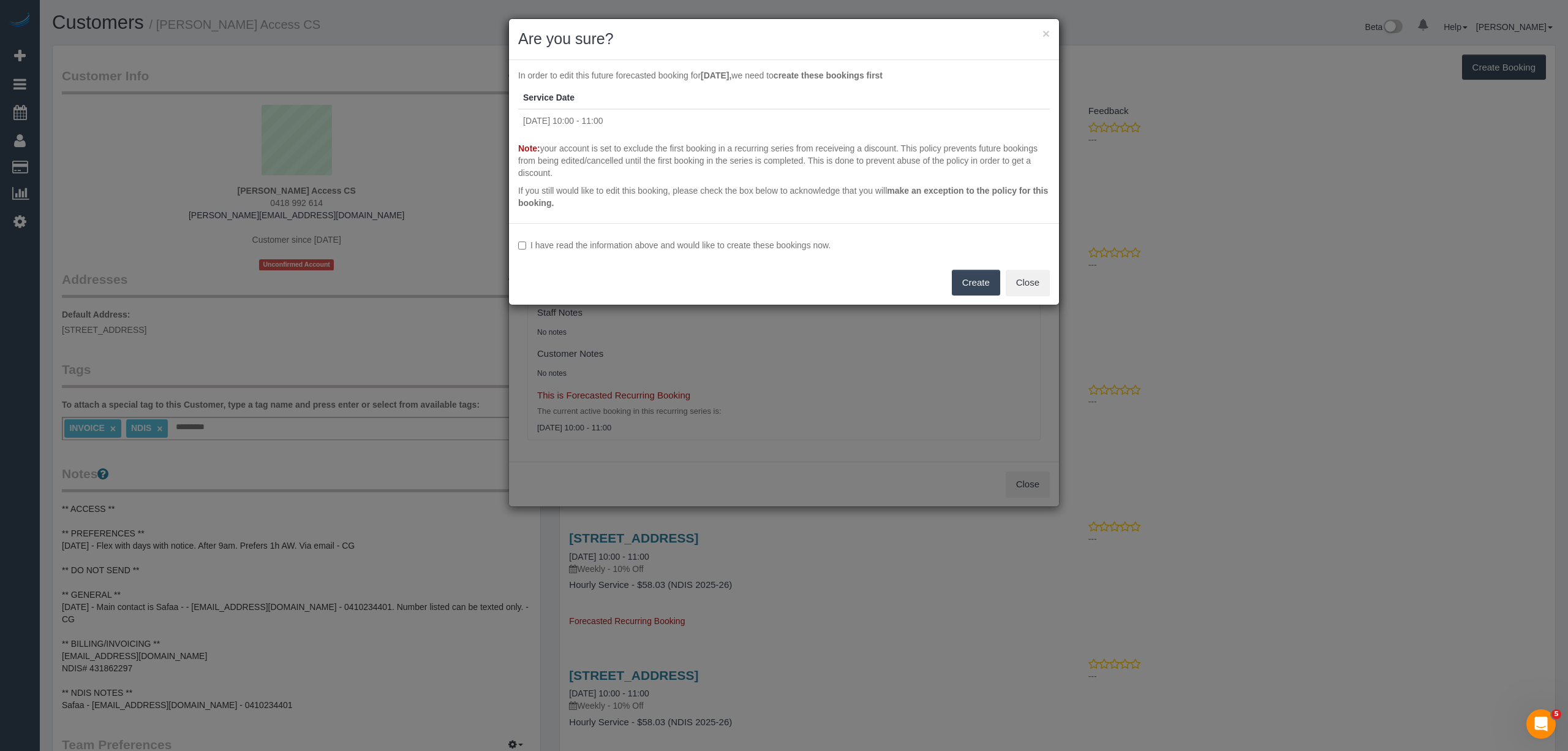
click at [540, 243] on label "I have read the information above and would like to create these bookings now." at bounding box center [784, 246] width 532 height 13
click at [971, 271] on button "Create" at bounding box center [976, 282] width 48 height 26
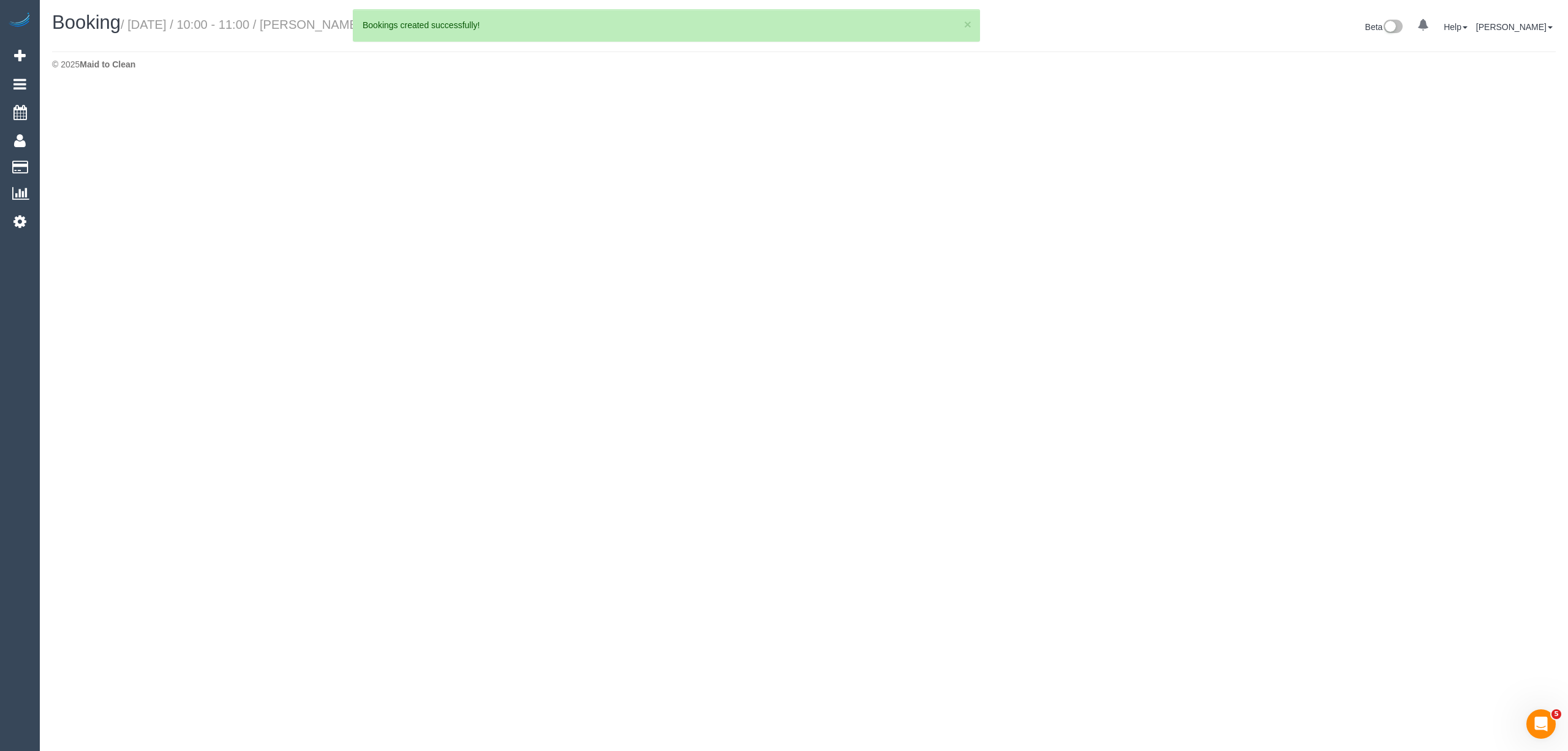
select select "VIC"
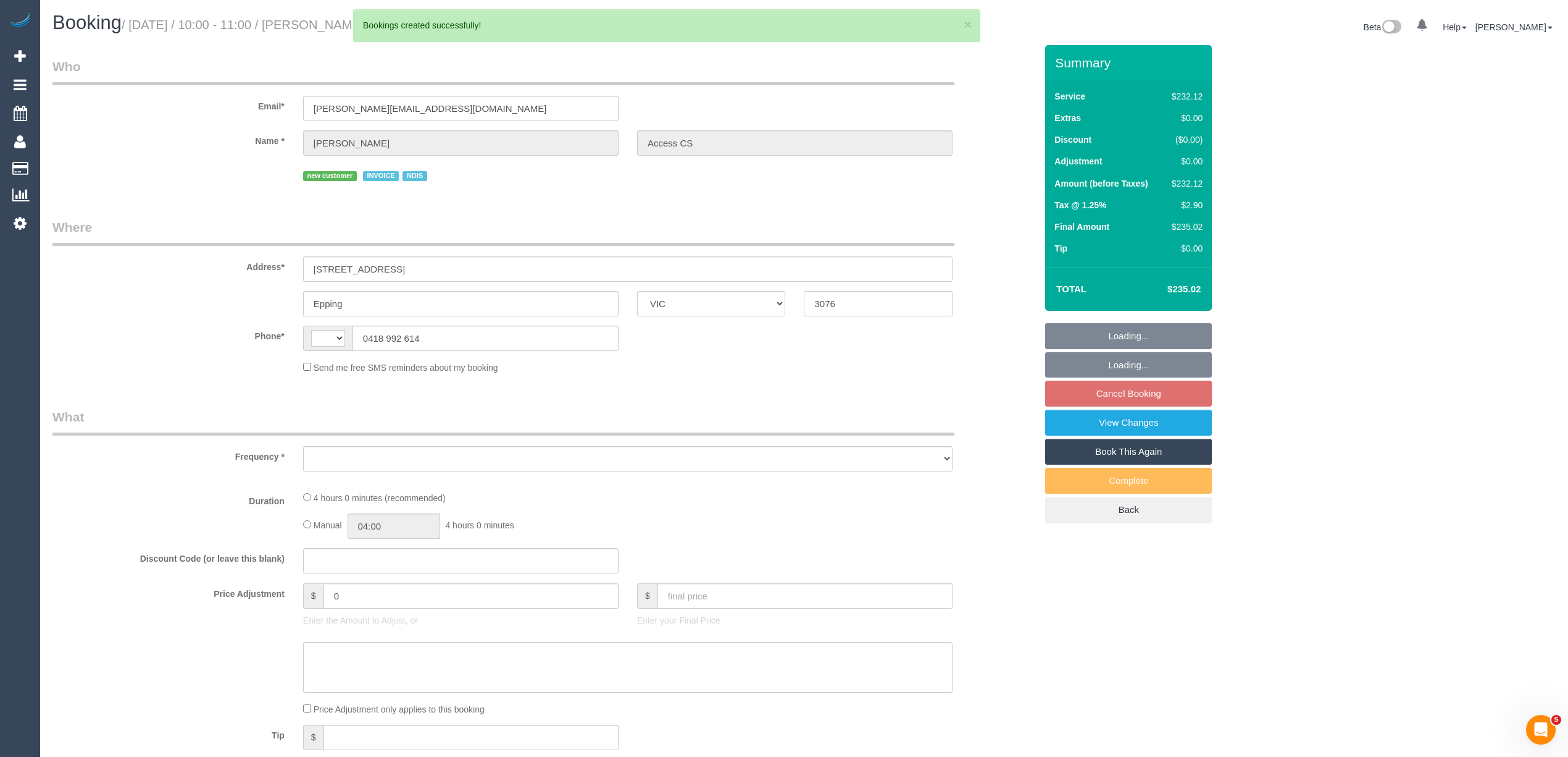
select select "string:AU"
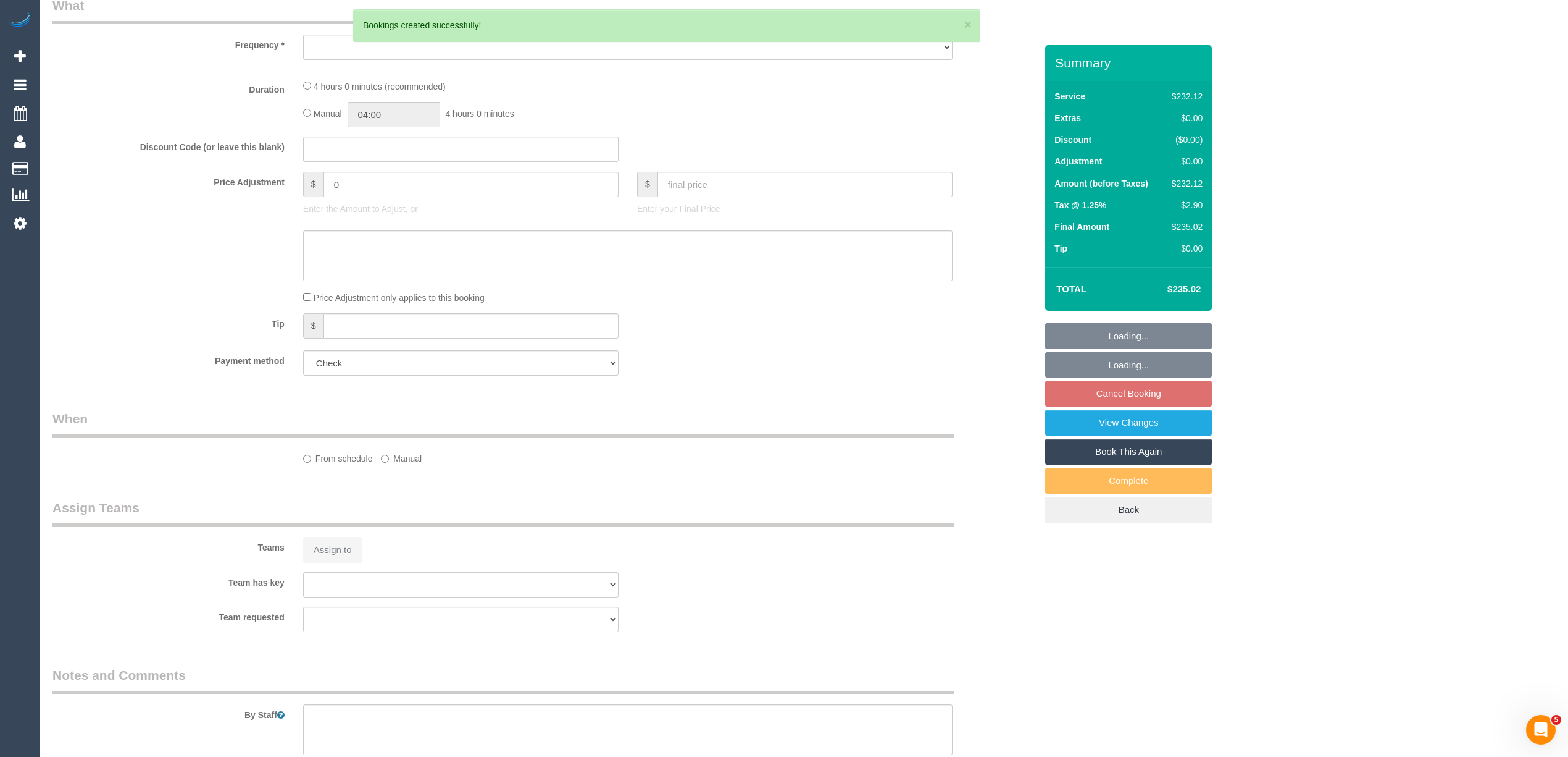
select select "object:2165"
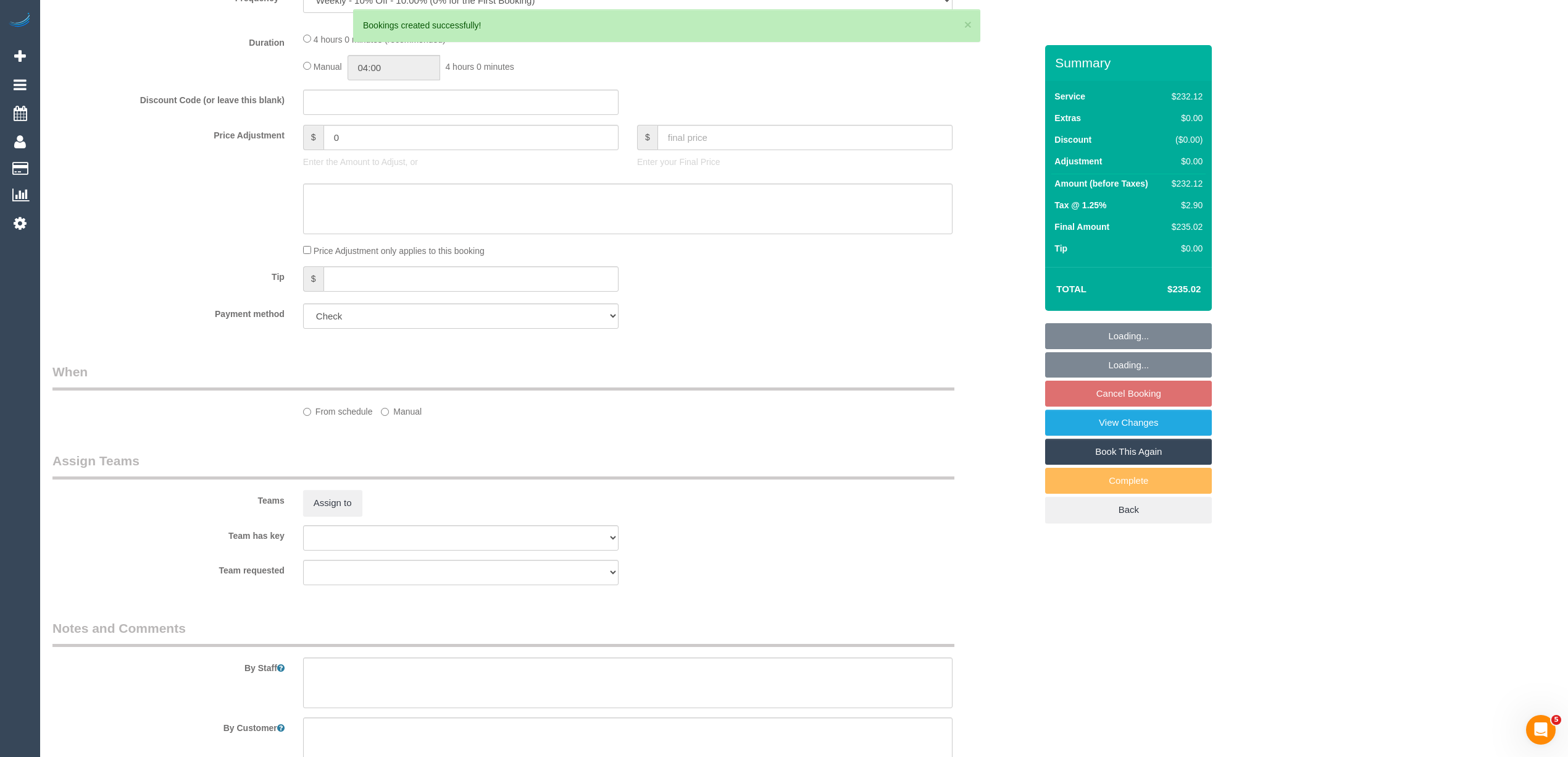
select select "240"
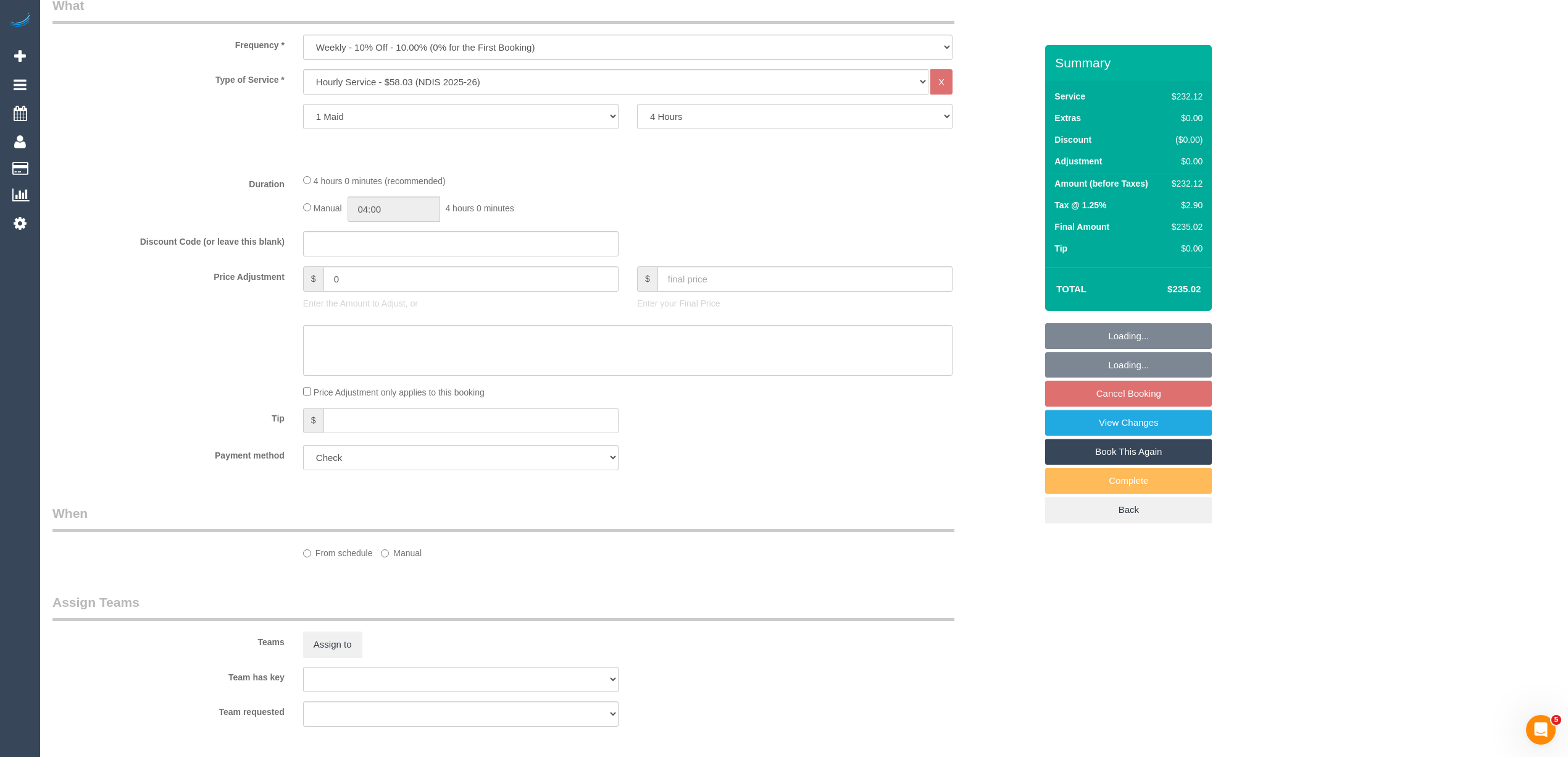
select select "object:2245"
select select "number:28"
select select "number:14"
select select "number:19"
select select "number:25"
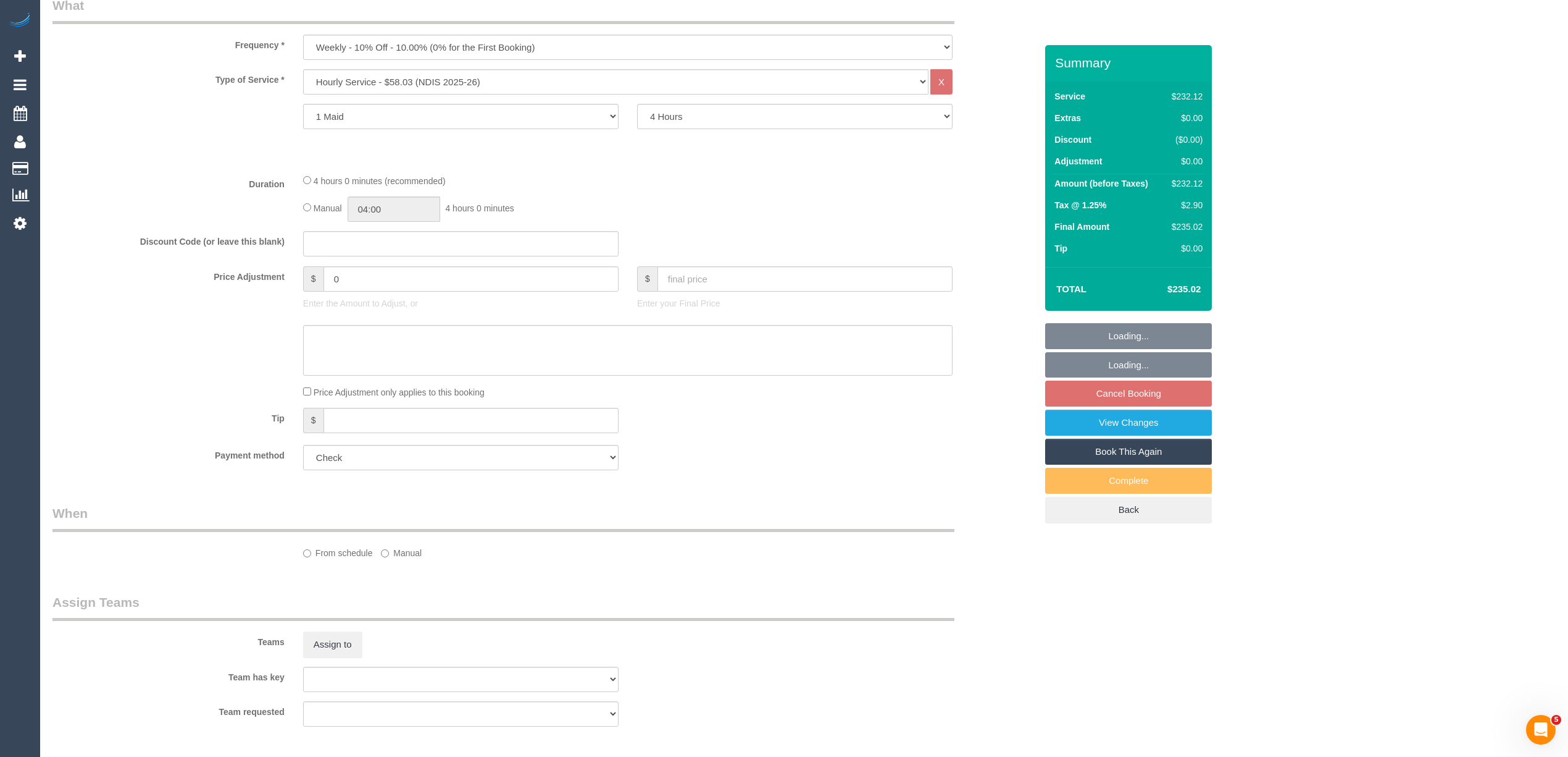
select select "number:35"
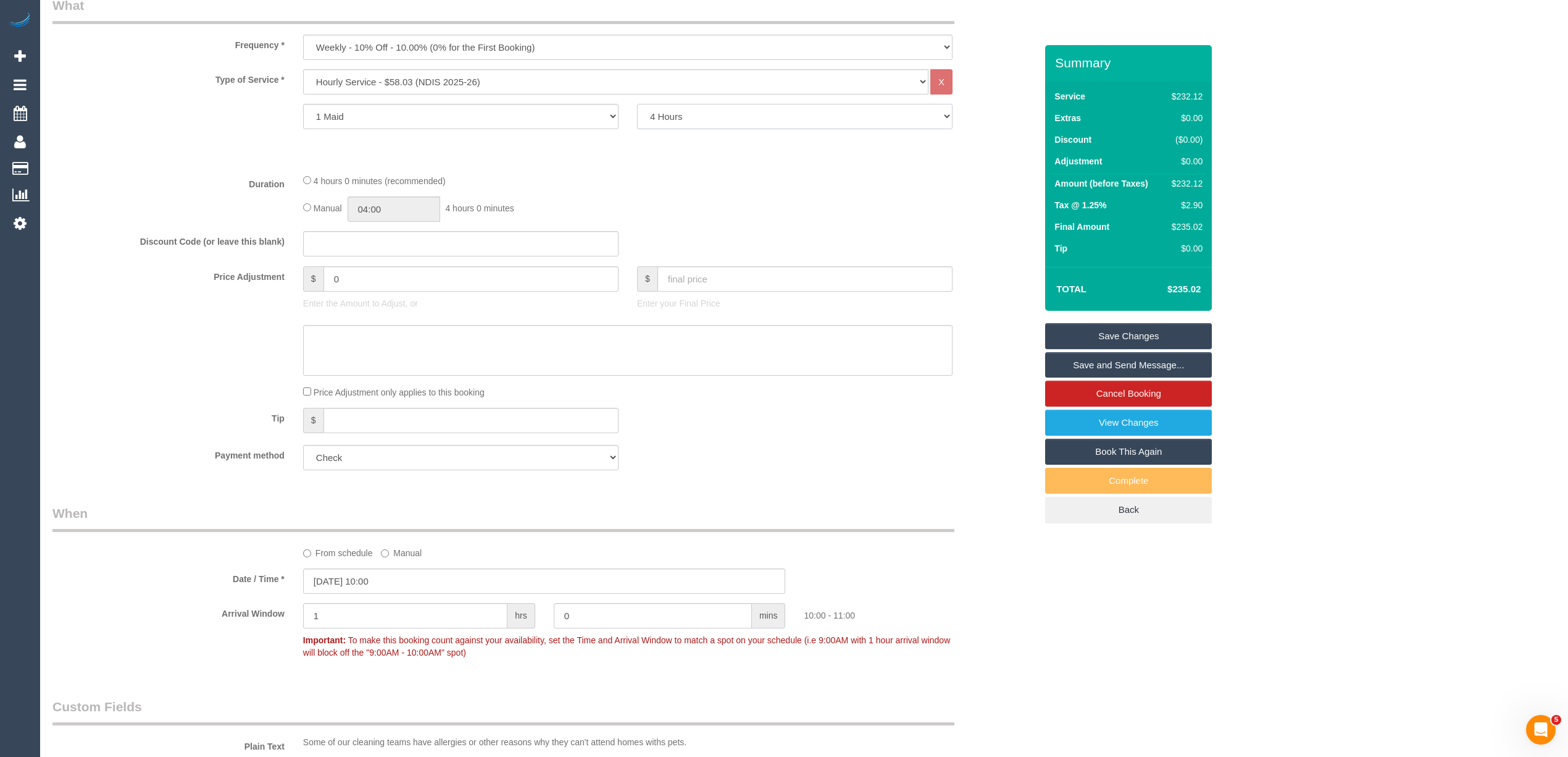
click at [658, 117] on select "2 Hours 2.5 Hours 3 Hours 3.5 Hours 4 Hours 4.5 Hours 5 Hours 5.5 Hours 6 Hours…" at bounding box center [794, 116] width 316 height 25
select select "120"
click at [637, 104] on select "2 Hours 2.5 Hours 3 Hours 3.5 Hours 4 Hours 4.5 Hours 5 Hours 5.5 Hours 6 Hours…" at bounding box center [794, 116] width 316 height 25
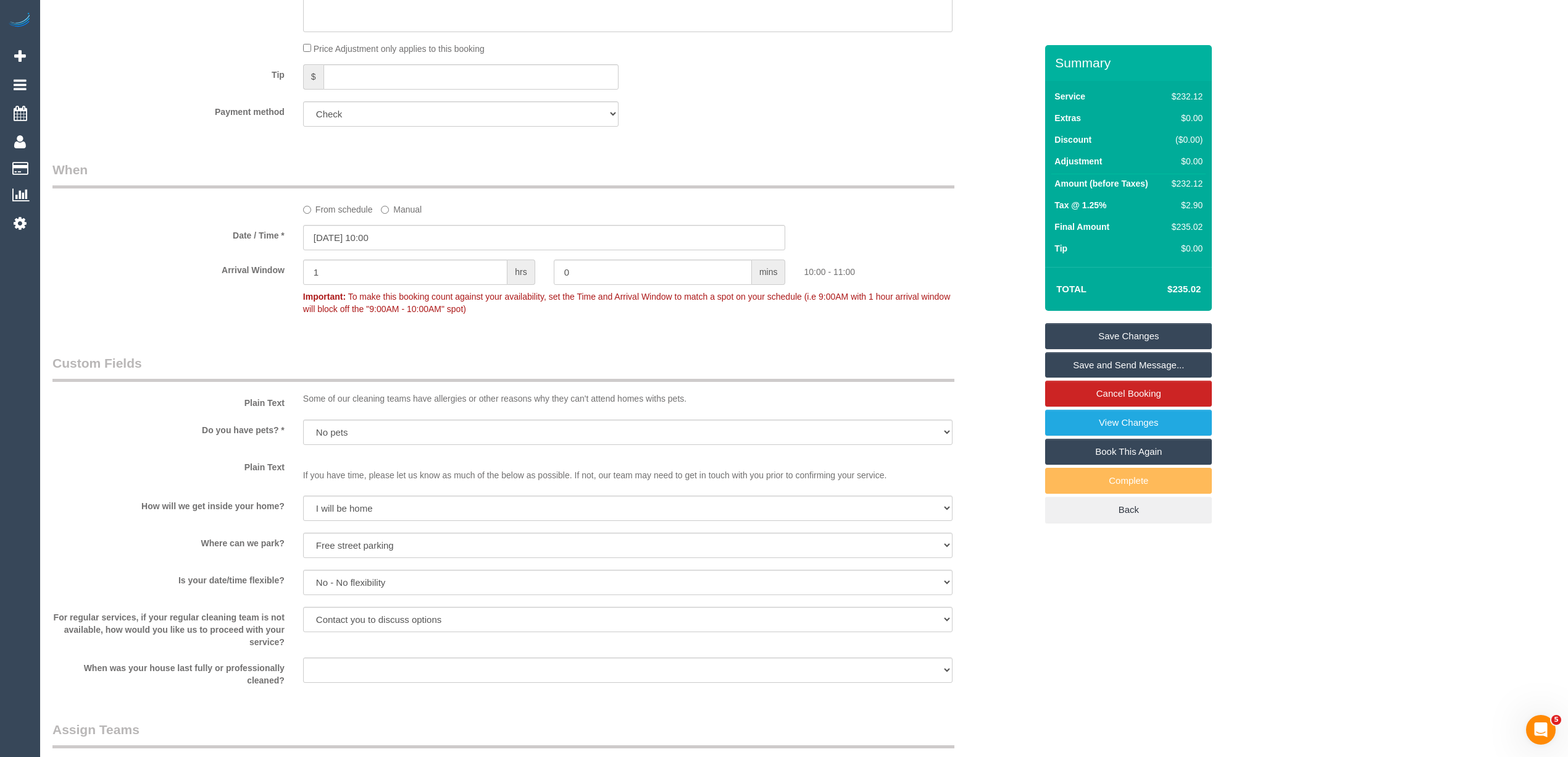
scroll to position [1456, 0]
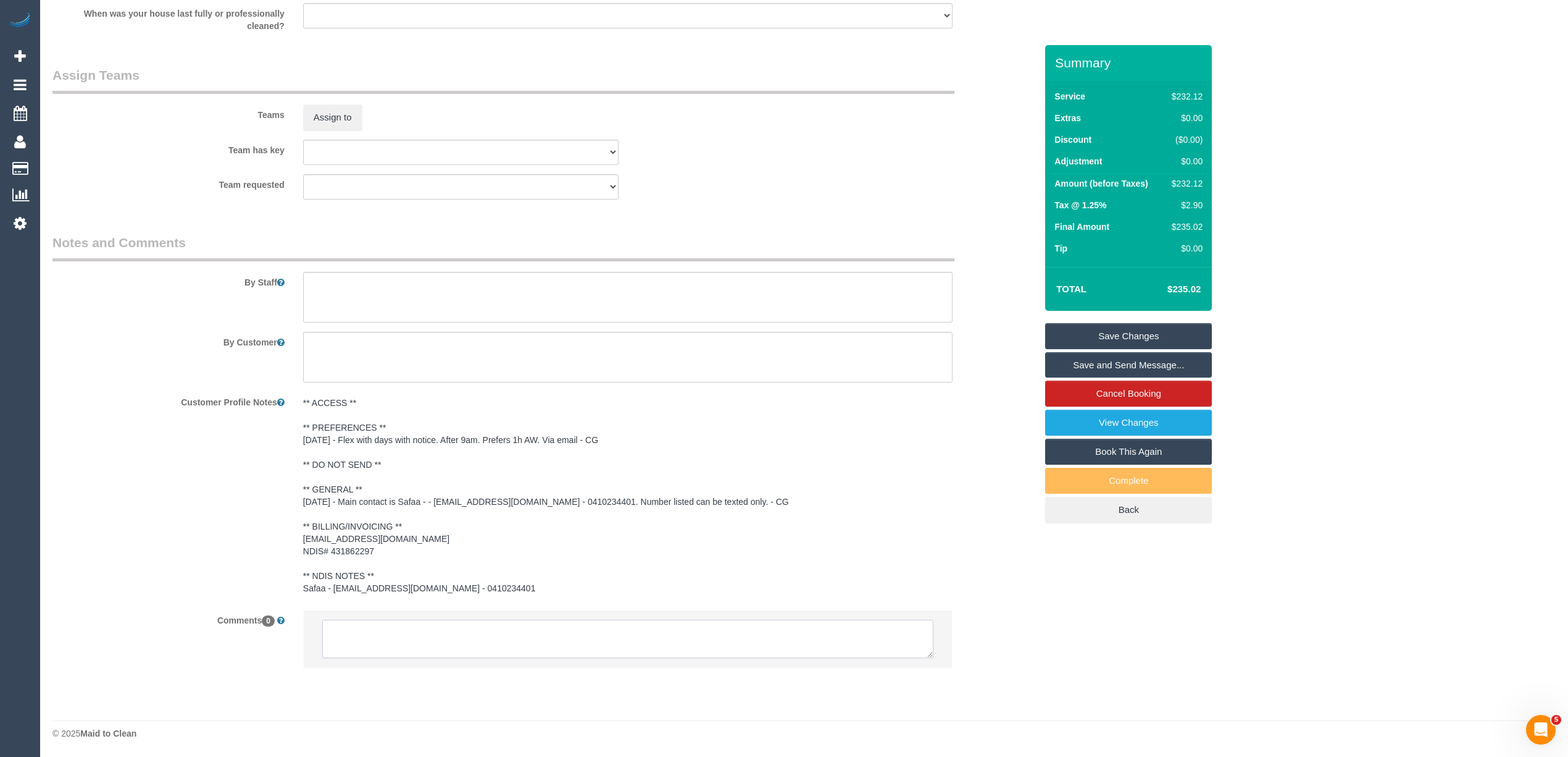
click at [479, 635] on textarea at bounding box center [627, 638] width 611 height 39
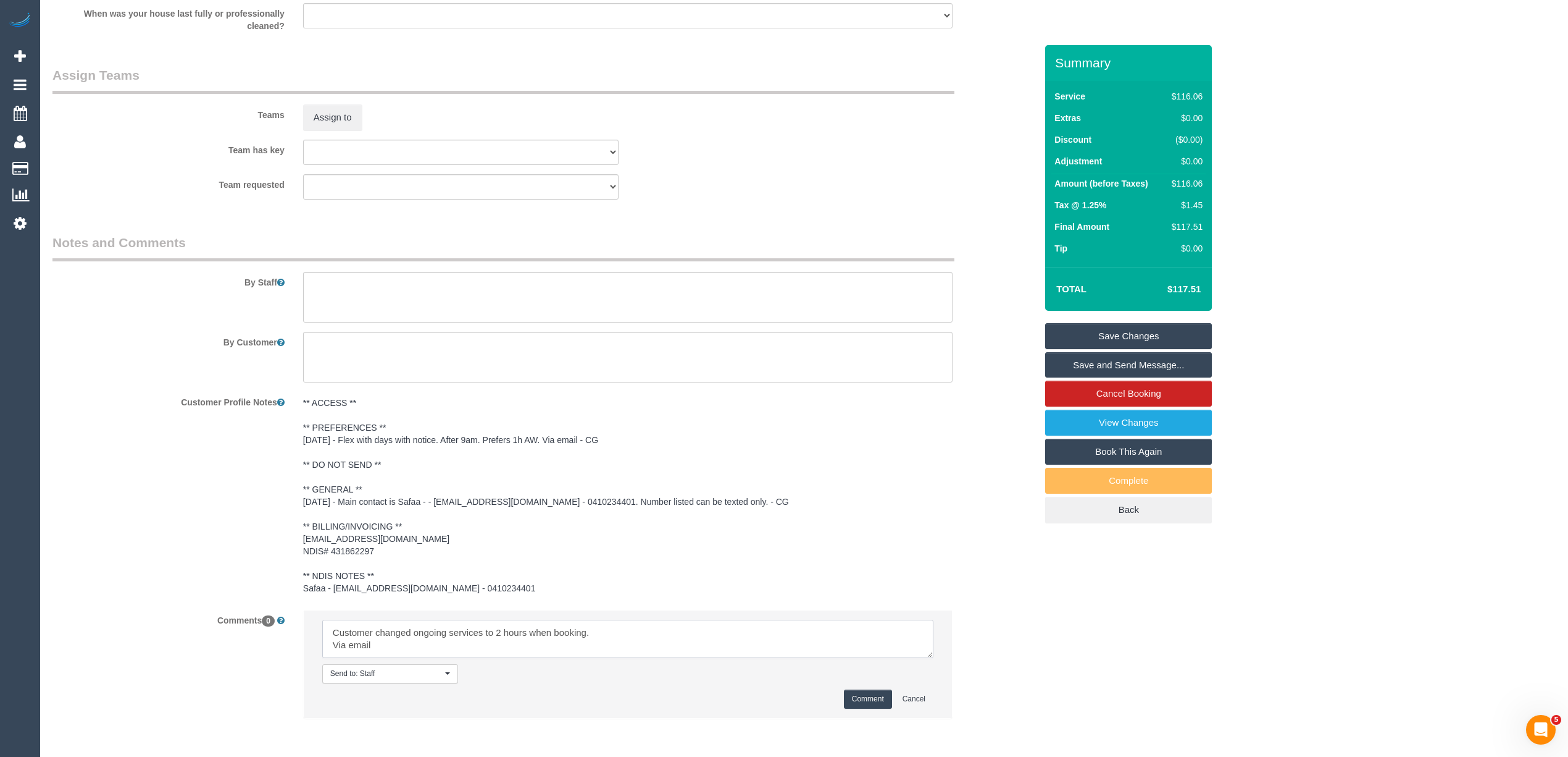
type textarea "Customer changed ongoing services to 2 hours when booking. Via email"
click at [863, 694] on button "Comment" at bounding box center [868, 698] width 49 height 19
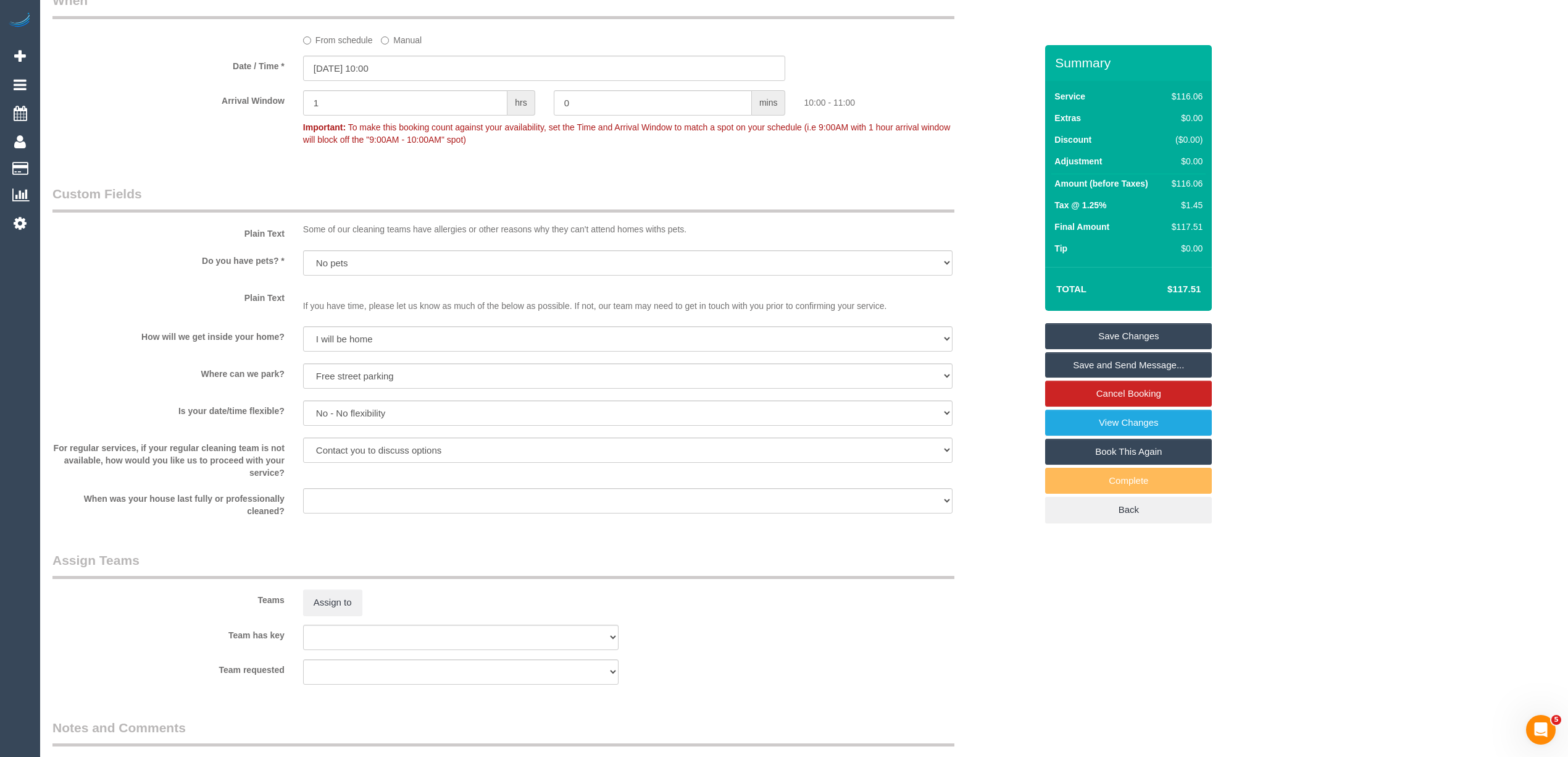
scroll to position [770, 0]
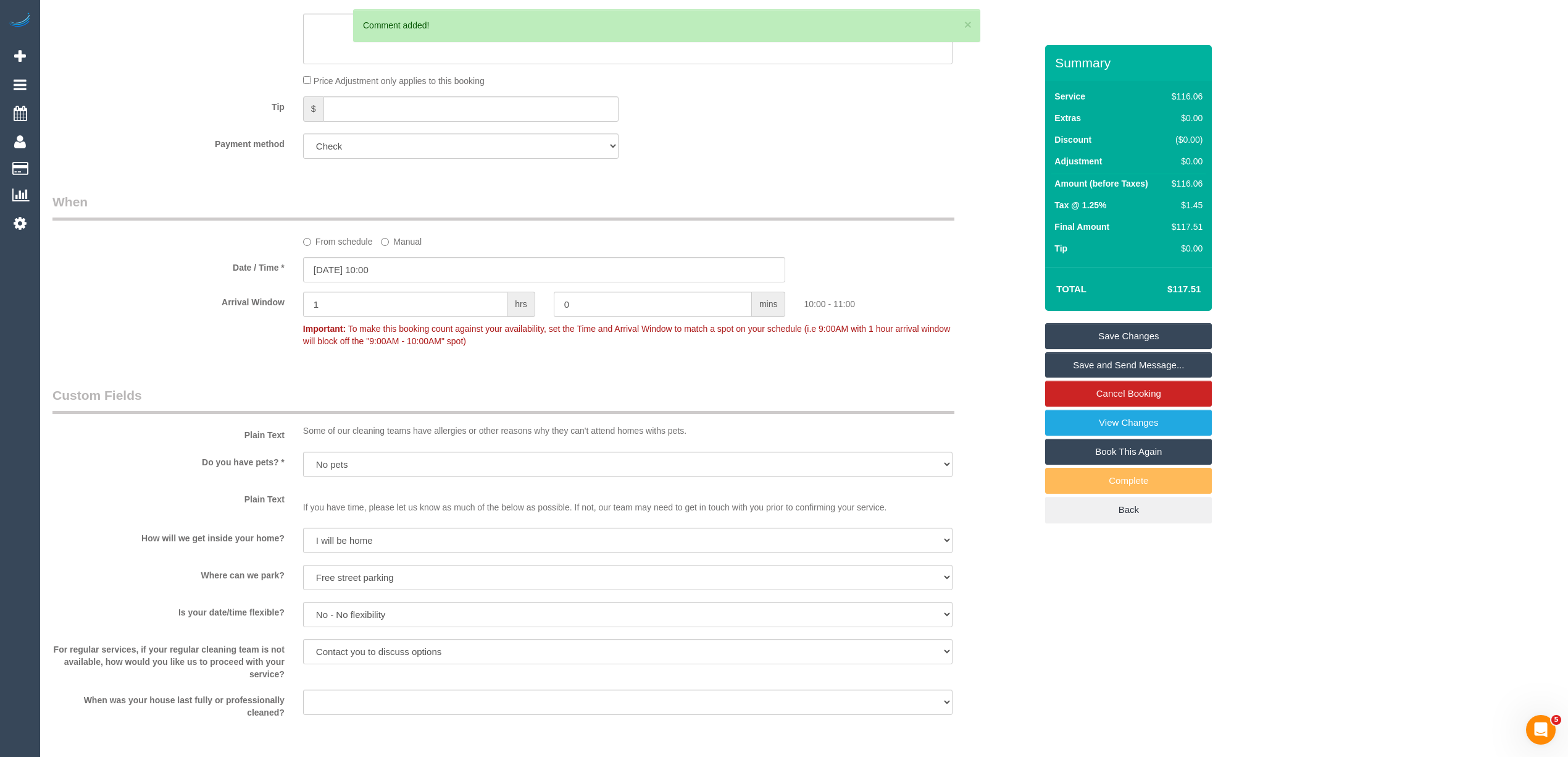
click at [1139, 329] on link "Save Changes" at bounding box center [1128, 336] width 166 height 26
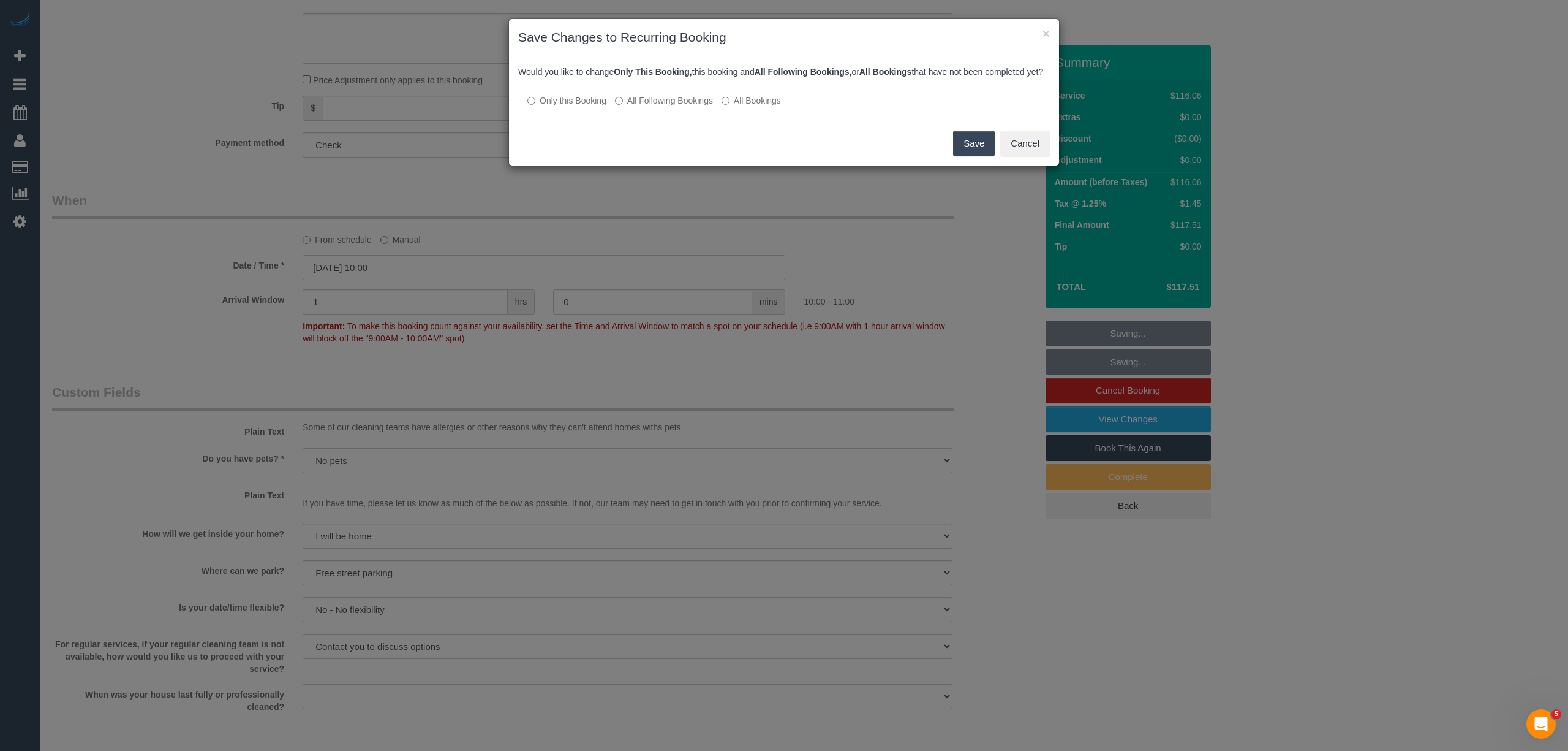
click at [637, 94] on div at bounding box center [784, 88] width 532 height 11
click at [637, 106] on label "All Following Bookings" at bounding box center [664, 101] width 98 height 13
click at [961, 149] on button "Save" at bounding box center [974, 143] width 42 height 26
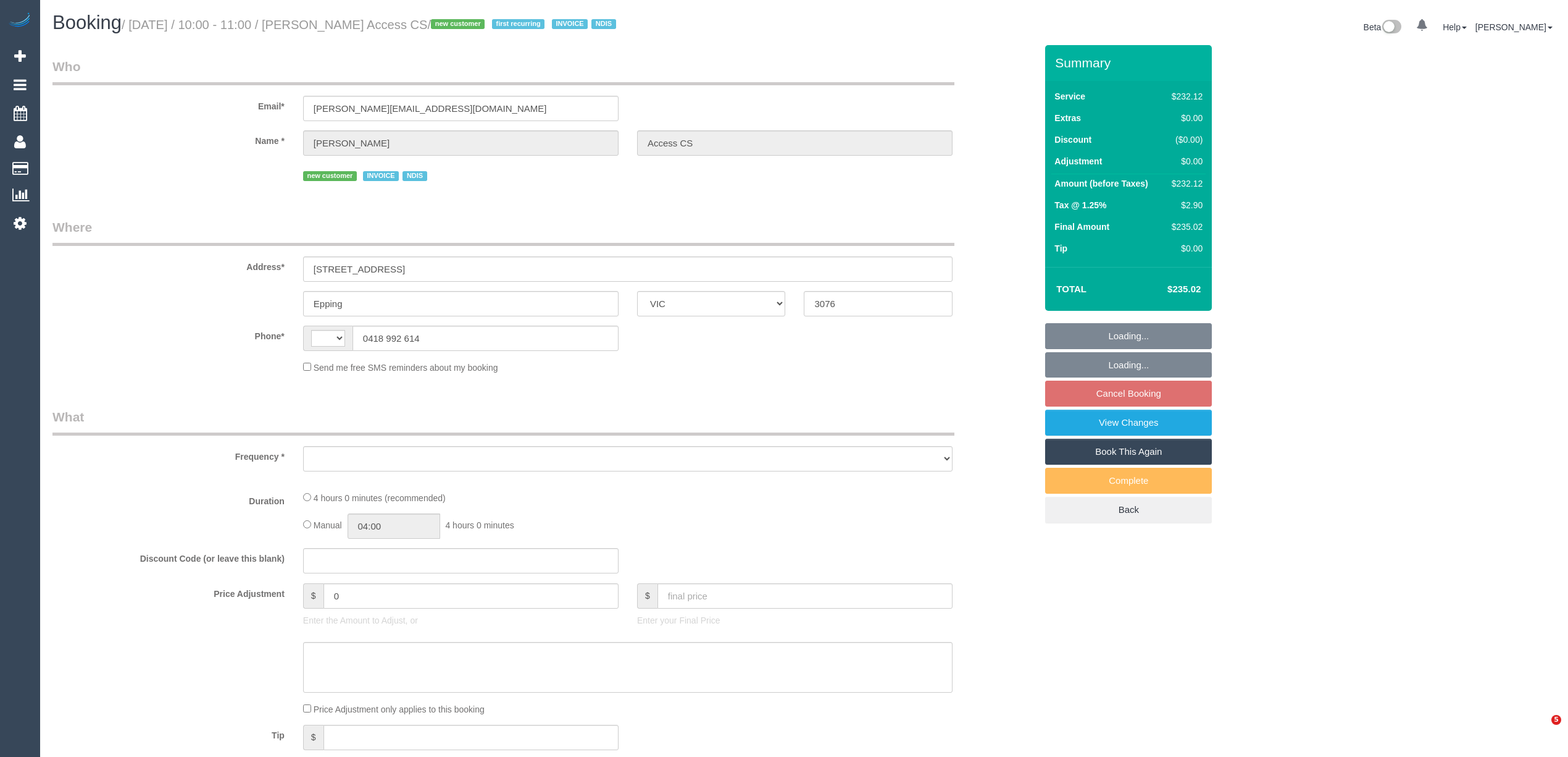
select select "VIC"
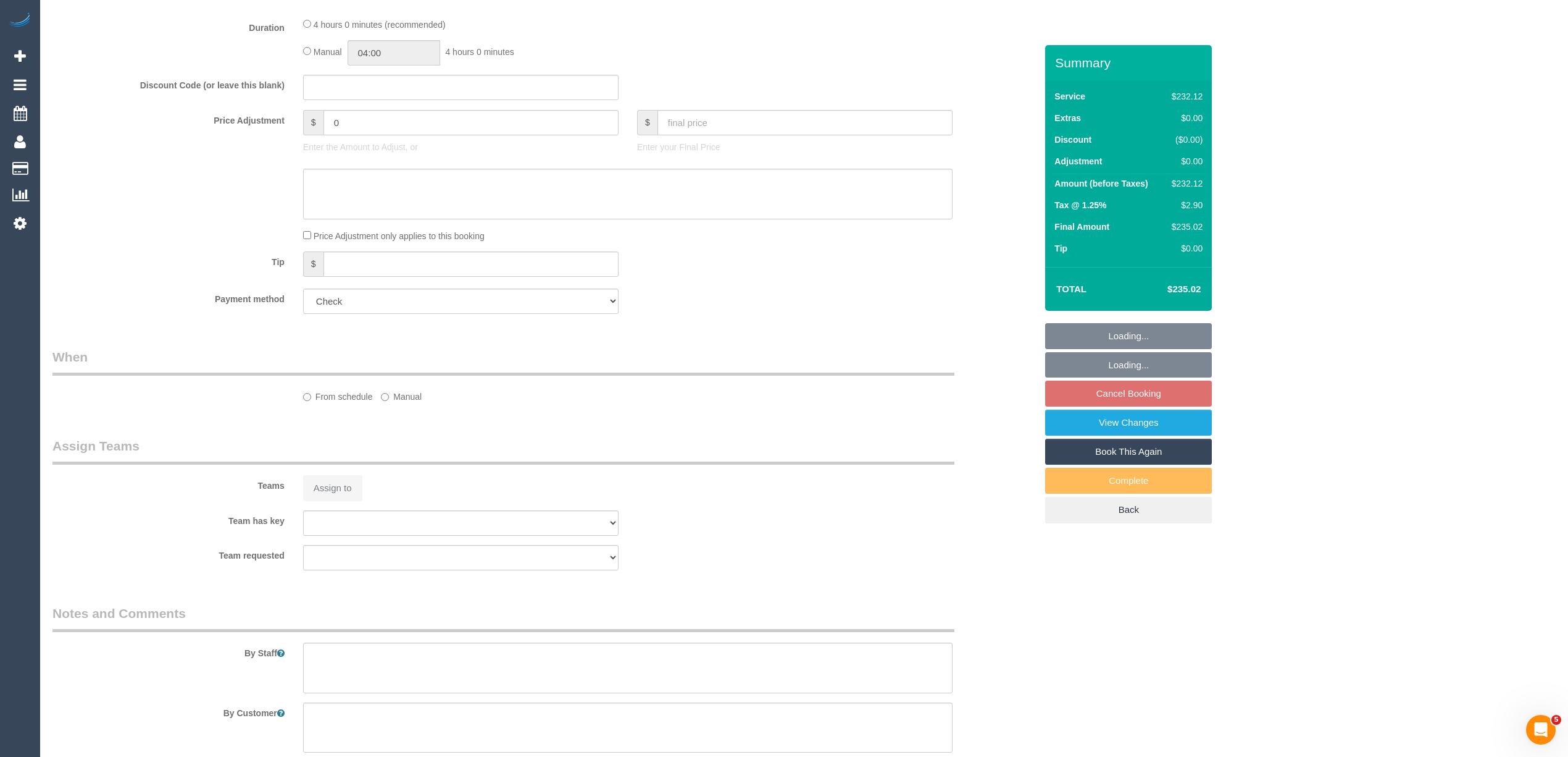
scroll to position [843, 0]
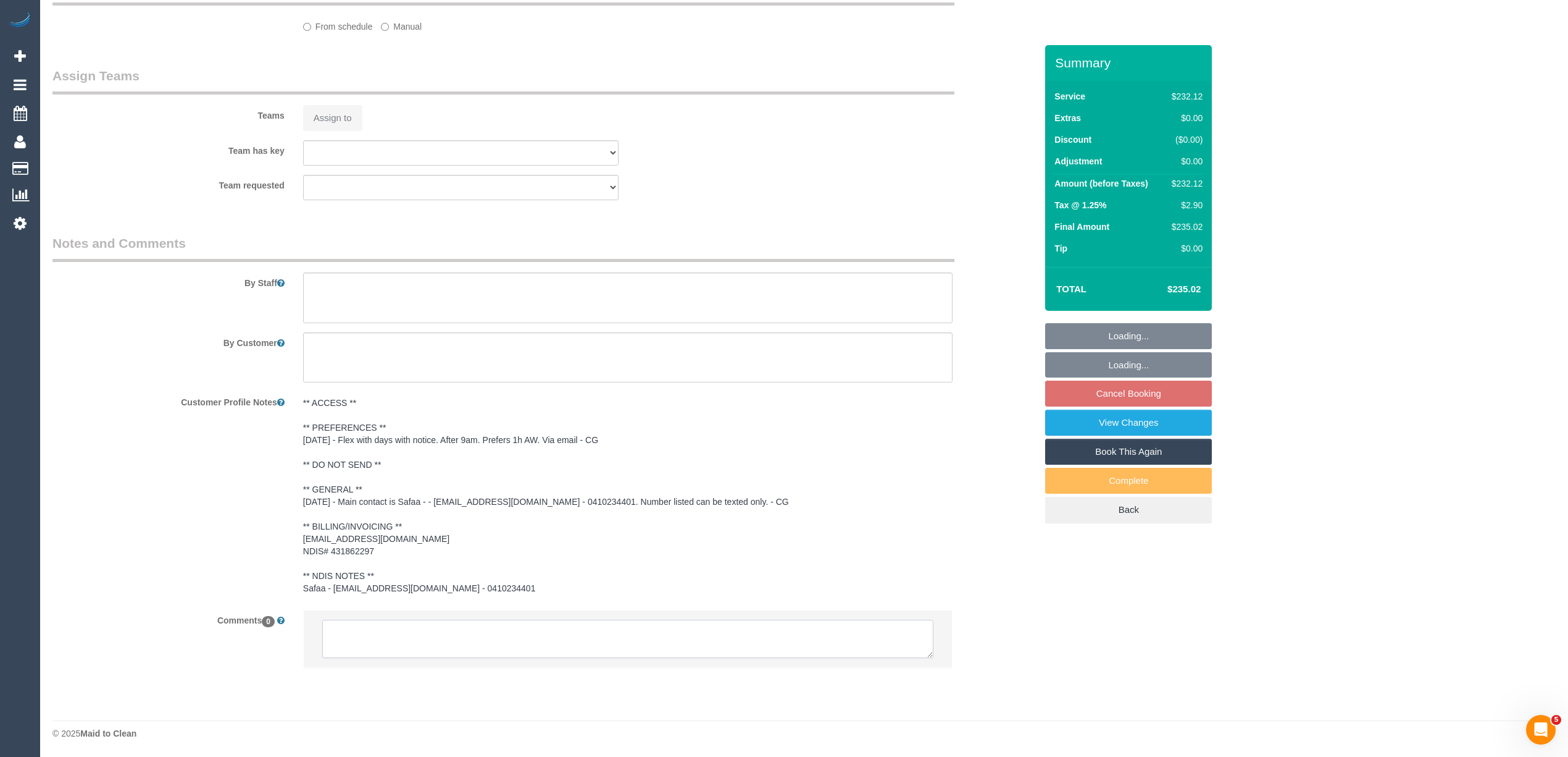
click at [504, 643] on textarea at bounding box center [627, 638] width 611 height 39
select select "string:AU"
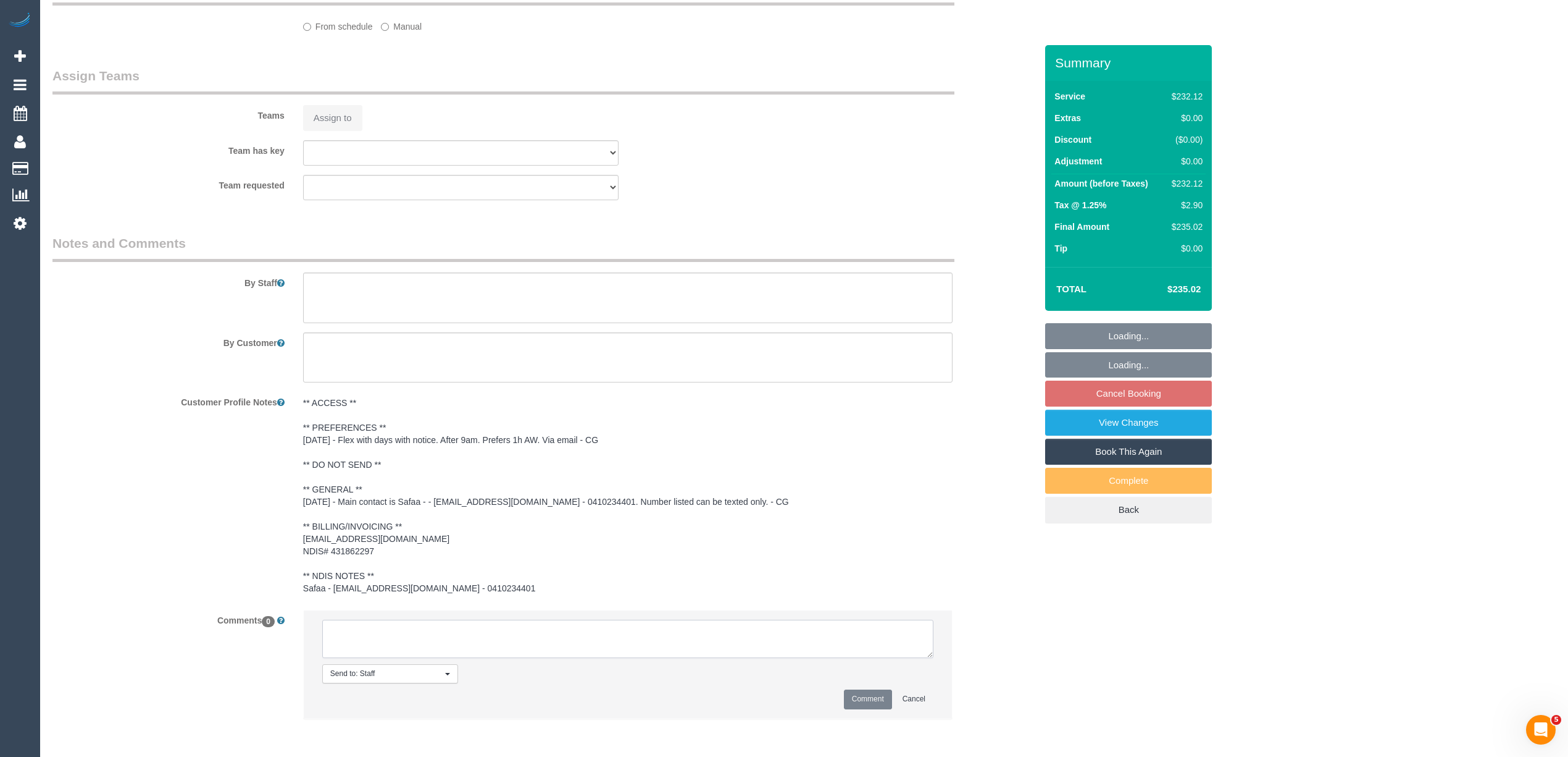
select select "object:535"
type textarea "-"
select select "number:28"
select select "number:14"
select select "number:19"
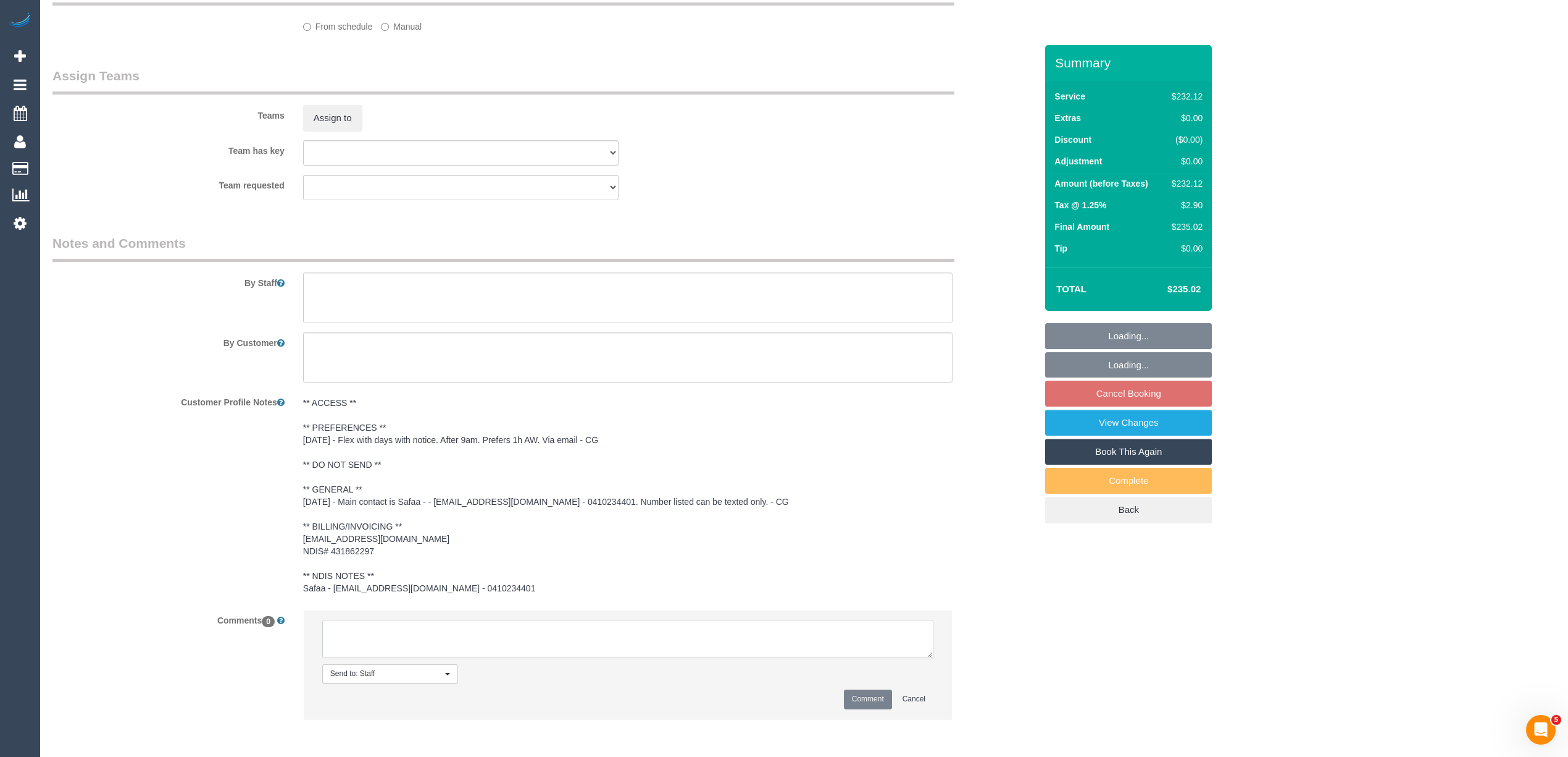
select select "number:25"
select select "number:35"
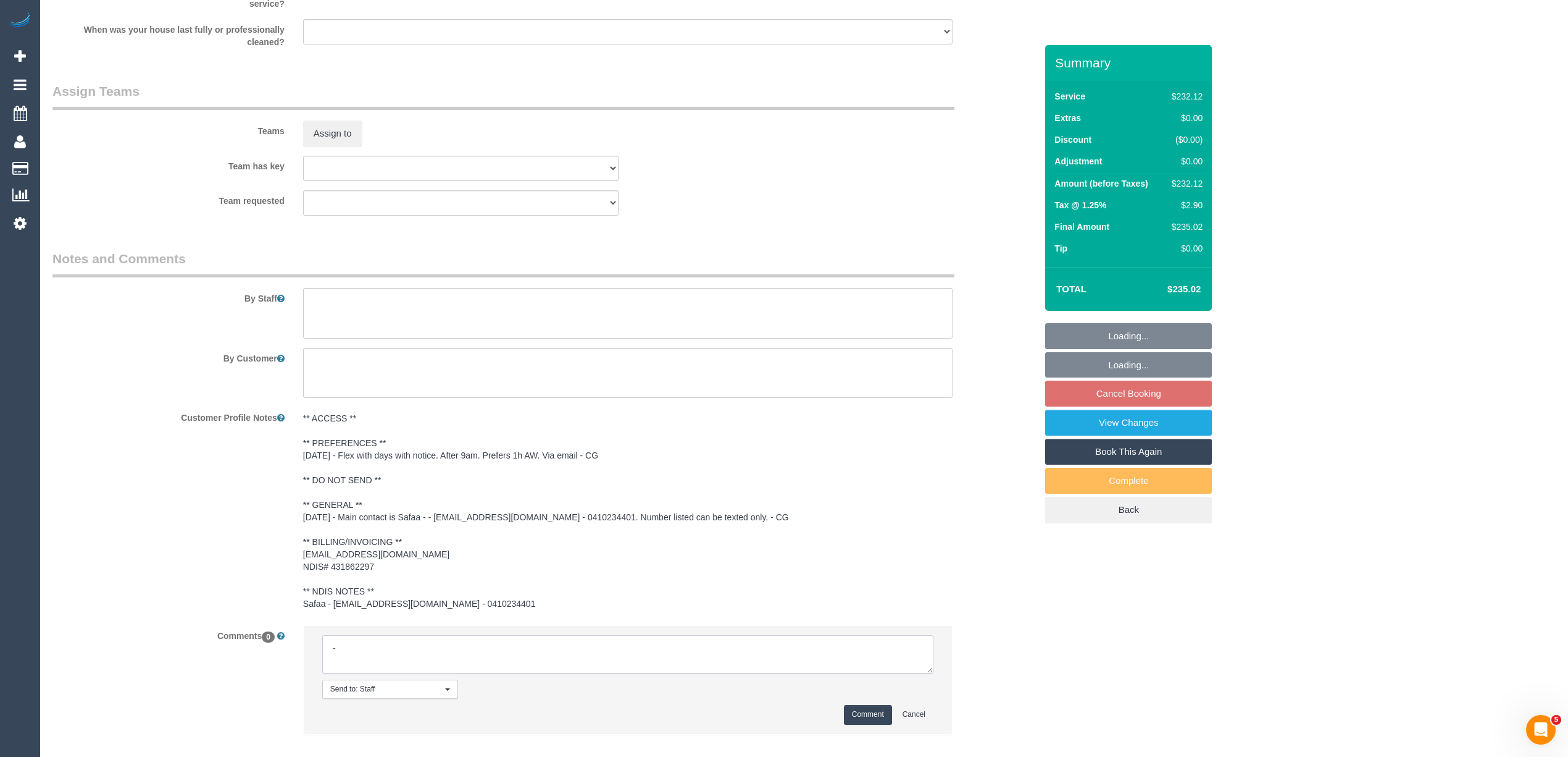
type textarea "-f"
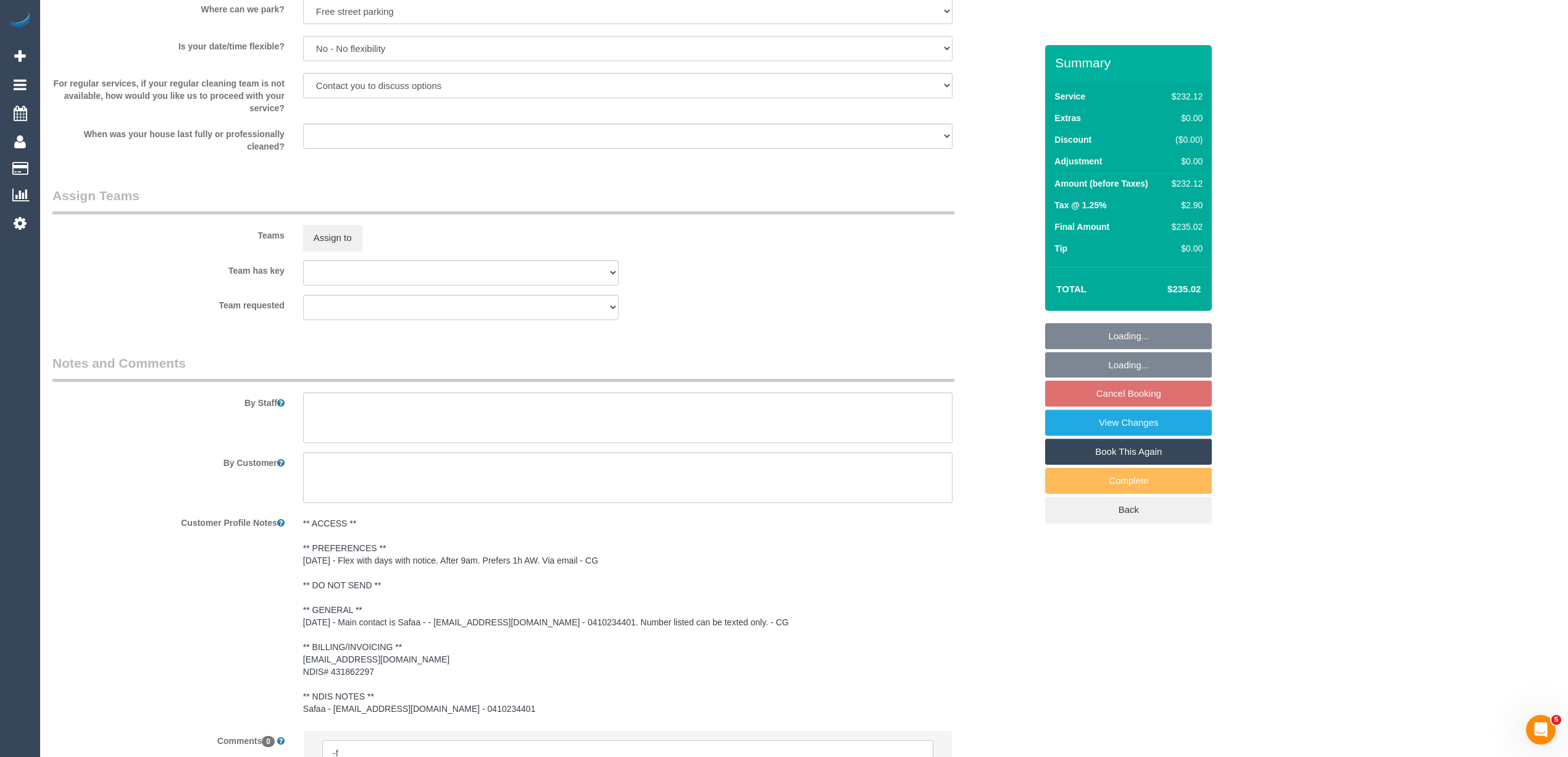
select select "240"
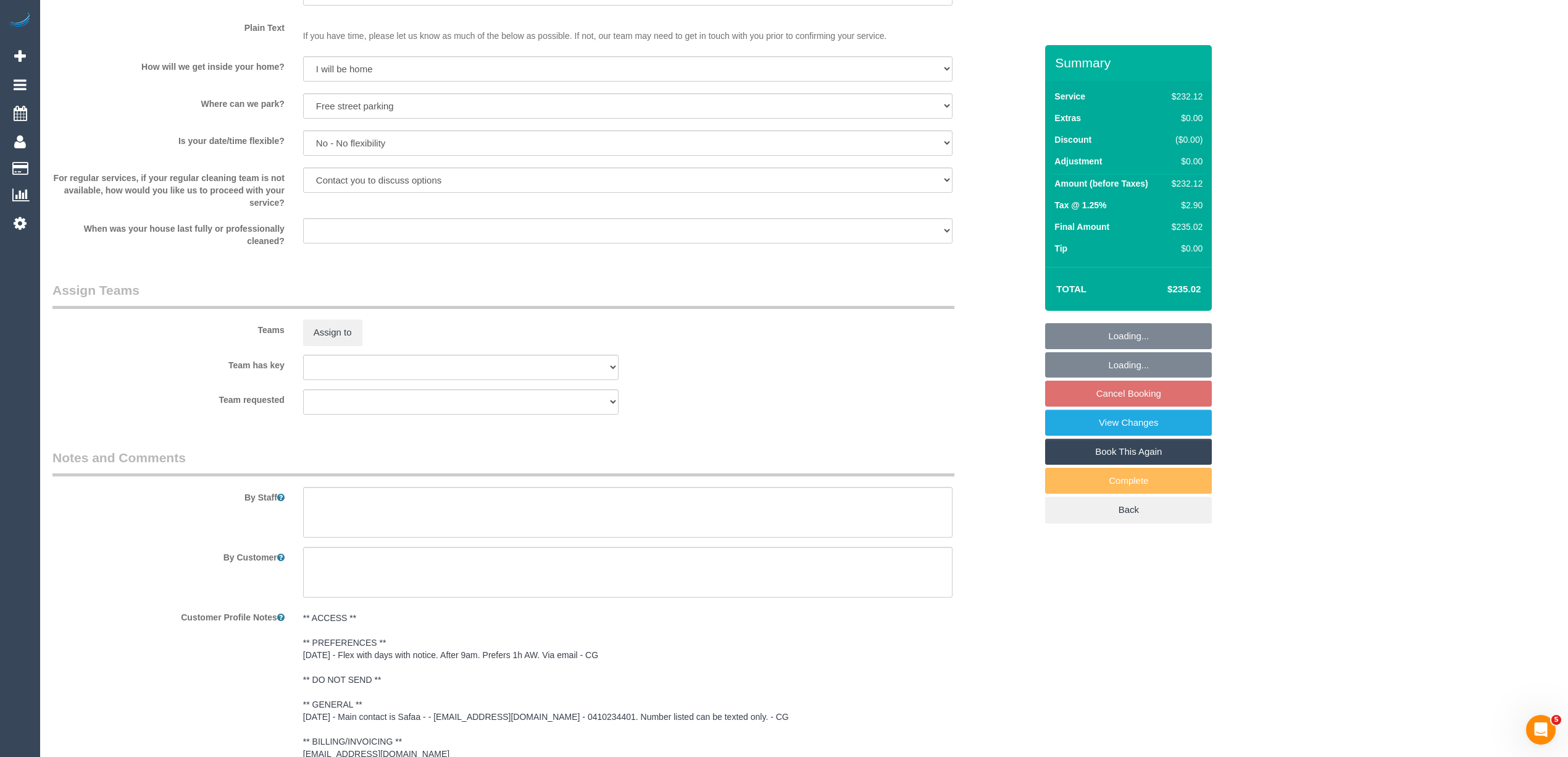
scroll to position [1336, 0]
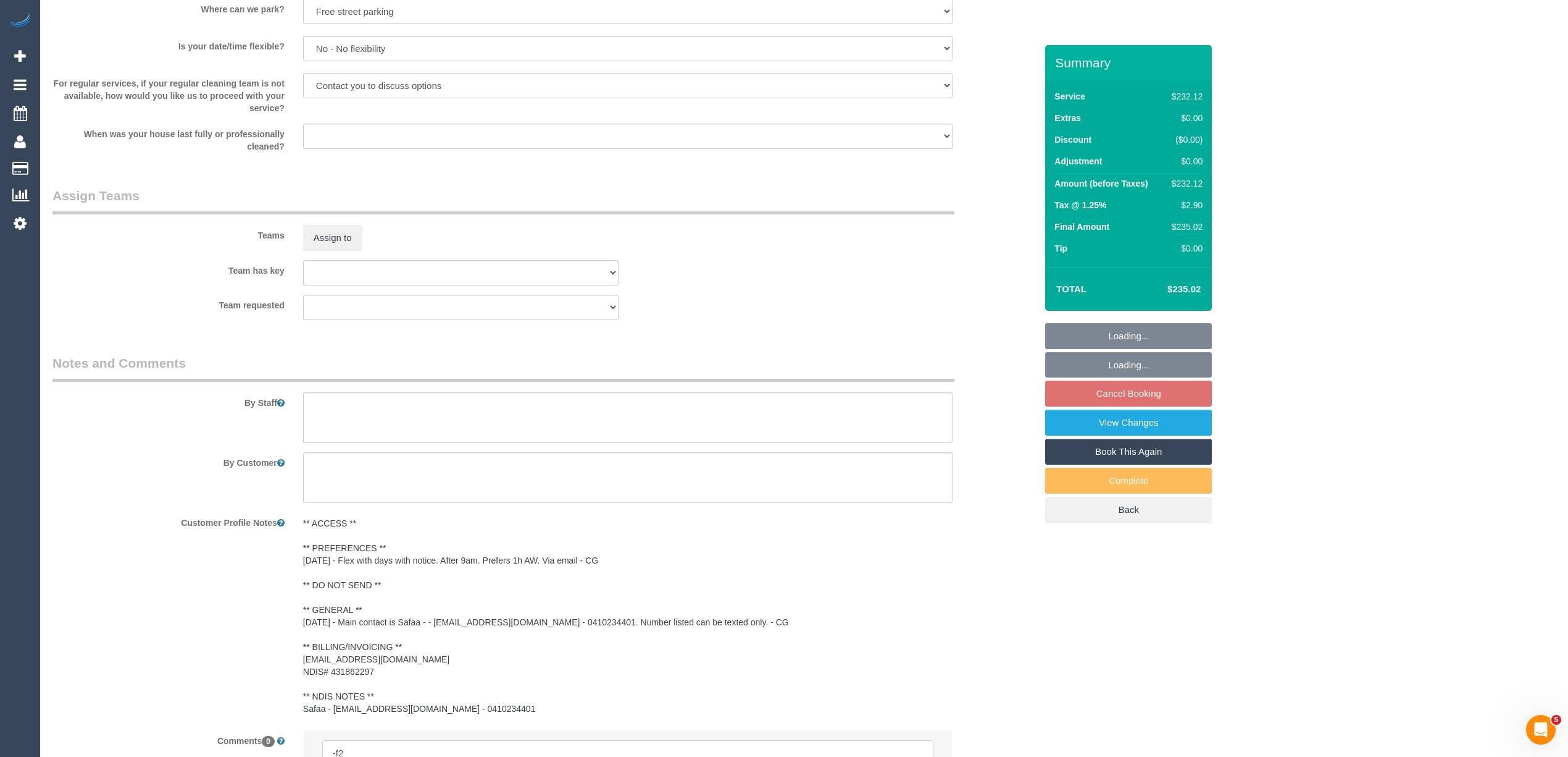
type textarea "Flexibility dates: Flexibility times: Notes: Contact via:"
select select "object:1093"
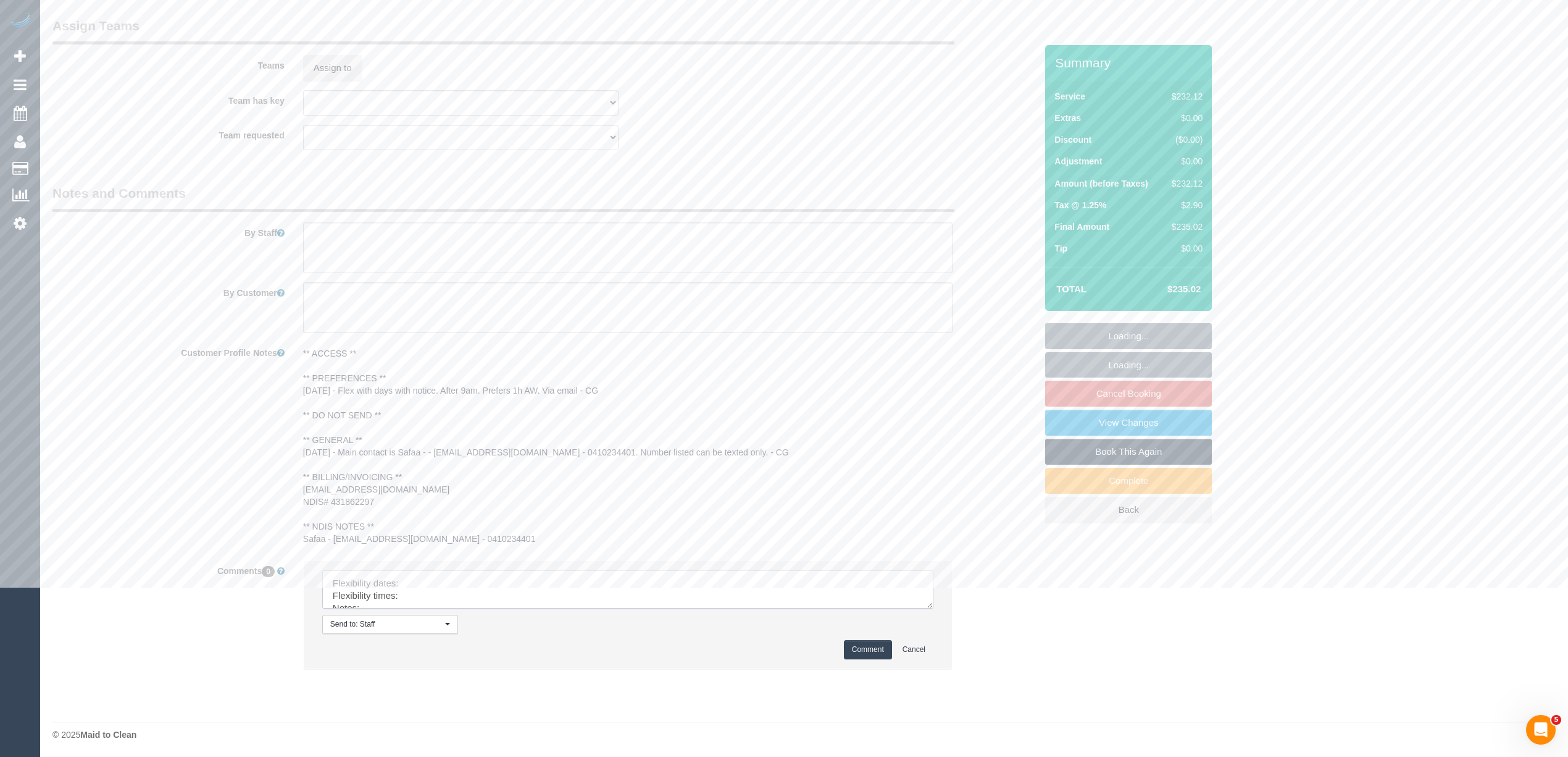
scroll to position [1508, 0]
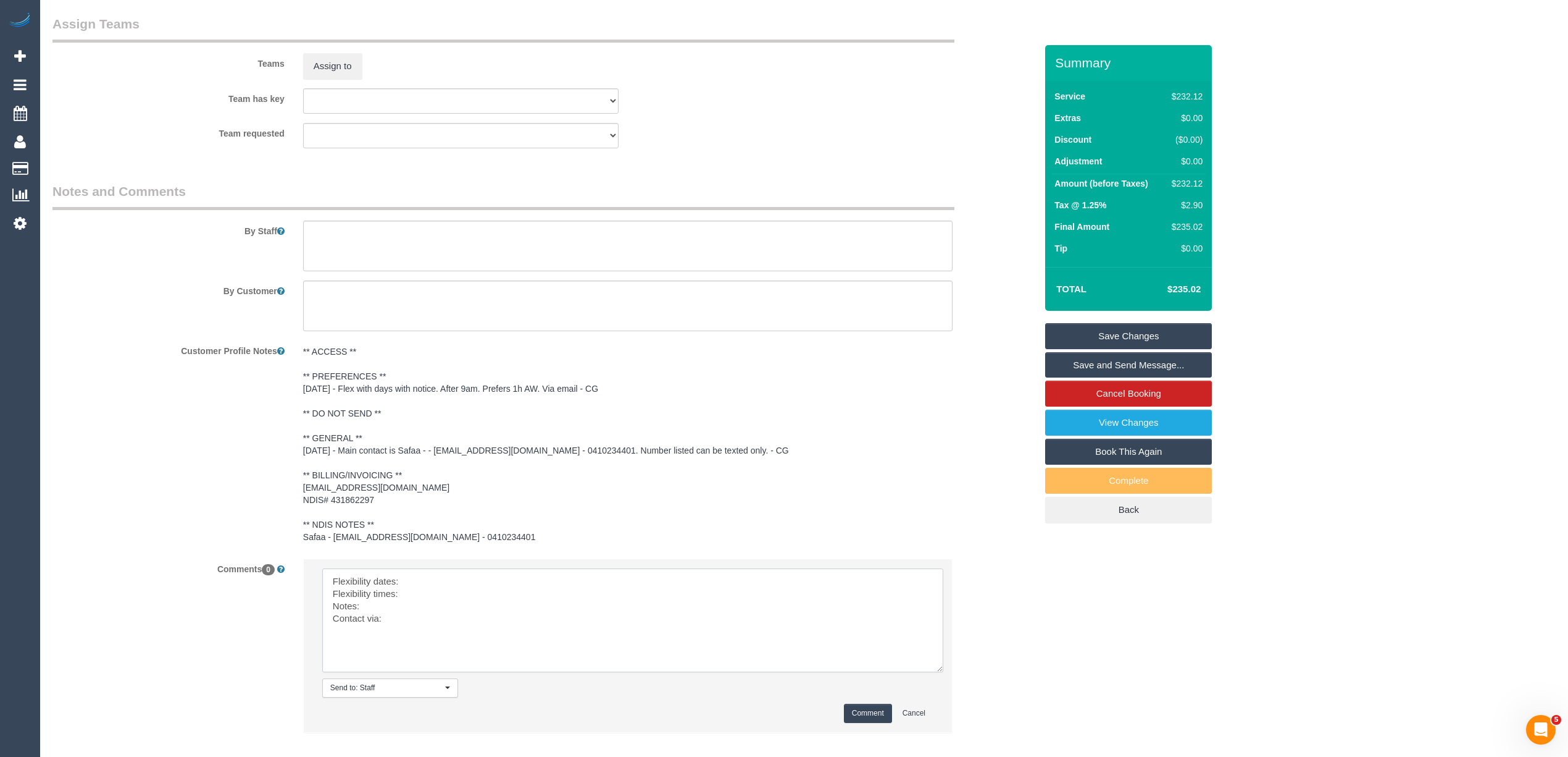
drag, startPoint x: 922, startPoint y: 599, endPoint x: 589, endPoint y: 626, distance: 334.1
click at [924, 667] on textarea at bounding box center [632, 619] width 621 height 104
click at [438, 574] on textarea at bounding box center [629, 621] width 614 height 107
click at [410, 596] on textarea at bounding box center [629, 621] width 614 height 107
click at [398, 606] on textarea at bounding box center [629, 621] width 614 height 107
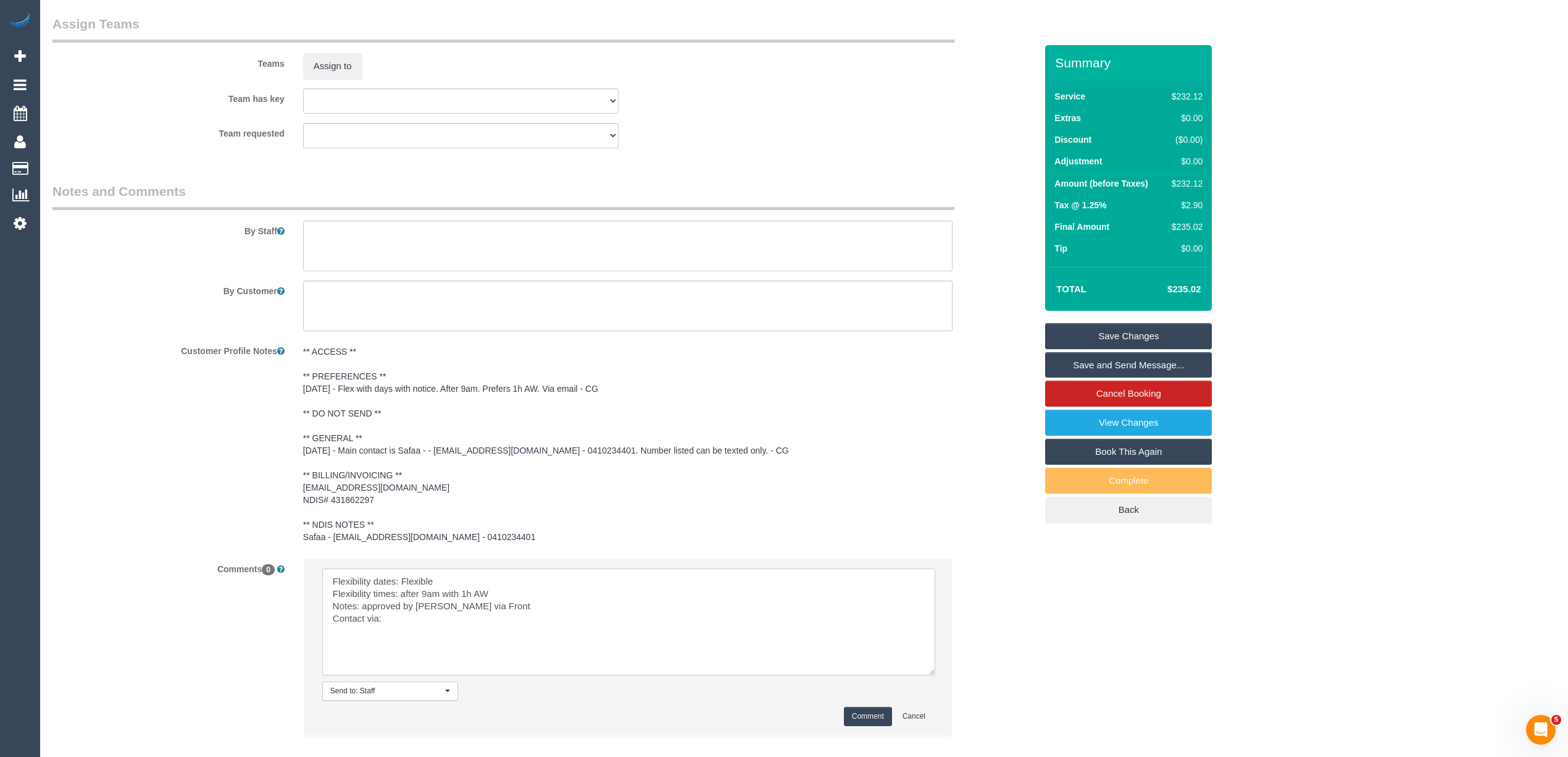
click at [410, 623] on textarea at bounding box center [629, 621] width 614 height 107
type textarea "Flexibility dates: Flexible Flexibility times: after 9am with 1h AW Notes: appr…"
click at [859, 707] on button "Comment" at bounding box center [868, 716] width 49 height 19
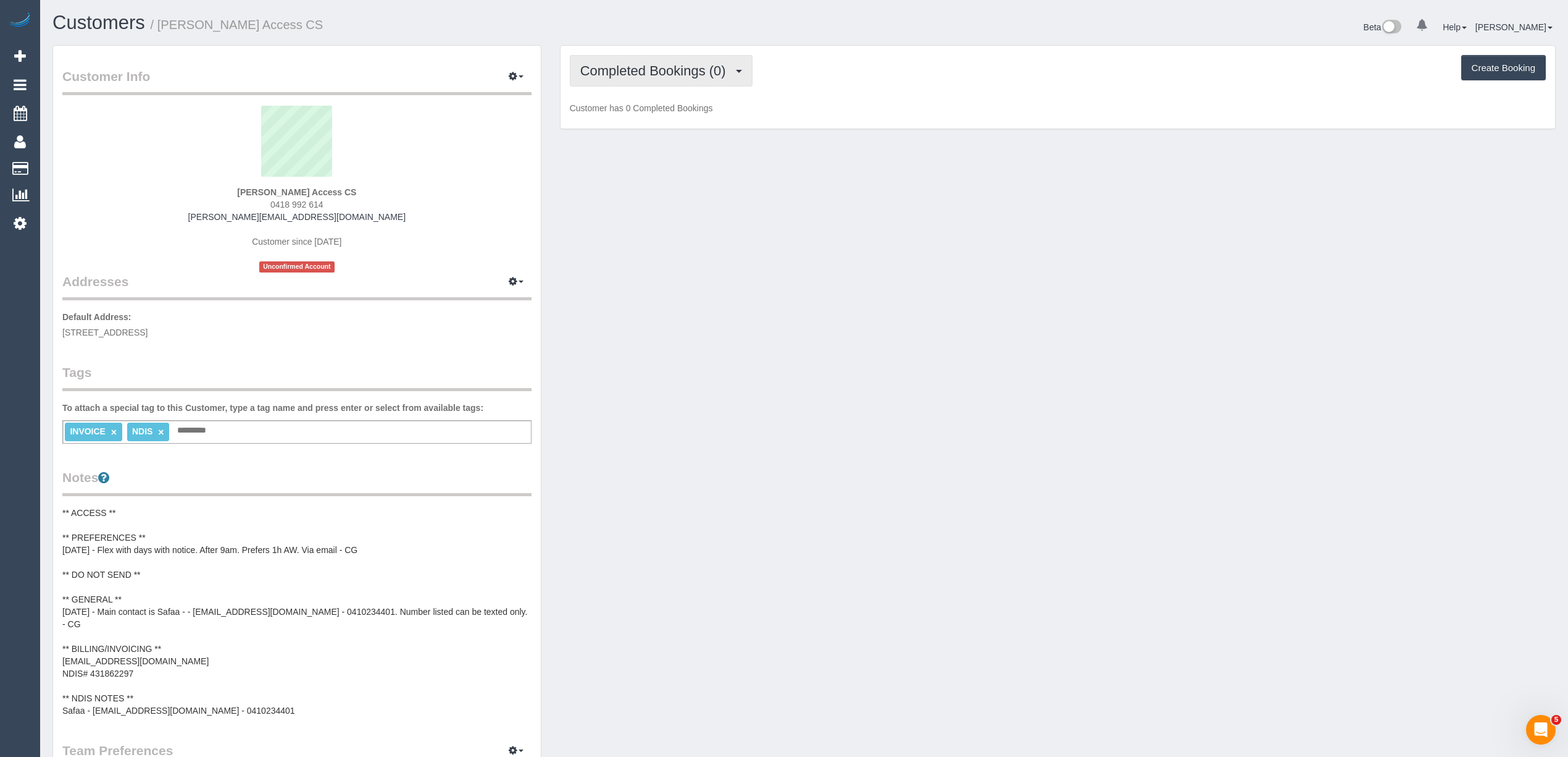
click at [617, 64] on span "Completed Bookings (0)" at bounding box center [656, 70] width 152 height 15
click at [647, 112] on link "Upcoming Bookings (12)" at bounding box center [635, 115] width 130 height 16
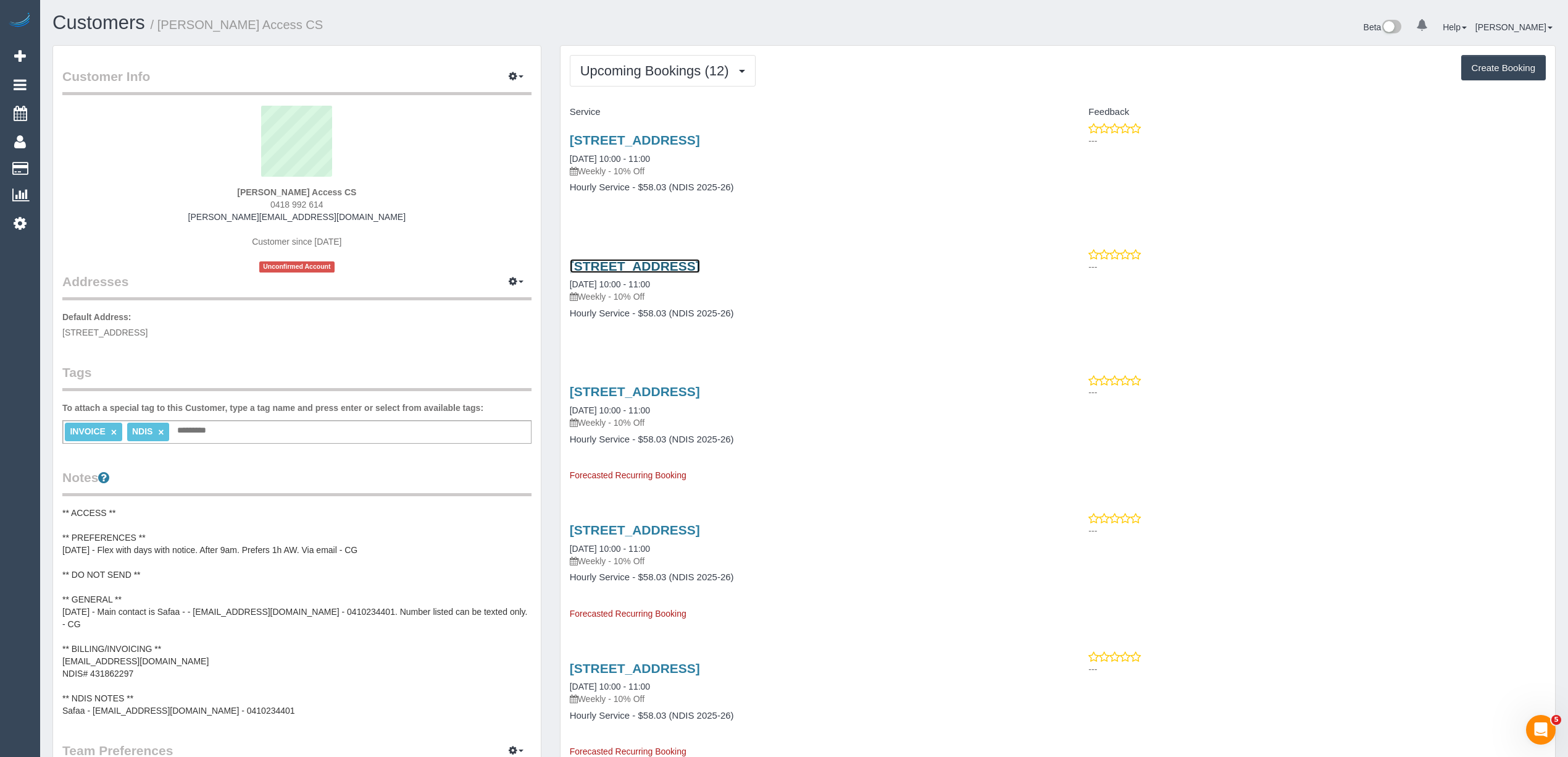
click at [700, 261] on link "10 Watford Court, Epping, VIC 3076" at bounding box center [634, 266] width 130 height 14
click at [632, 73] on span "Upcoming Bookings (12)" at bounding box center [658, 70] width 155 height 15
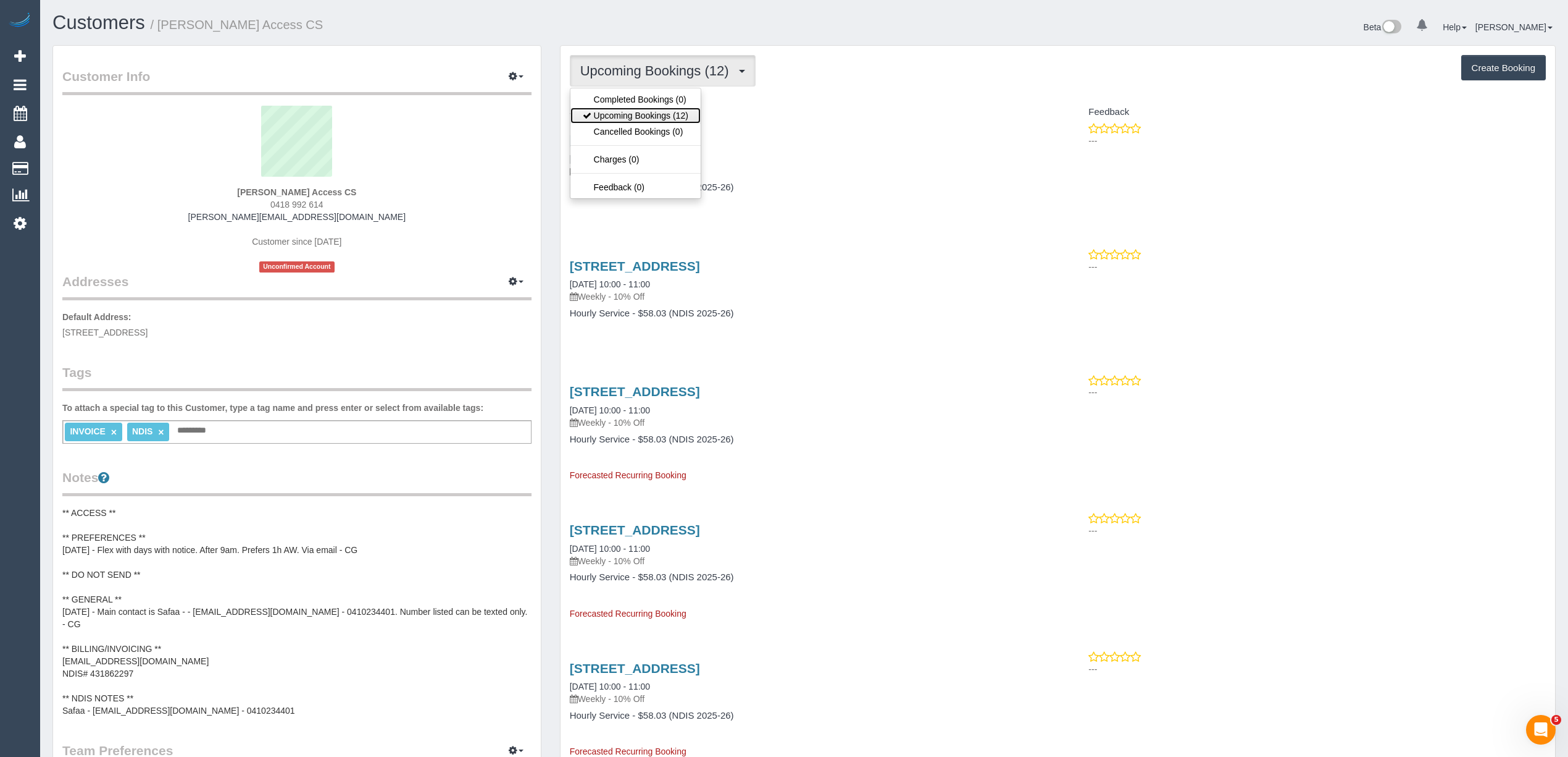
click at [659, 117] on link "Upcoming Bookings (12)" at bounding box center [635, 115] width 130 height 16
click at [652, 76] on span "Upcoming Bookings (12)" at bounding box center [658, 70] width 155 height 15
click at [678, 113] on link "Upcoming Bookings (12)" at bounding box center [635, 115] width 130 height 16
click at [631, 70] on span "Upcoming Bookings (12)" at bounding box center [658, 70] width 155 height 15
click at [669, 119] on link "Upcoming Bookings (12)" at bounding box center [635, 115] width 130 height 16
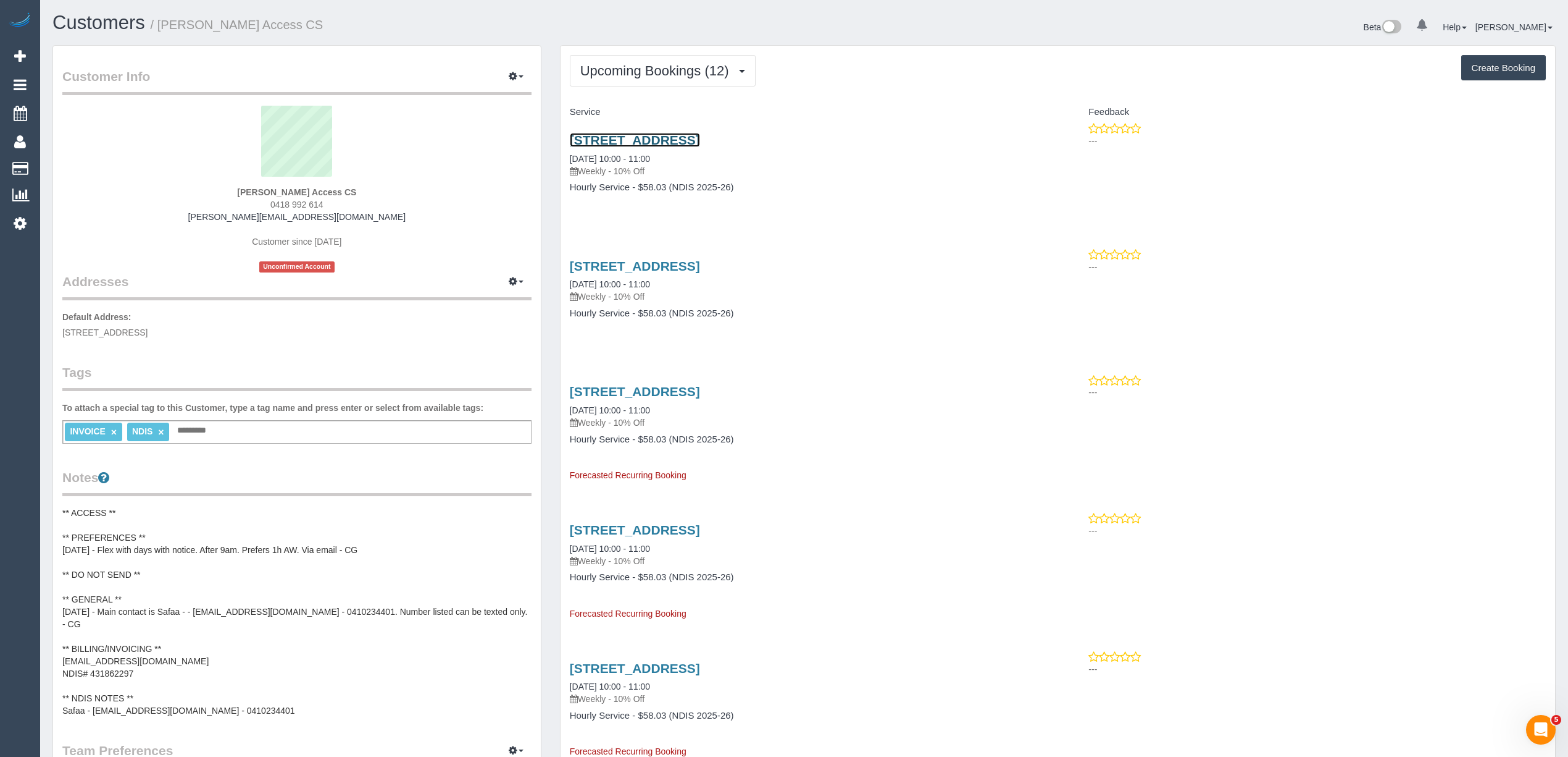
click at [656, 140] on link "10 Watford Court, Epping, VIC 3076" at bounding box center [634, 140] width 130 height 14
click at [649, 69] on span "Upcoming Bookings (12)" at bounding box center [658, 70] width 155 height 15
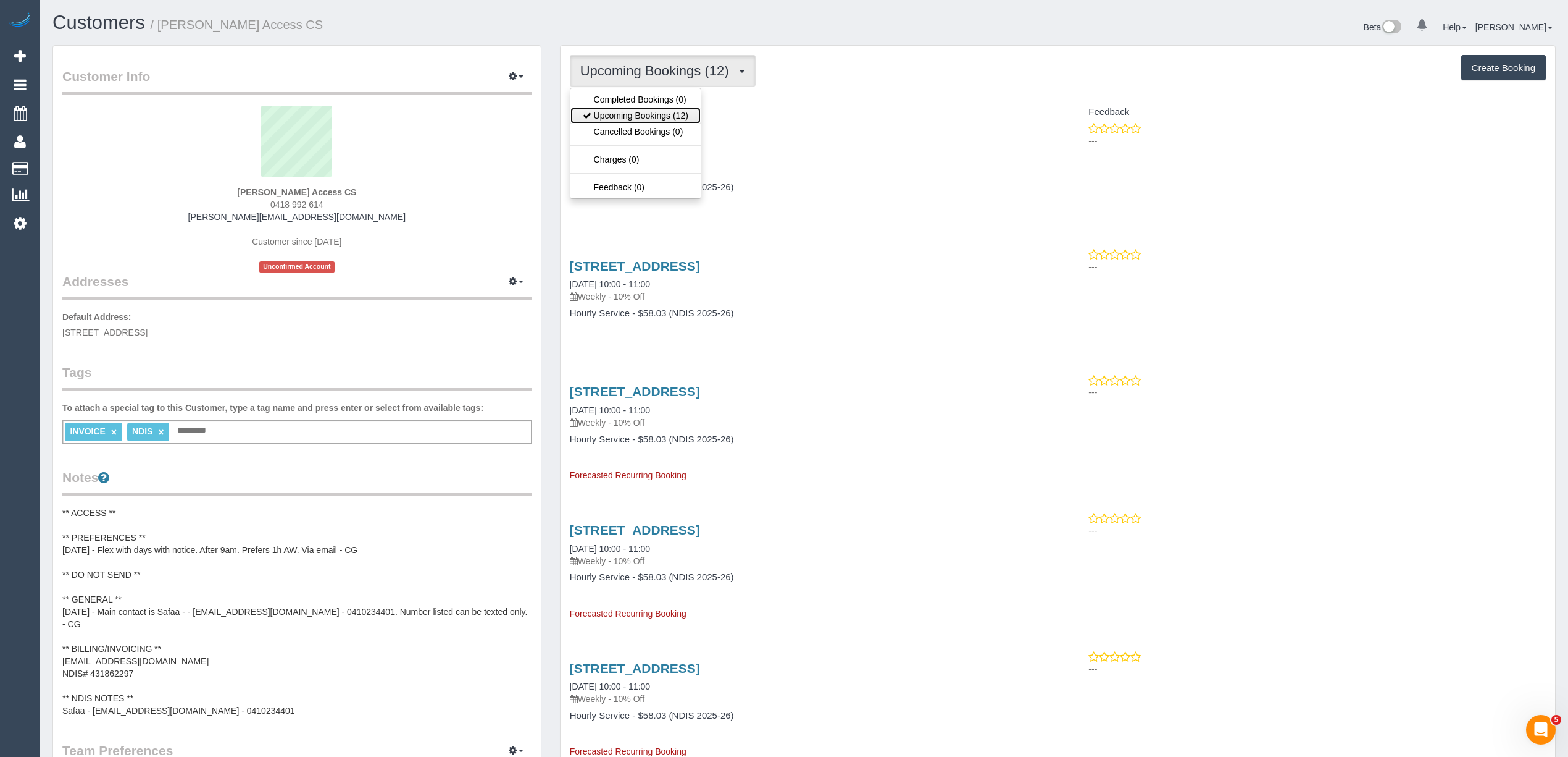
click at [656, 115] on link "Upcoming Bookings (12)" at bounding box center [635, 115] width 130 height 16
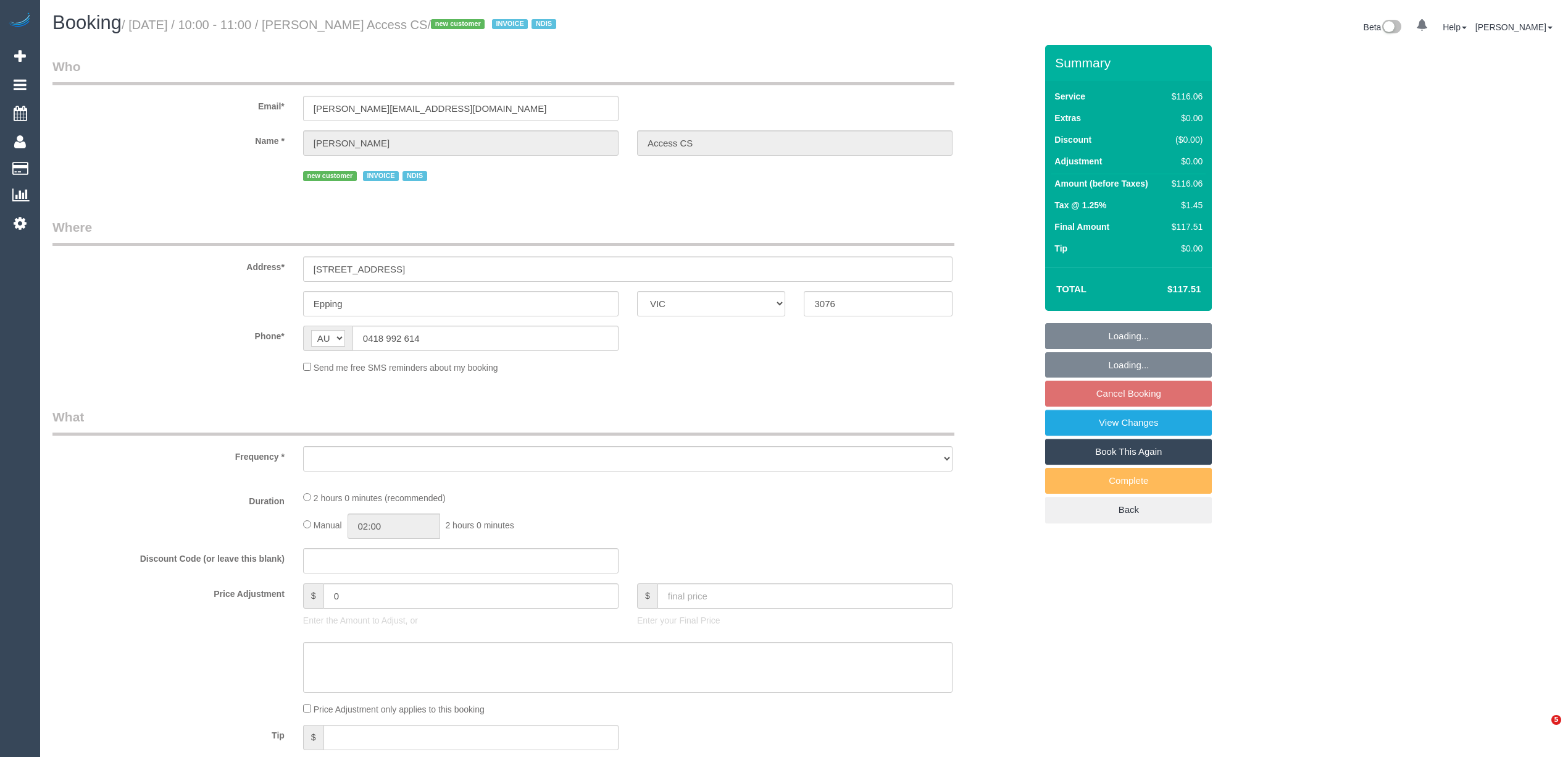
select select "VIC"
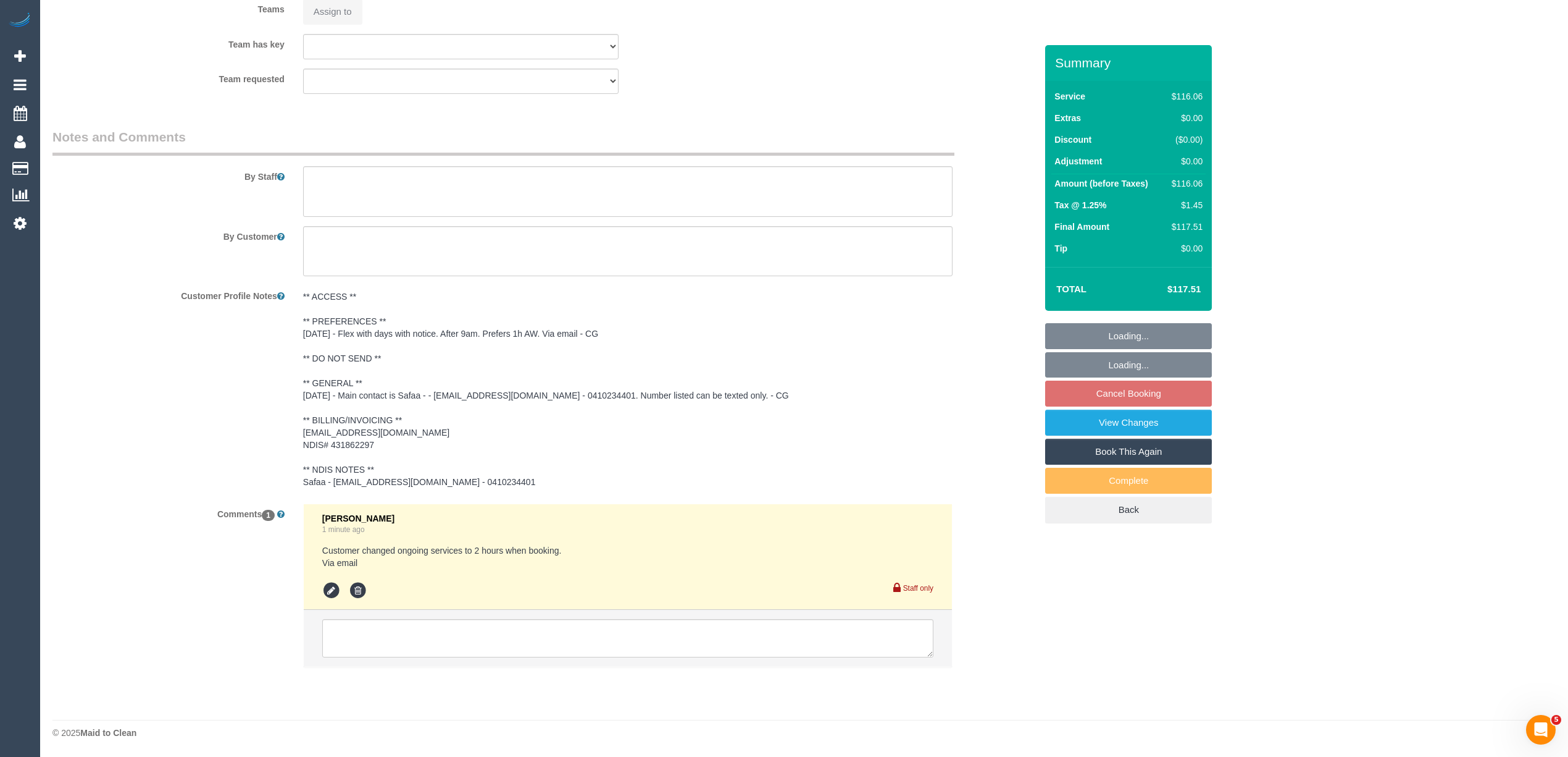
select select "object:544"
select select "number:28"
select select "number:14"
select select "number:19"
select select "number:25"
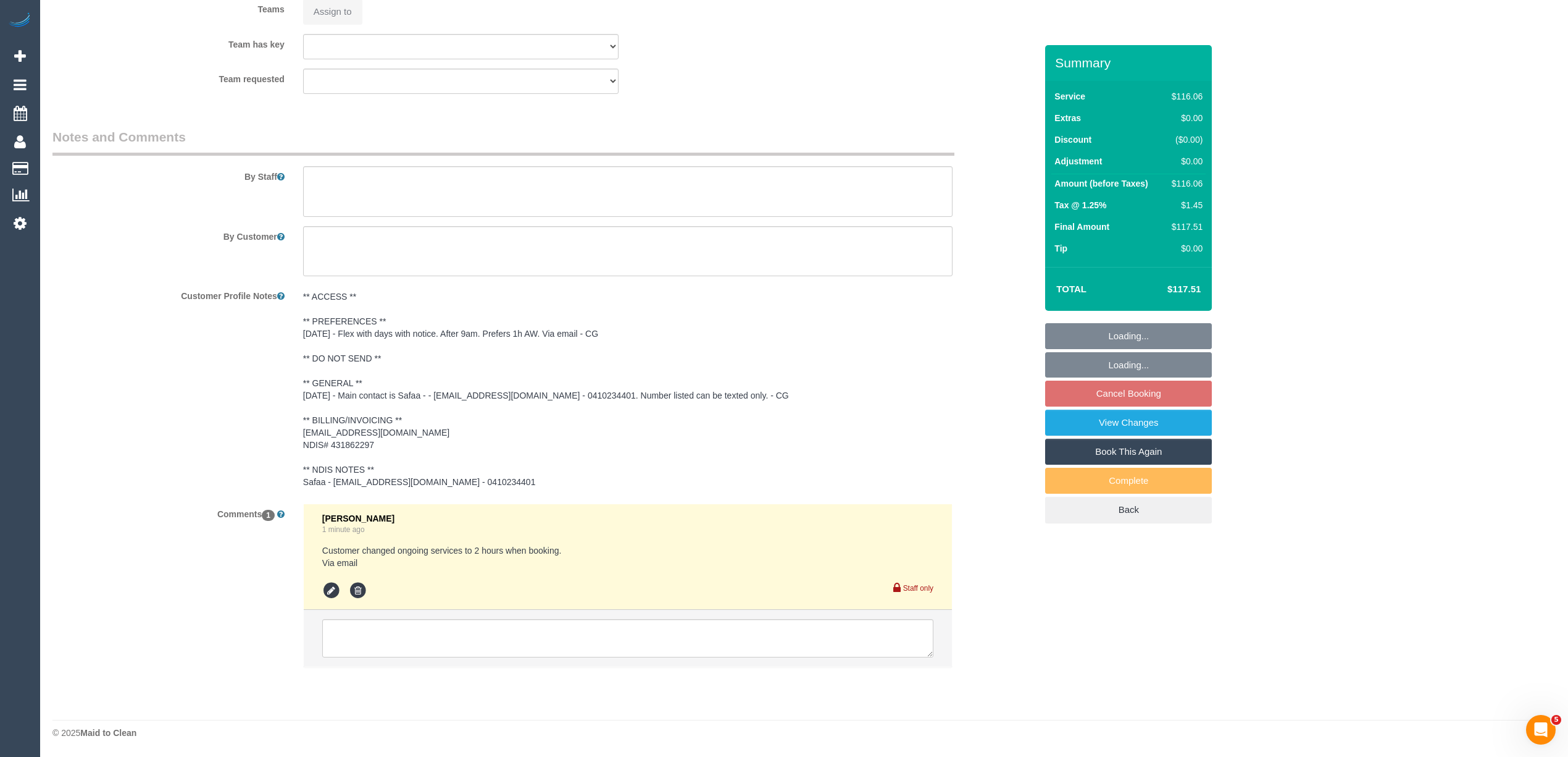
select select "number:35"
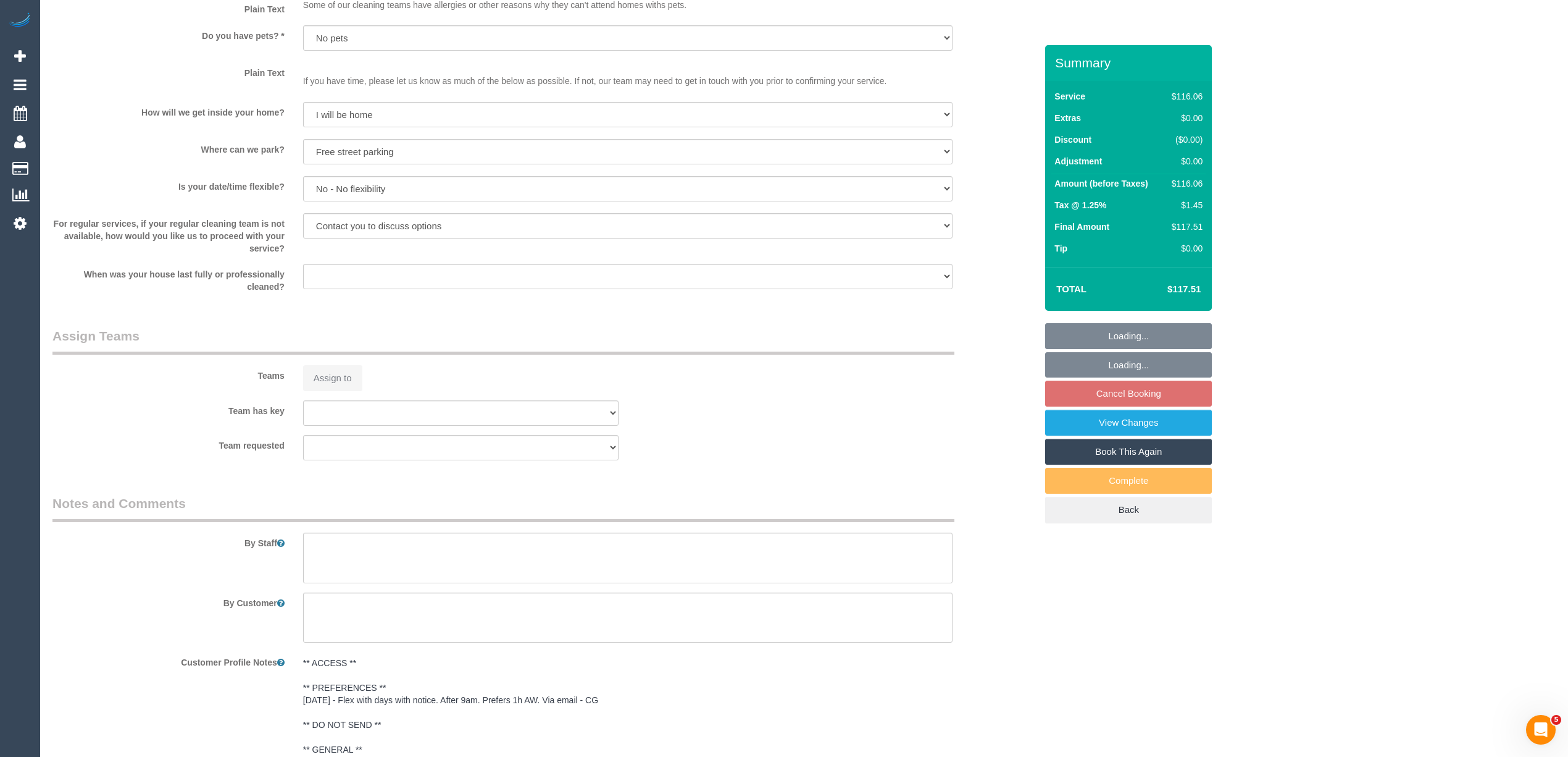
select select "object:1087"
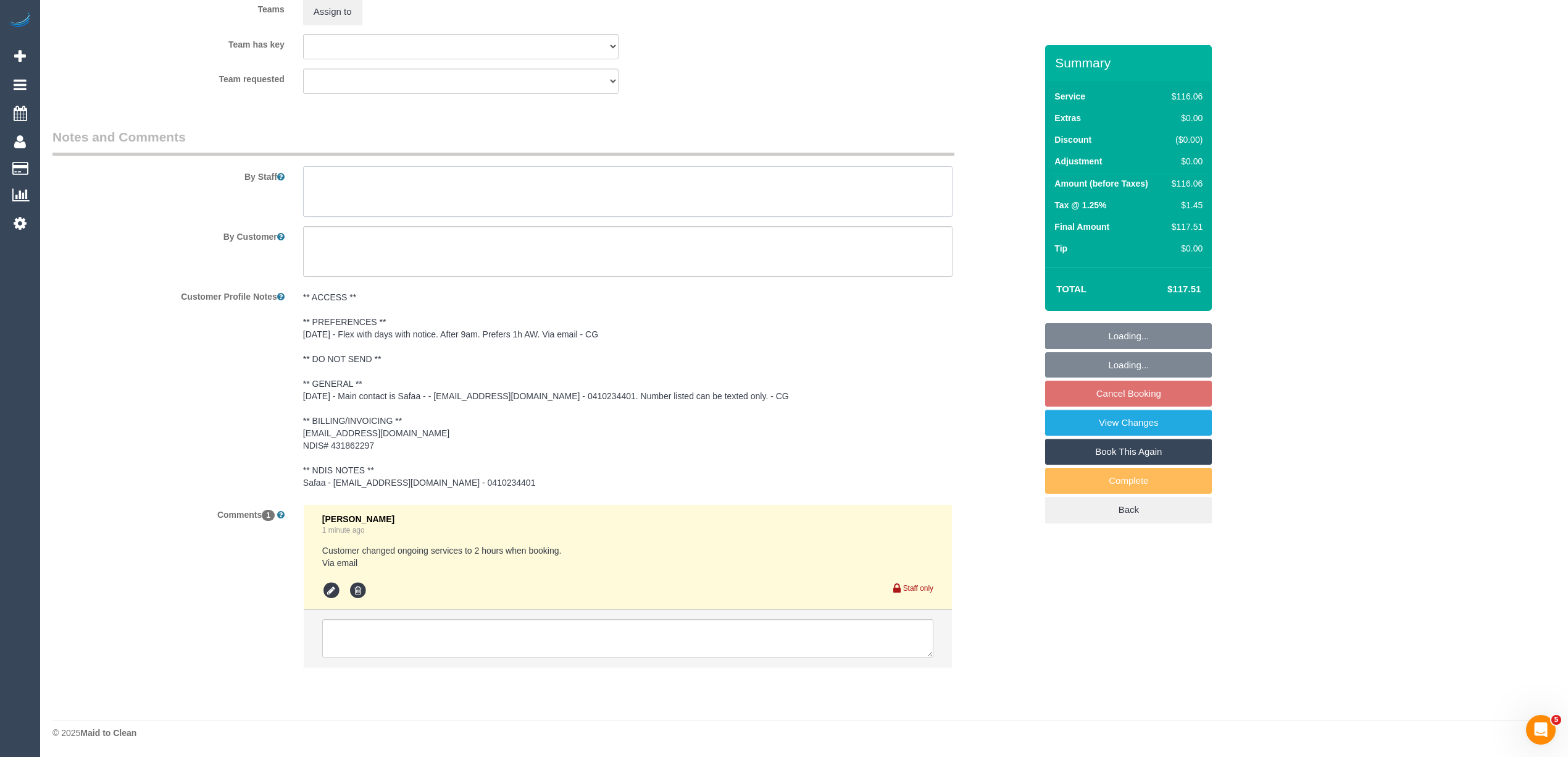
click at [332, 186] on textarea at bounding box center [628, 192] width 650 height 50
paste textarea "The main focus of the weekly cleans will be the kitchen, dining, laundry, one b…"
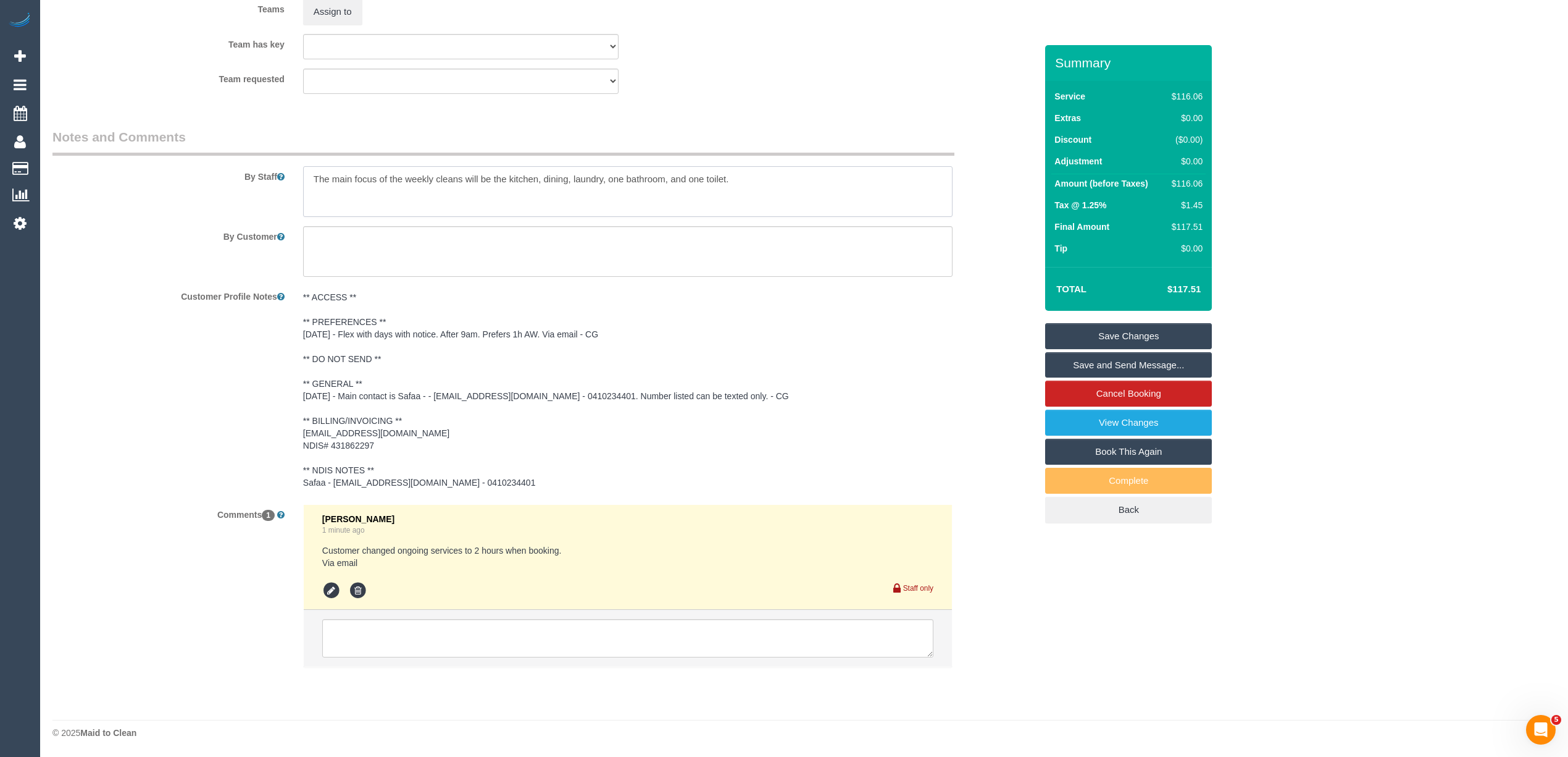
type textarea "The main focus of the weekly cleans will be the kitchen, dining, laundry, one b…"
click at [1119, 322] on div "Summary Service $116.06 Extras $0.00 Discount ($0.00) Adjustment $0.00 Amount (…" at bounding box center [1128, 296] width 166 height 503
click at [1151, 336] on link "Save Changes" at bounding box center [1128, 336] width 166 height 26
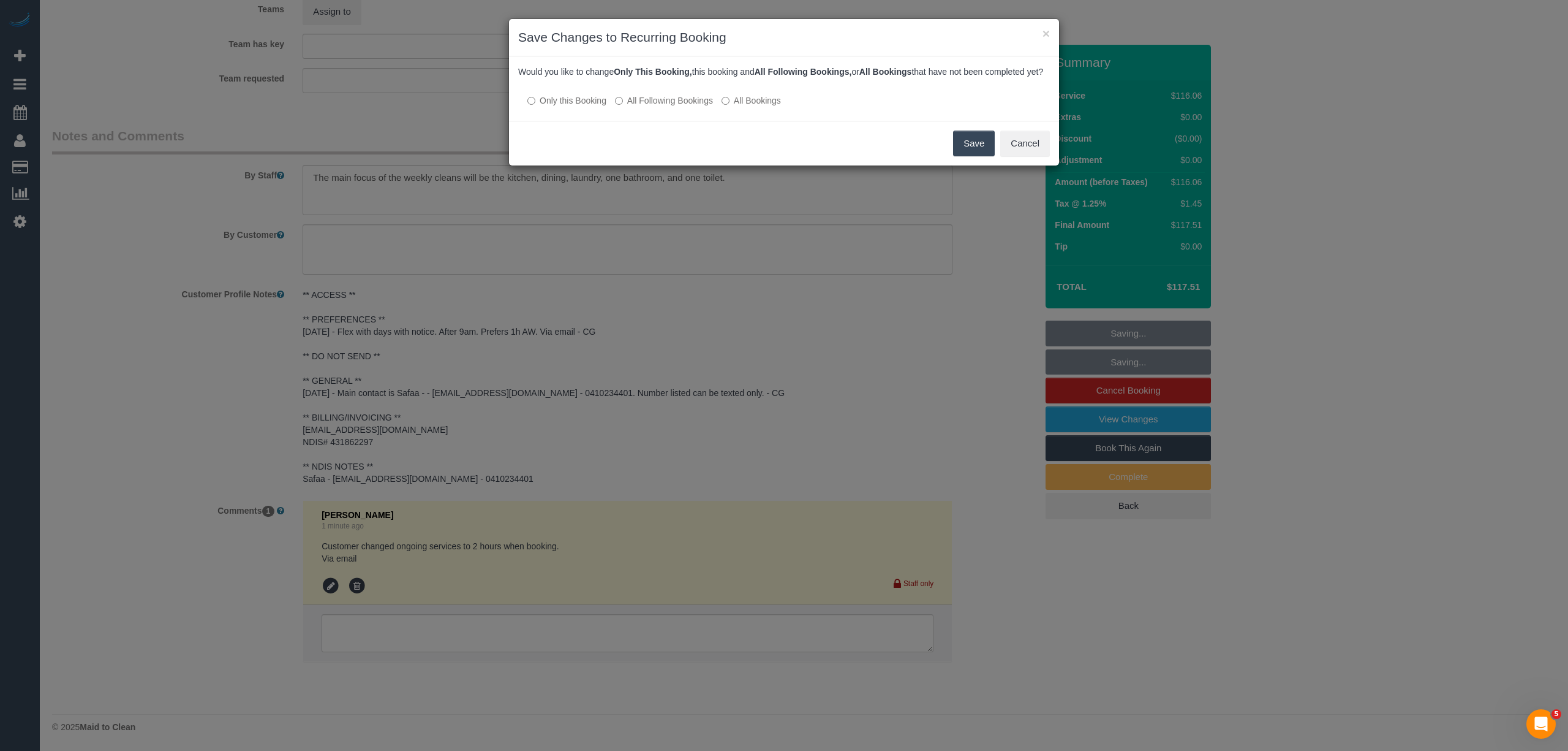
click at [634, 106] on label "All Following Bookings" at bounding box center [664, 101] width 98 height 13
click at [964, 156] on button "Save" at bounding box center [974, 143] width 42 height 26
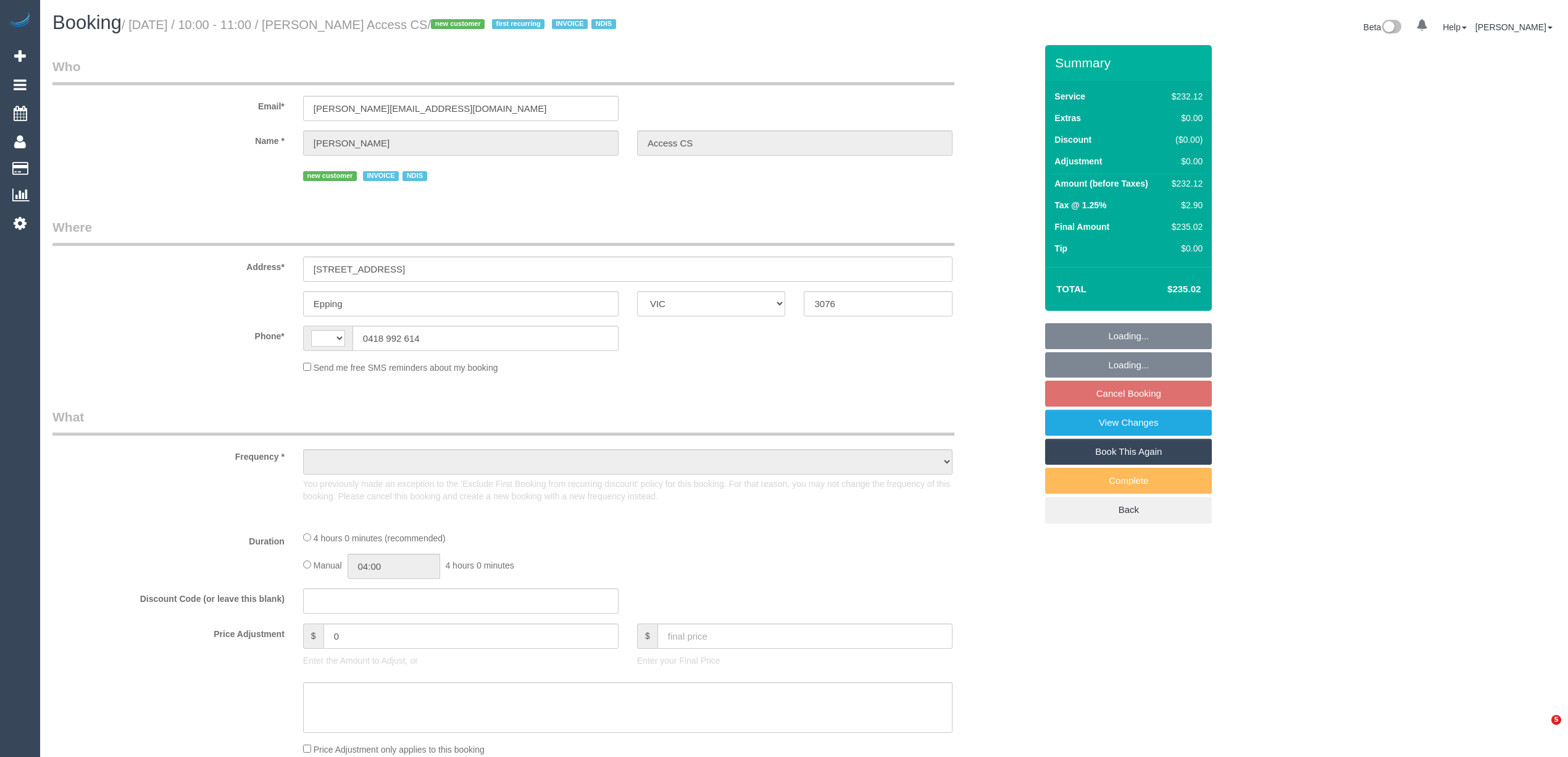
select select "VIC"
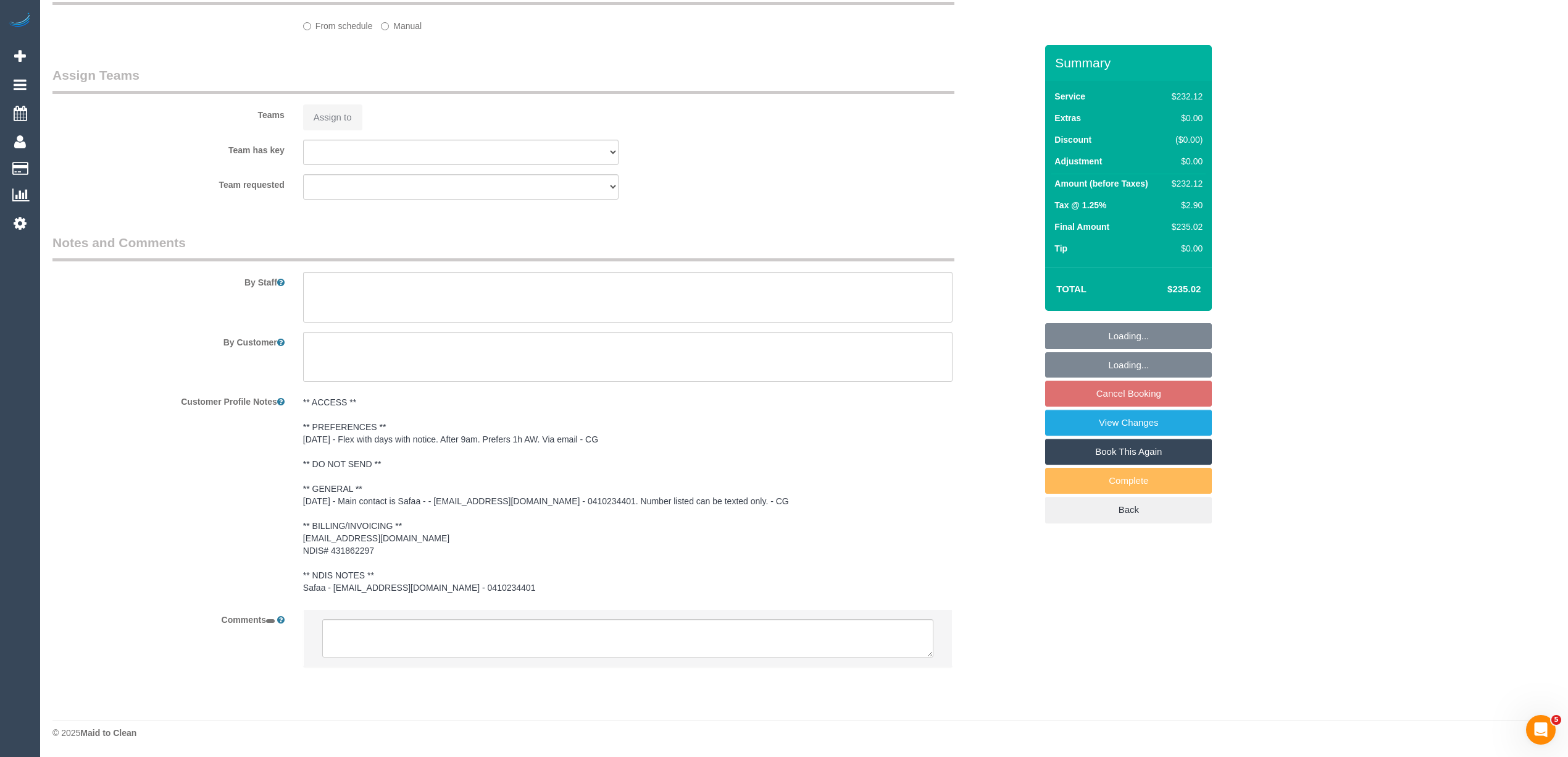
select select "string:AU"
select select "object:551"
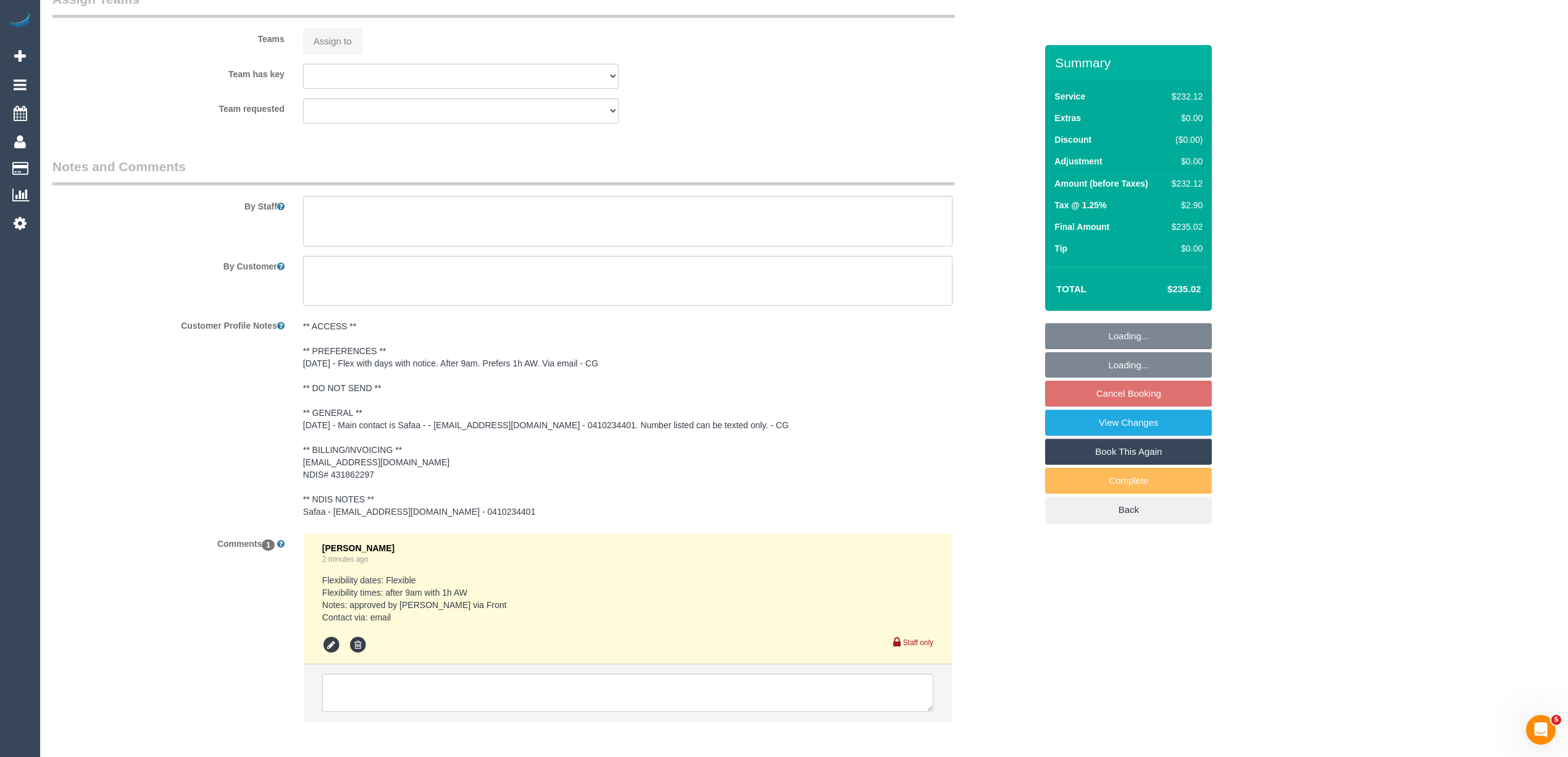
scroll to position [1061, 0]
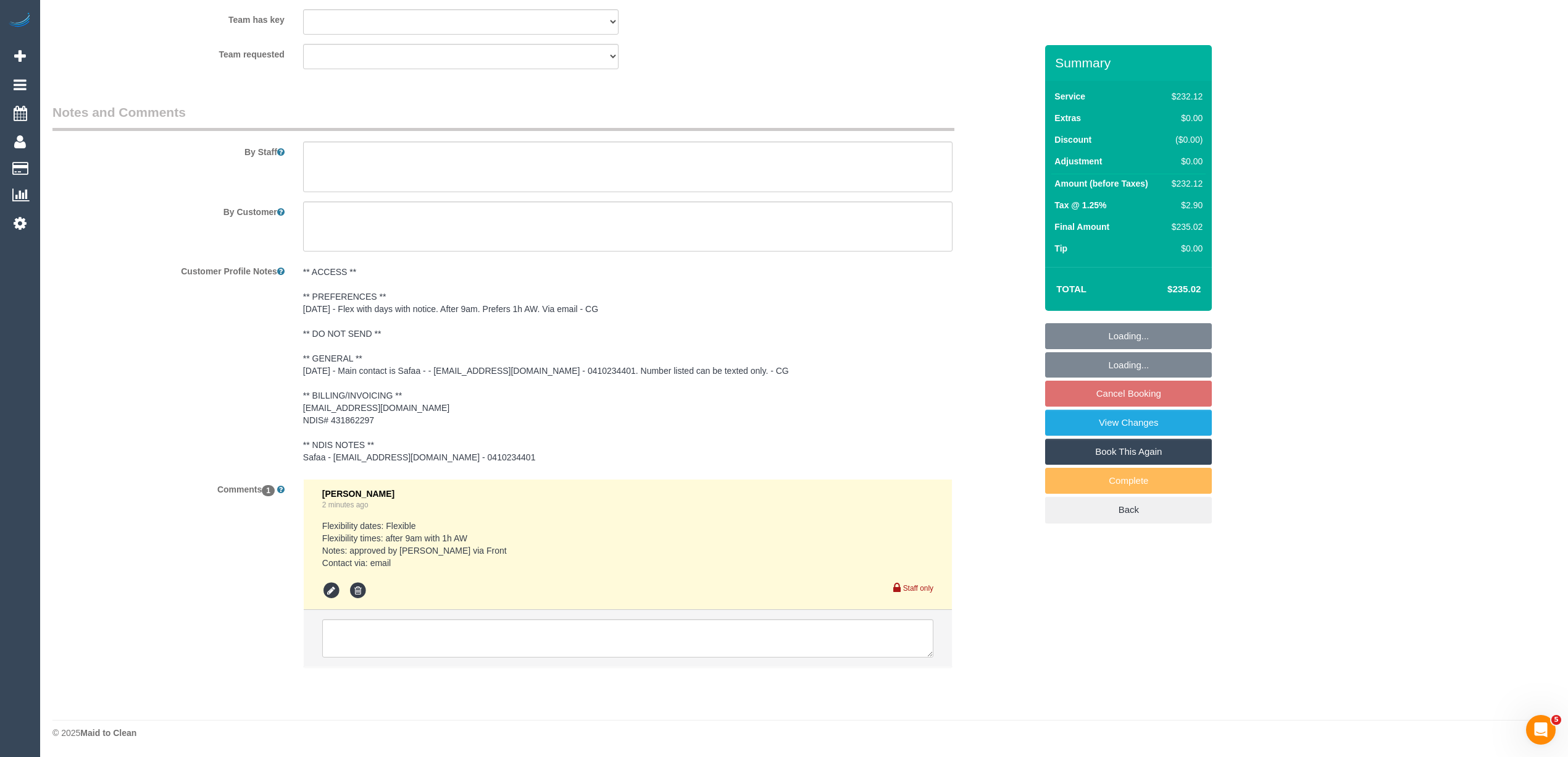
select select "240"
select select "number:28"
select select "number:14"
select select "number:19"
select select "number:25"
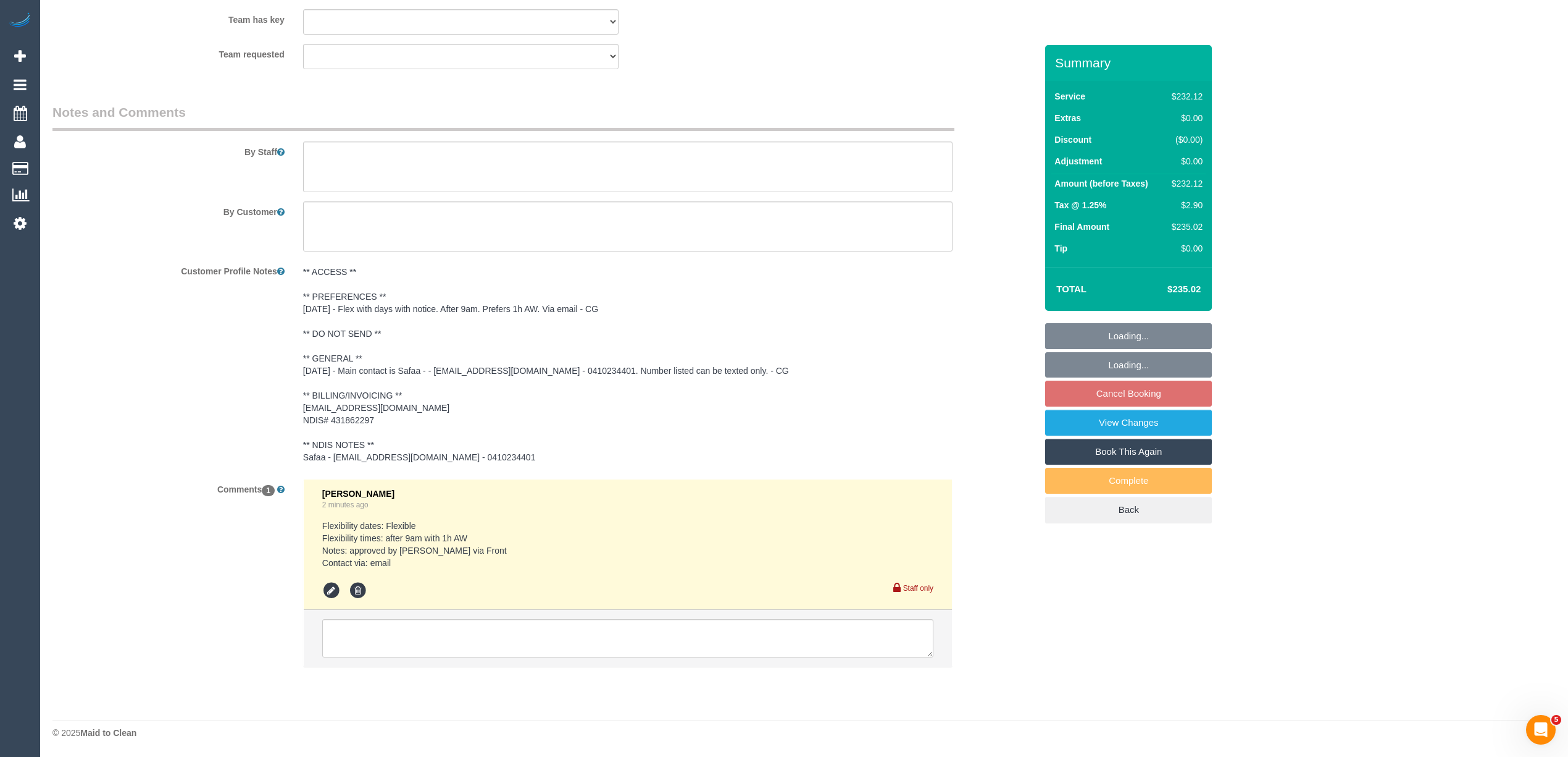
select select "number:35"
select select "object:763"
click at [339, 153] on textarea at bounding box center [628, 167] width 650 height 50
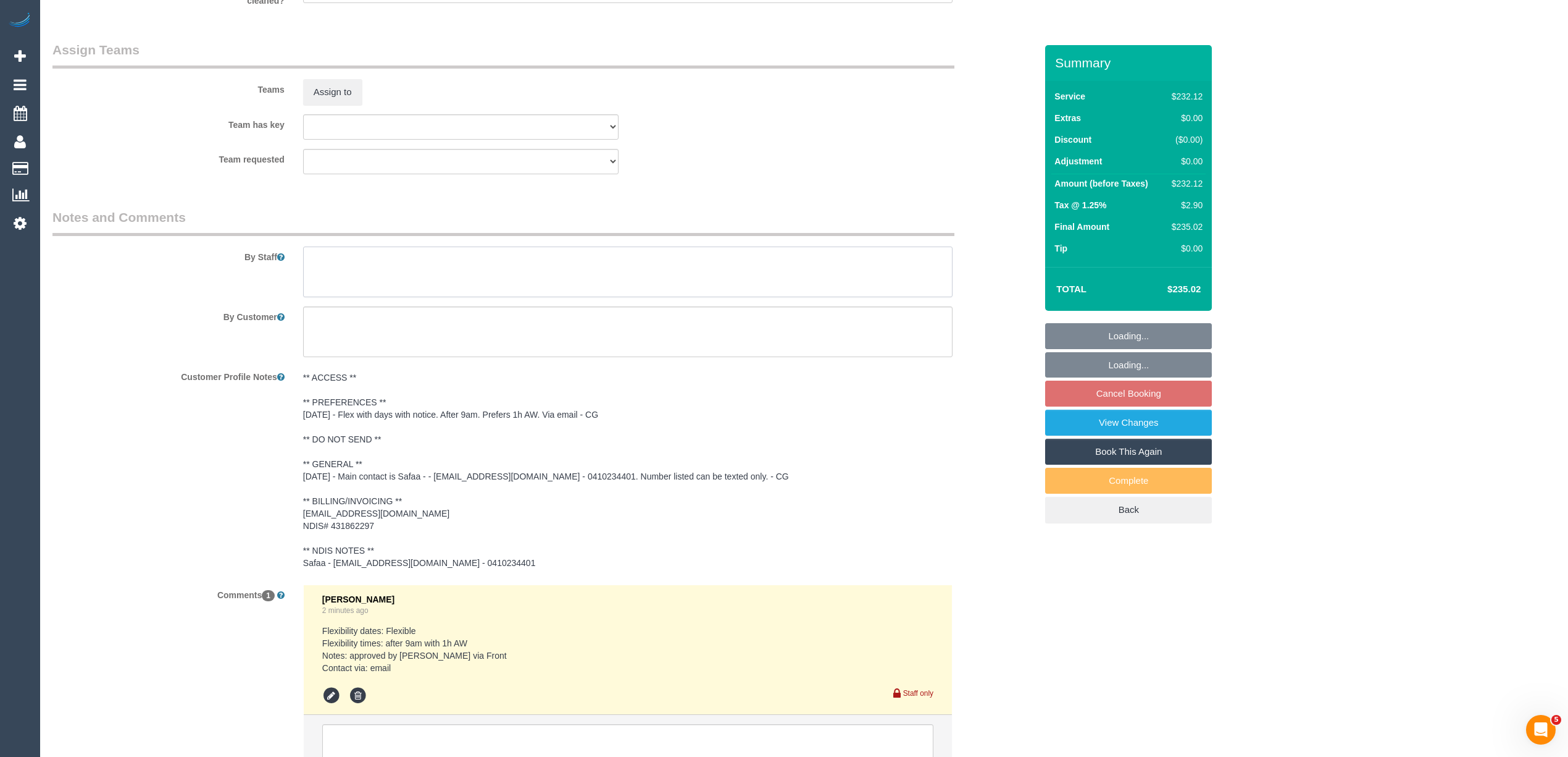
scroll to position [1648, 0]
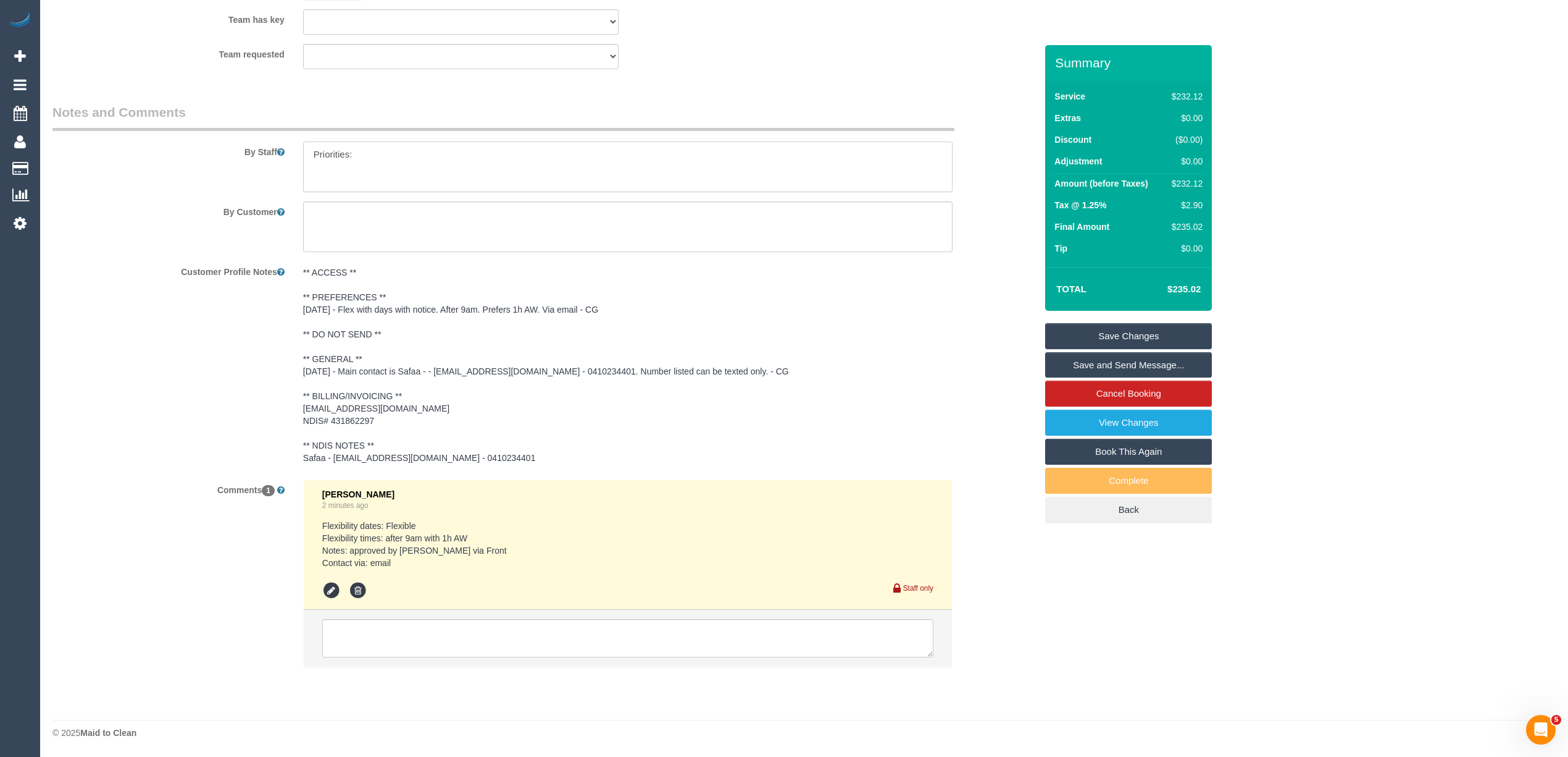
paste textarea "Oven Cupboard facings Benchtops Wall tiles Shower Windows"
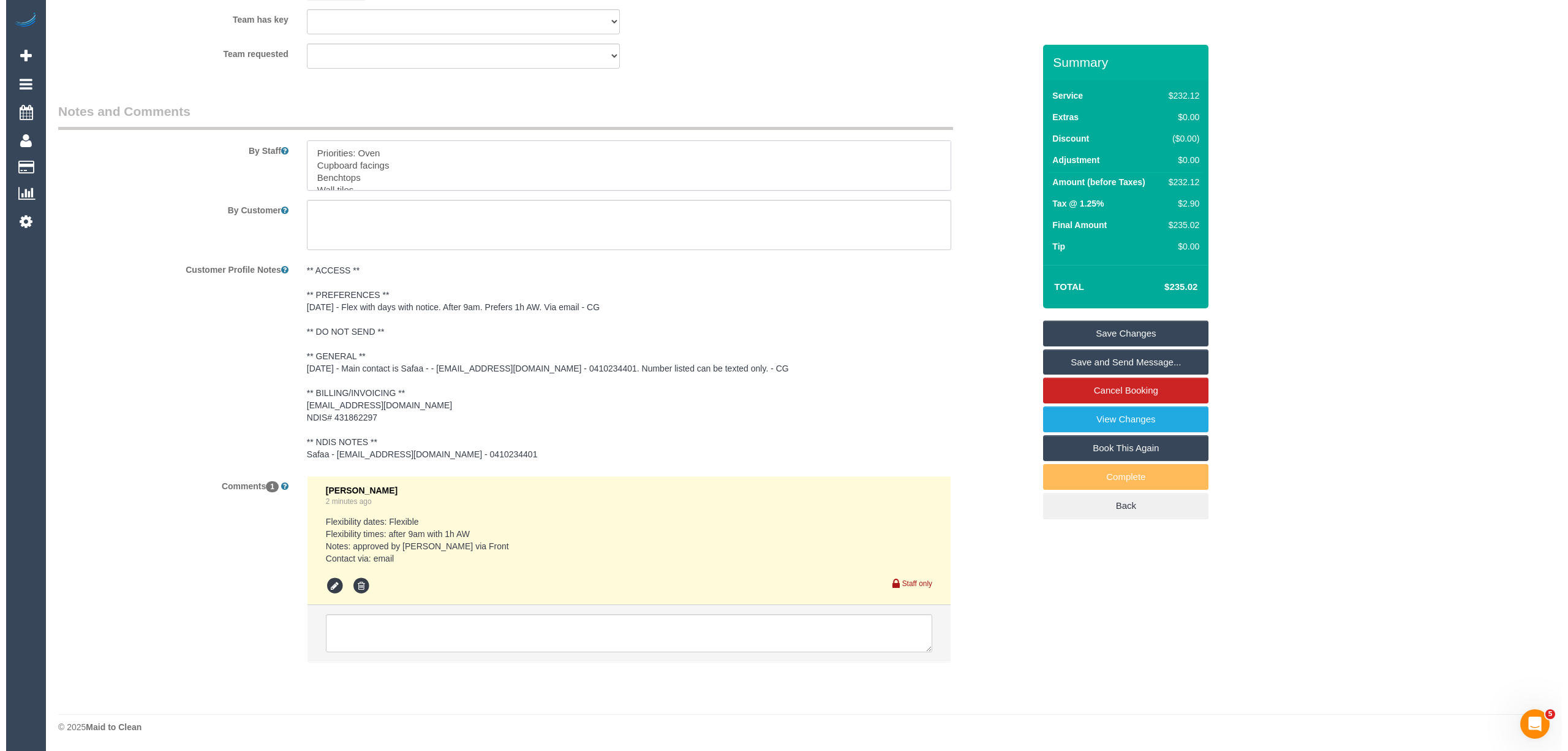
scroll to position [29, 0]
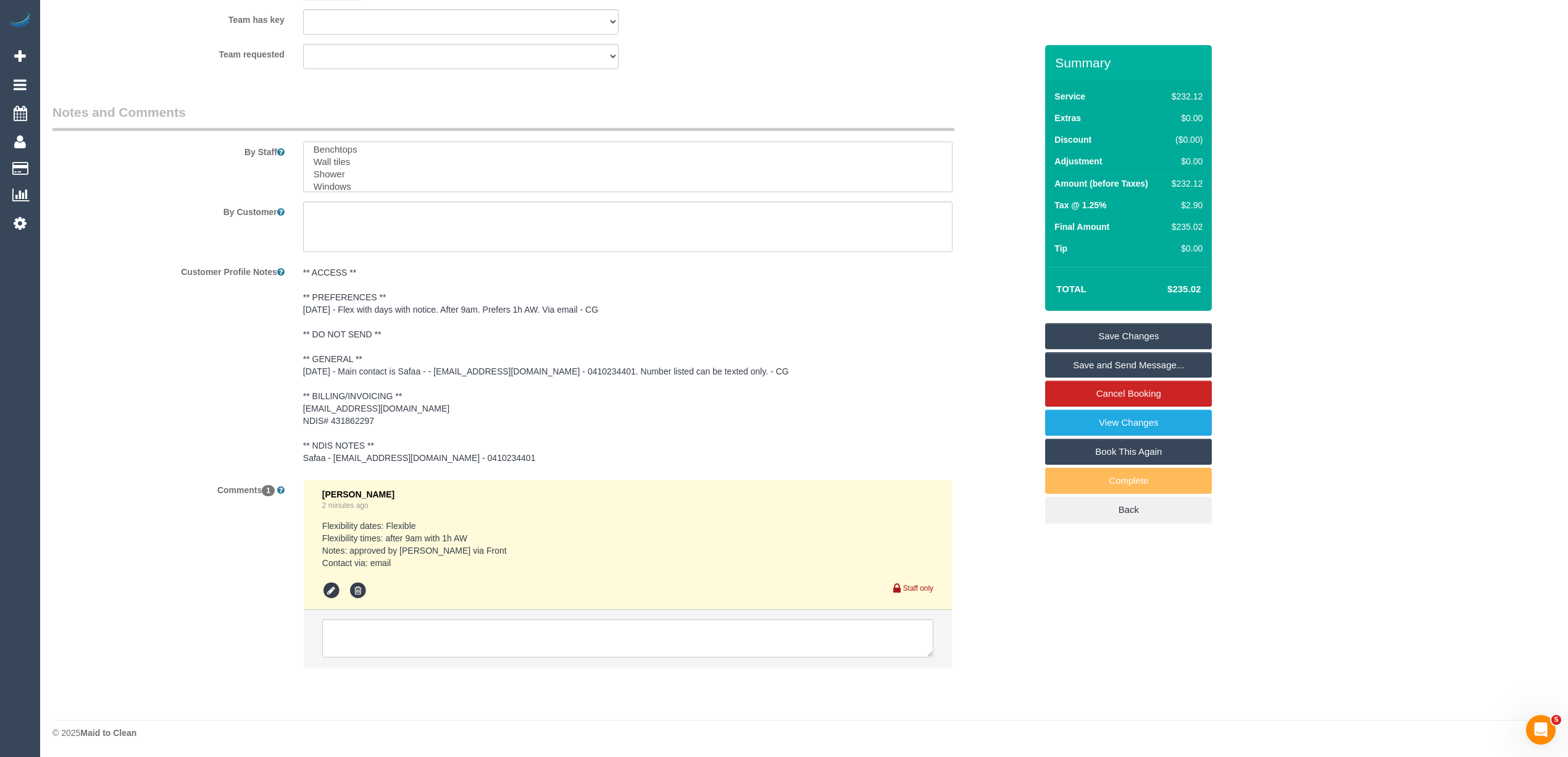
type textarea "Priorities: Oven Cupboard facings Benchtops Wall tiles Shower Windows"
click at [1139, 334] on link "Save Changes" at bounding box center [1128, 336] width 166 height 26
